Goal: Information Seeking & Learning: Learn about a topic

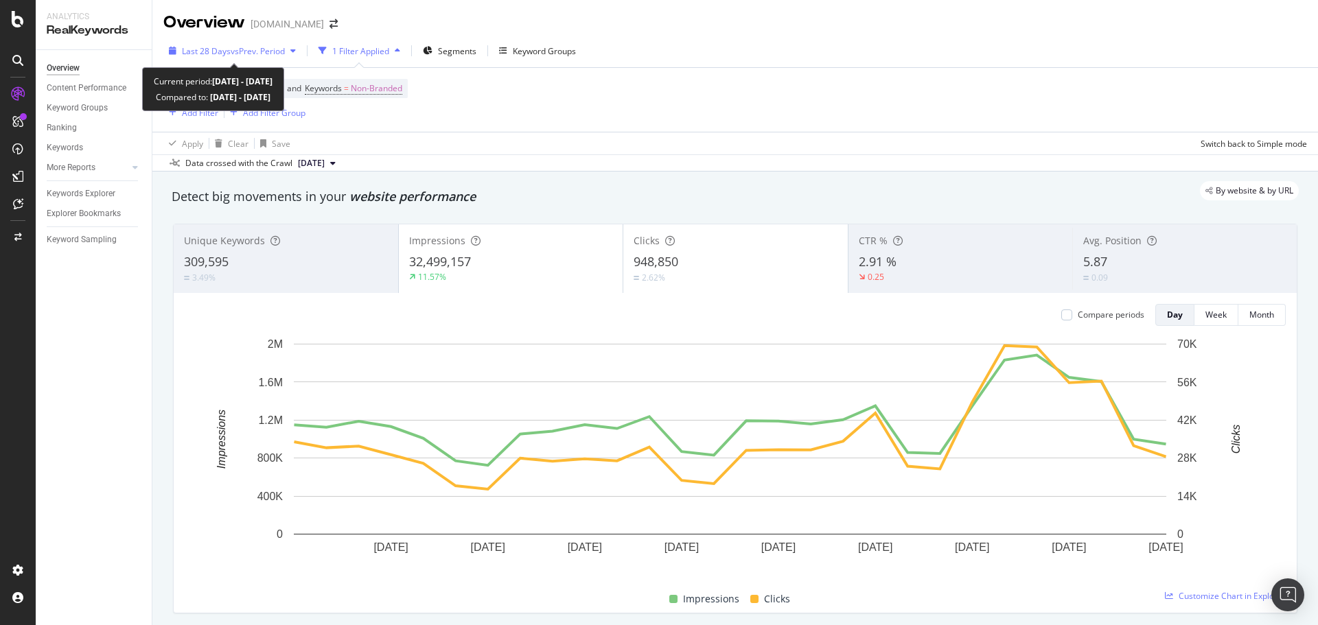
click at [220, 49] on span "Last 28 Days" at bounding box center [206, 51] width 49 height 12
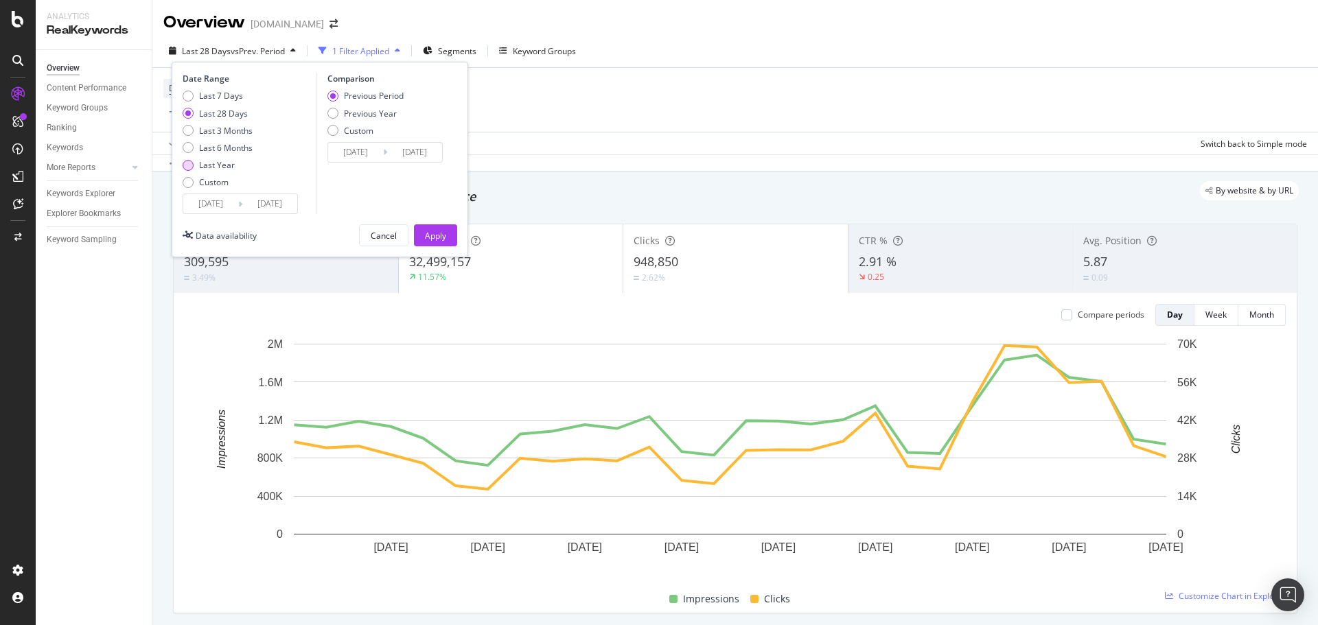
click at [227, 165] on div "Last Year" at bounding box center [217, 165] width 36 height 12
type input "[DATE]"
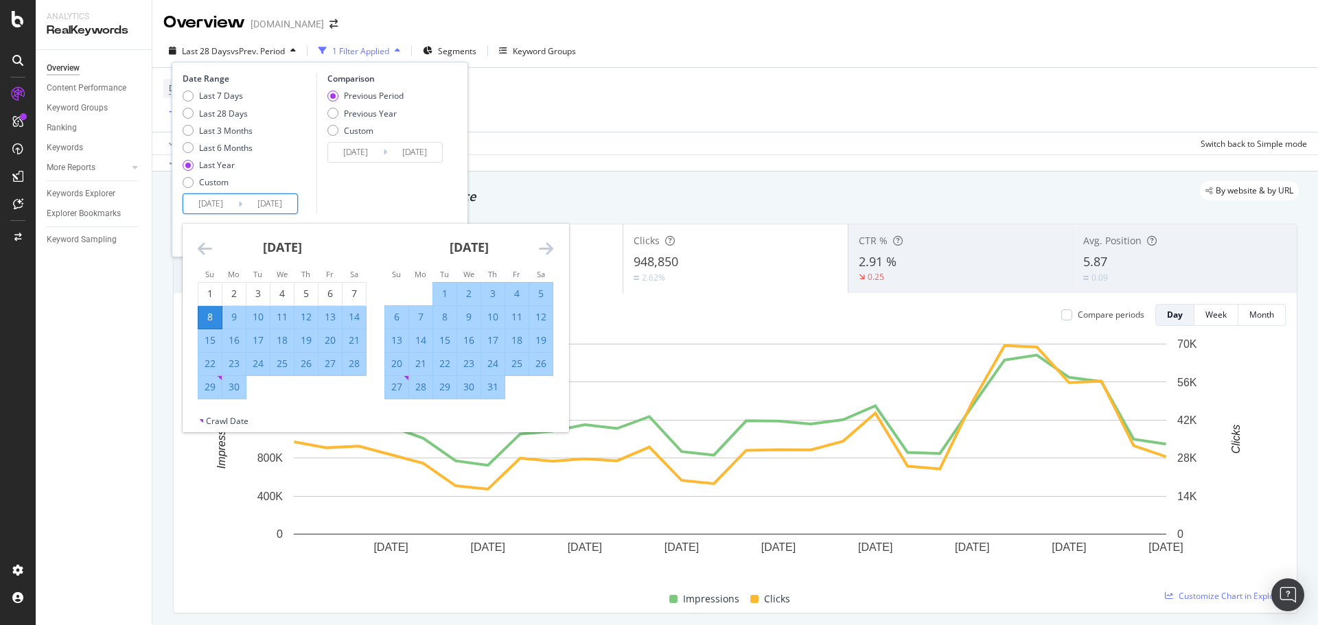
drag, startPoint x: 285, startPoint y: 203, endPoint x: 299, endPoint y: 203, distance: 14.4
click at [299, 203] on div "Date Range Last 7 Days Last 28 Days Last 3 Months Last 6 Months Last Year Custo…" at bounding box center [248, 143] width 130 height 141
type input "[DATE]"
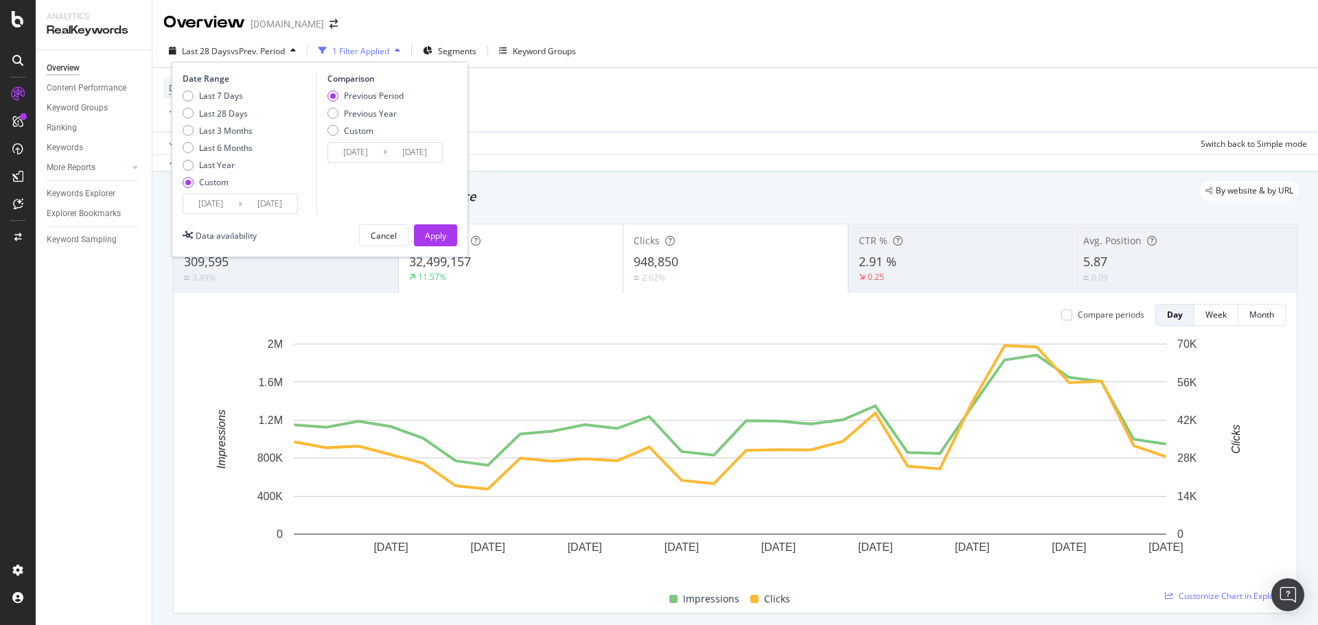
type input "[DATE]"
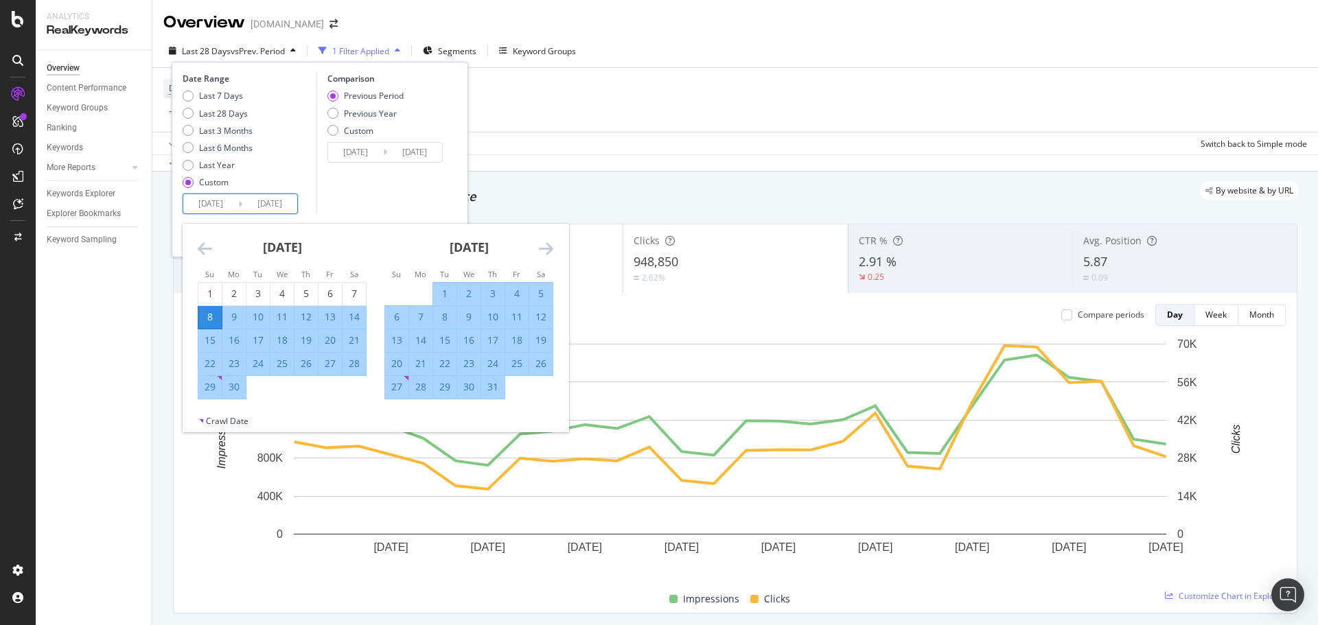
drag, startPoint x: 227, startPoint y: 204, endPoint x: 238, endPoint y: 204, distance: 11.7
click at [238, 204] on div "[DATE] Navigate forward to interact with the calendar and select a date. Press …" at bounding box center [240, 204] width 115 height 21
type input "[DATE]"
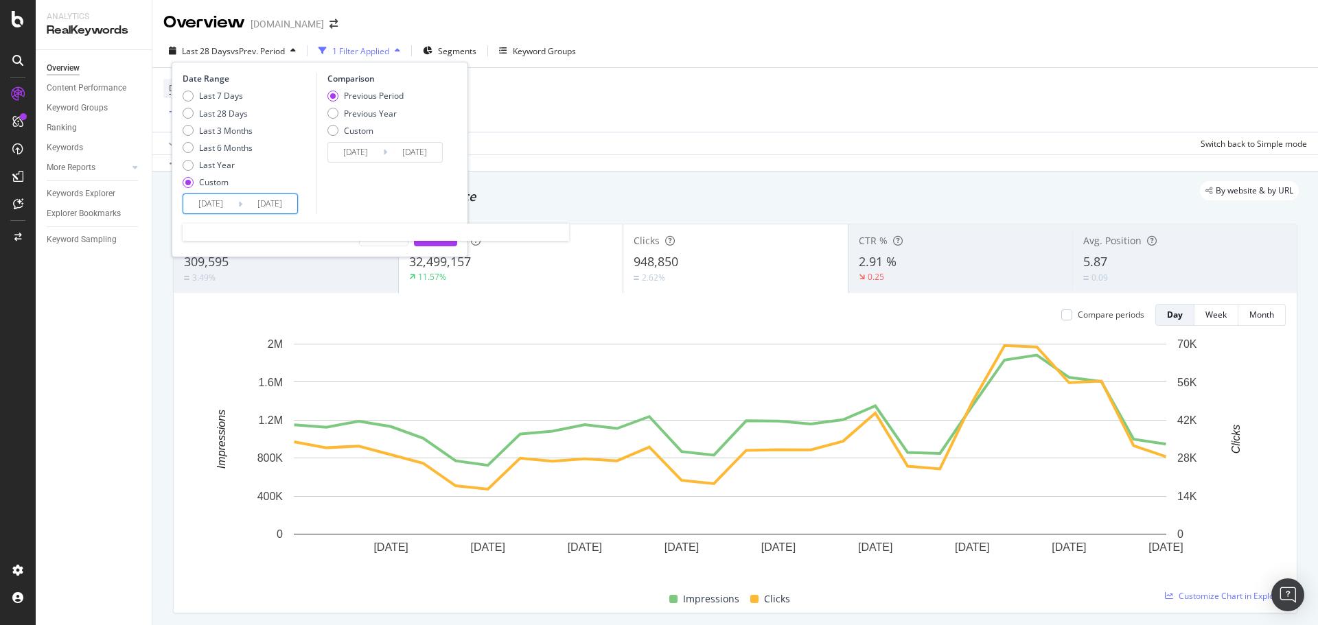
click at [209, 202] on input "[DATE]" at bounding box center [210, 203] width 55 height 19
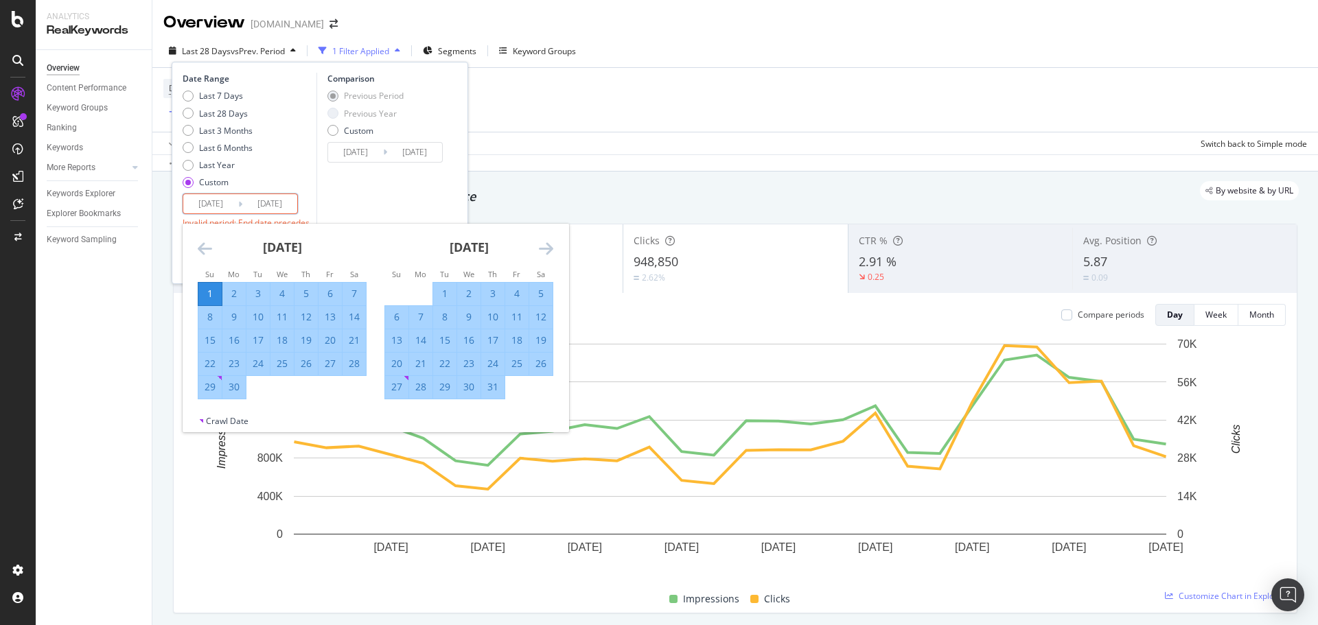
click at [201, 199] on input "[DATE]" at bounding box center [210, 203] width 55 height 19
type input "[DATE]"
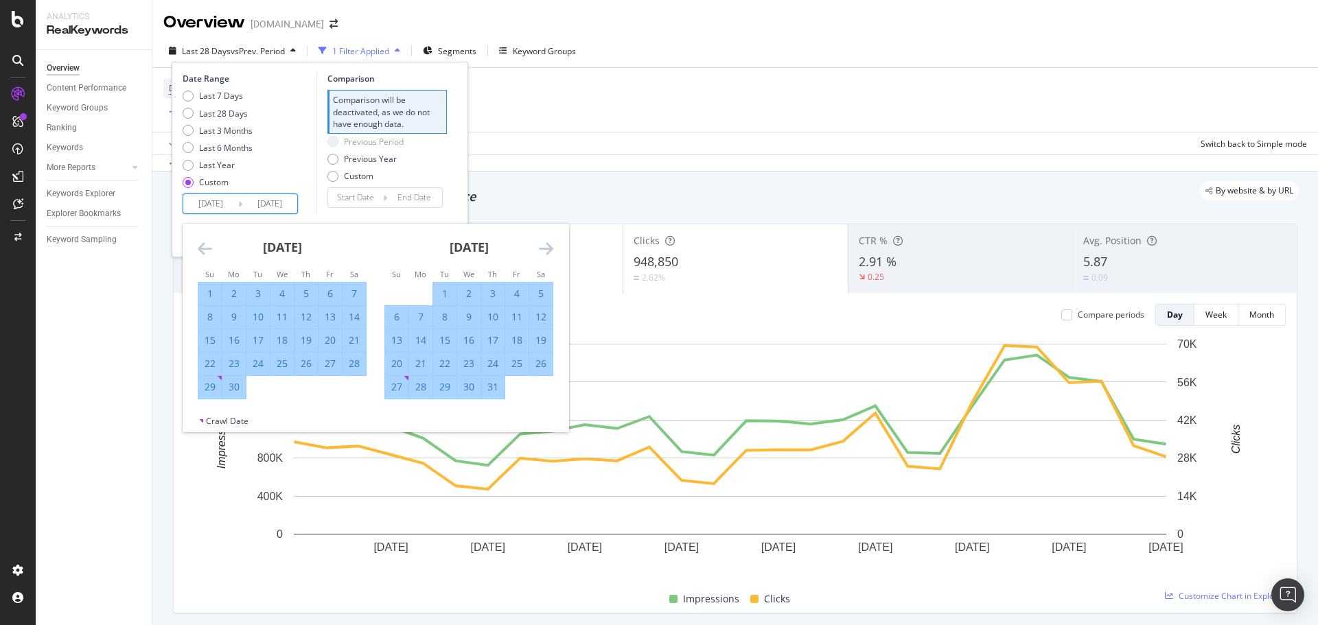
click at [425, 159] on div "Previous Period Previous Year Custom" at bounding box center [386, 161] width 119 height 51
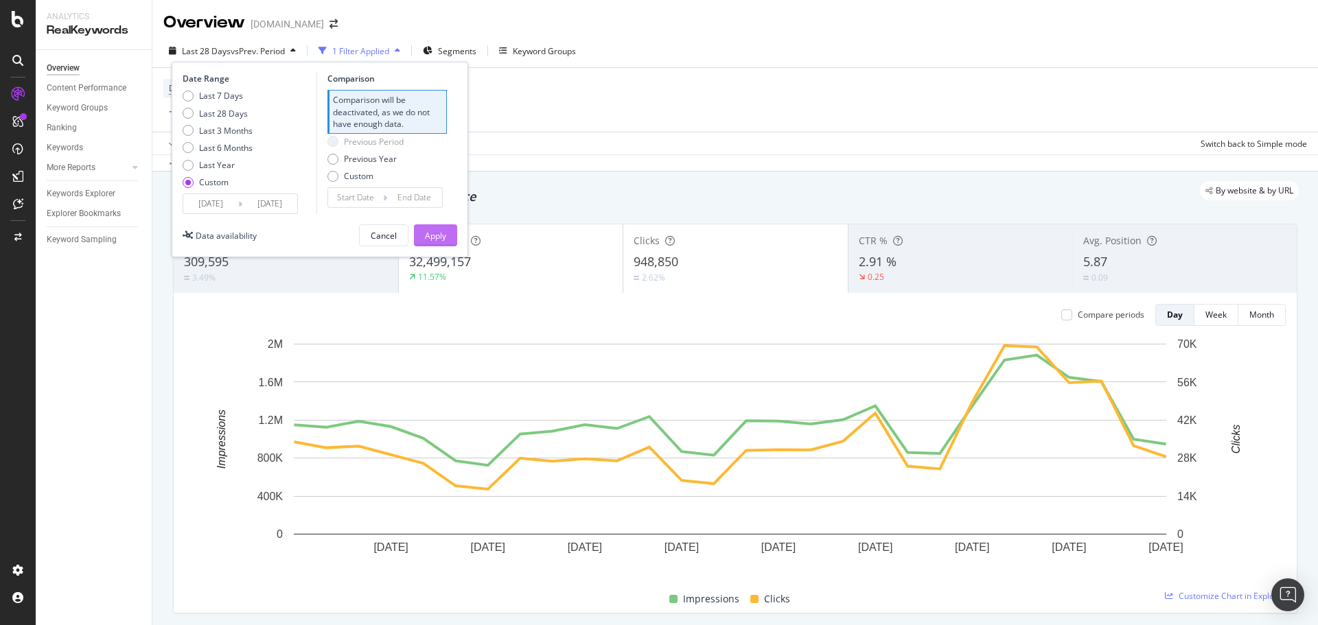
click at [442, 227] on div "Apply" at bounding box center [435, 235] width 21 height 21
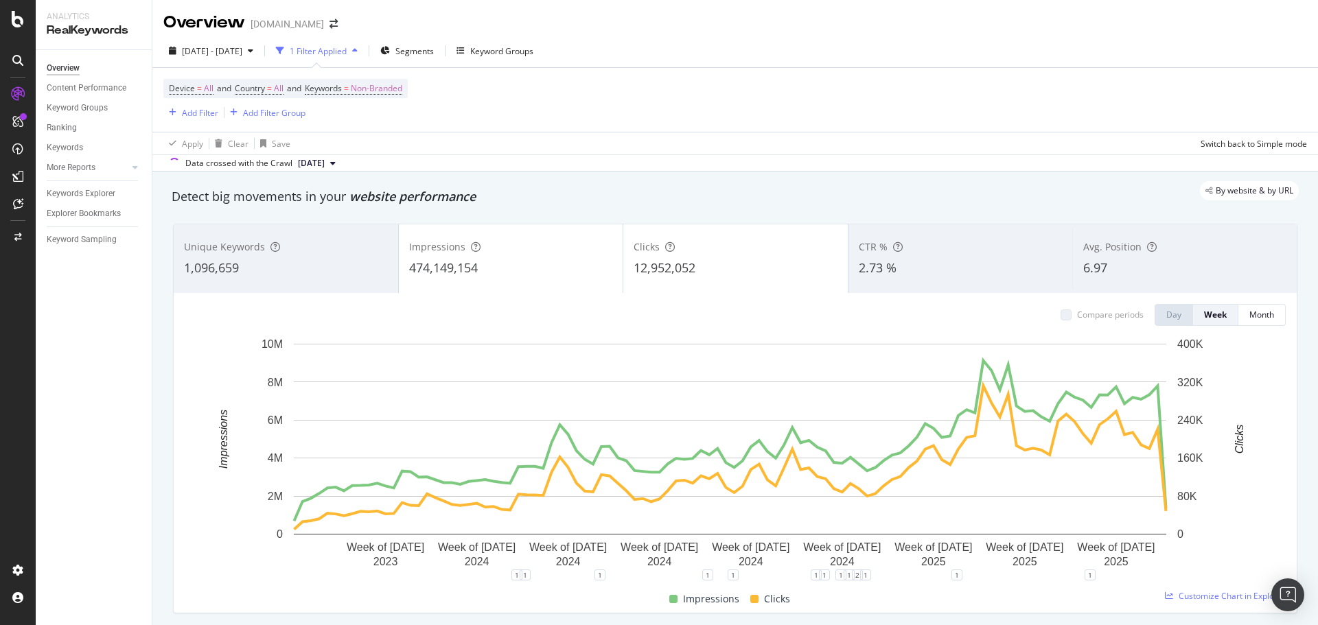
click at [896, 265] on div "2.73 %" at bounding box center [961, 268] width 204 height 18
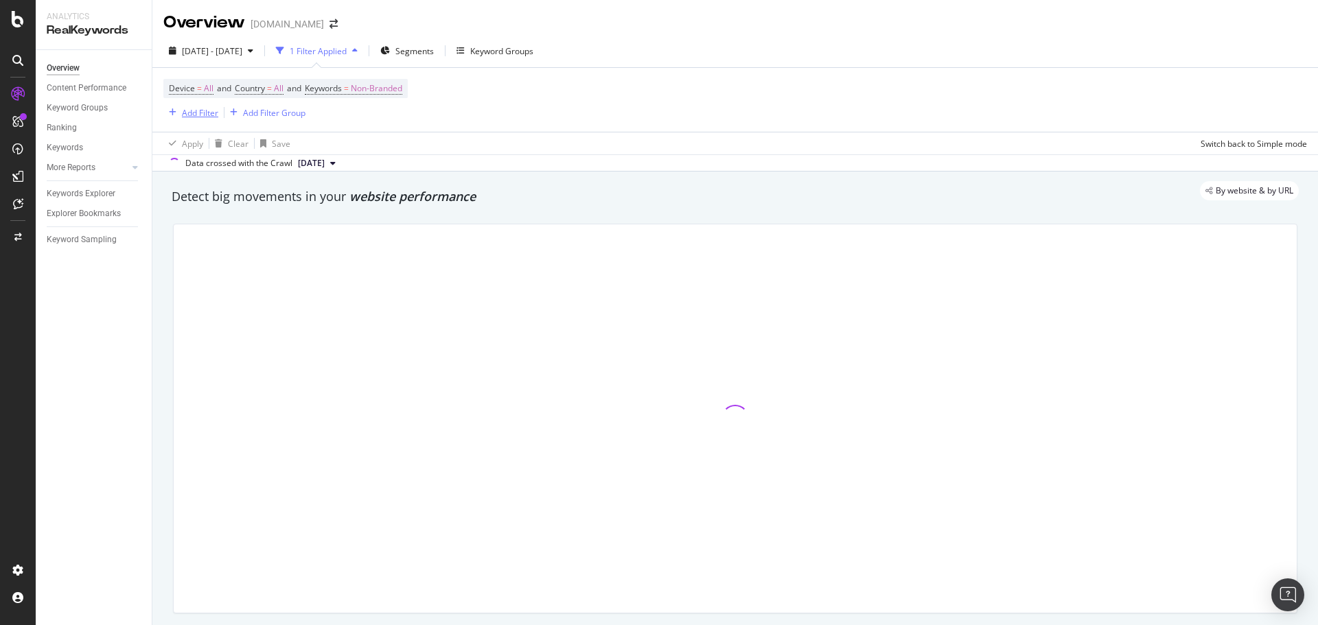
click at [196, 112] on div "Add Filter" at bounding box center [200, 113] width 36 height 12
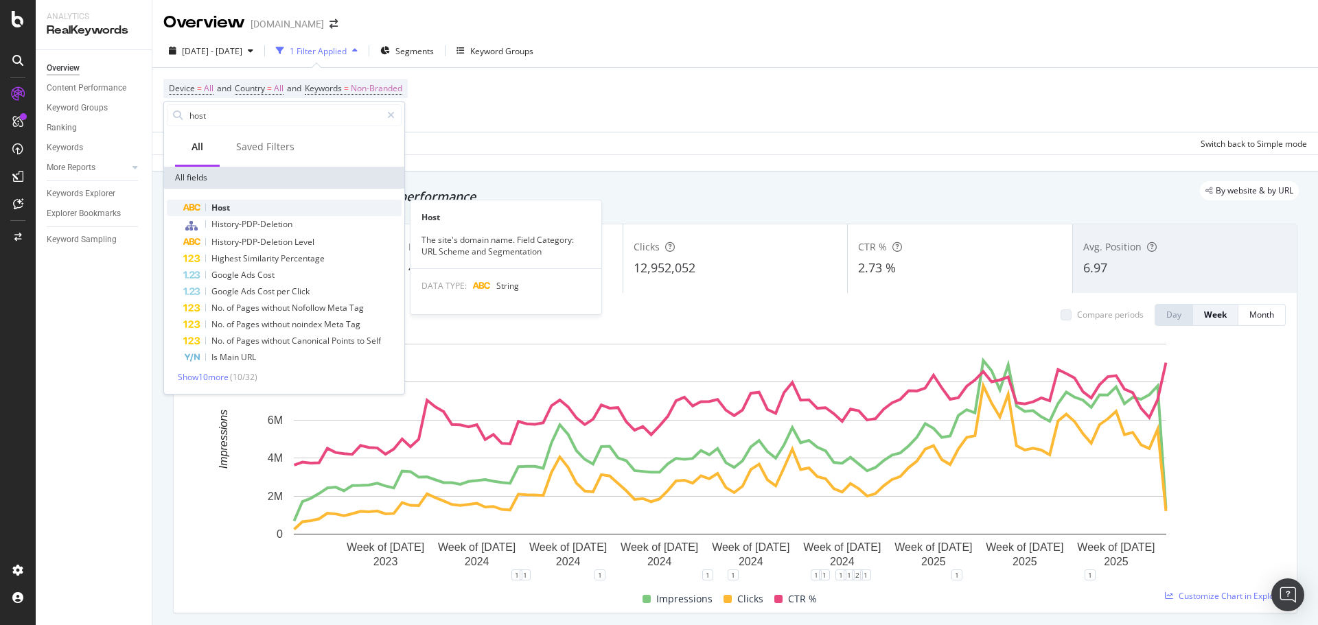
type input "host"
click at [220, 209] on span "Host" at bounding box center [220, 208] width 19 height 12
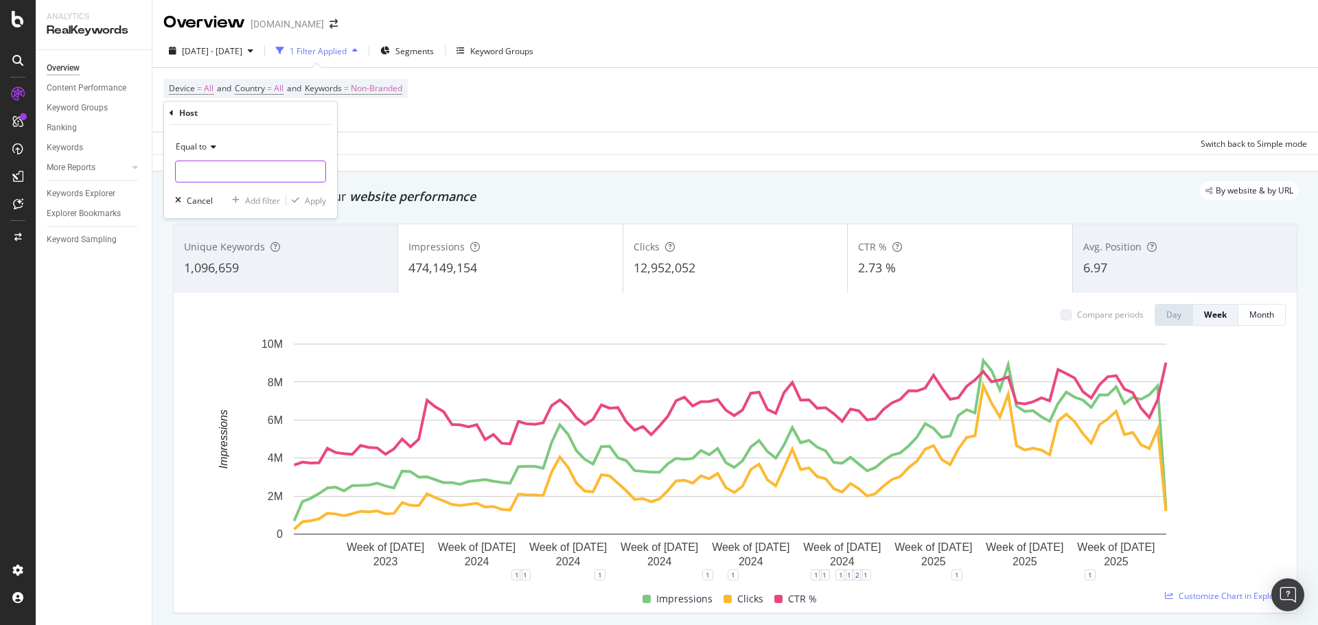
click at [210, 176] on input "text" at bounding box center [251, 172] width 150 height 22
type input "[URL][DOMAIN_NAME]"
click at [212, 136] on div "Equal to" at bounding box center [250, 147] width 151 height 22
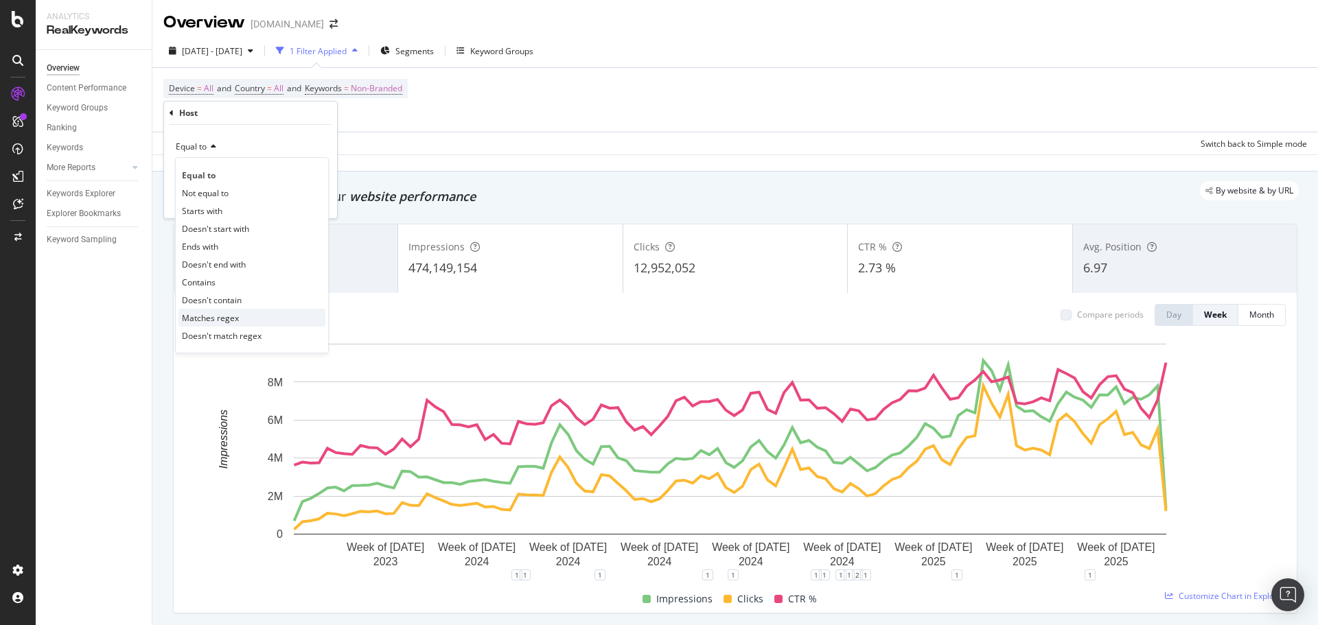
click at [224, 316] on span "Matches regex" at bounding box center [210, 318] width 57 height 12
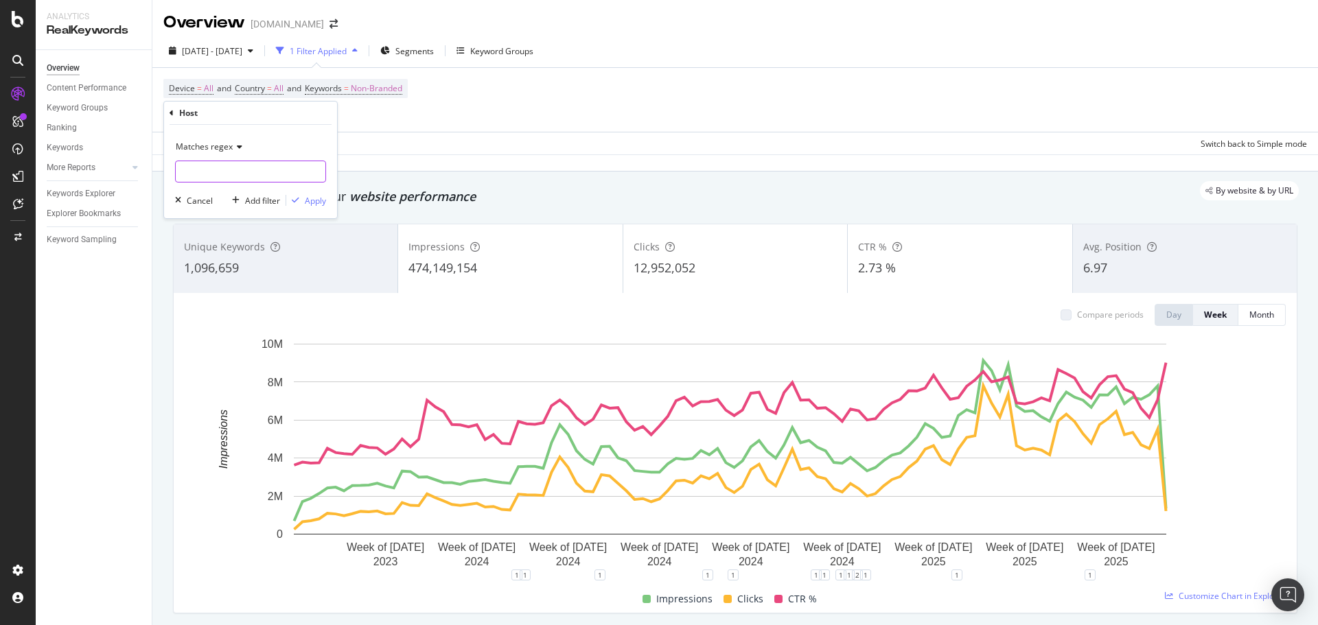
click at [251, 169] on input "text" at bounding box center [251, 172] width 150 height 22
type input "[URL][DOMAIN_NAME]|[URL][DOMAIN_NAME]"
click at [322, 207] on div "Apply" at bounding box center [306, 200] width 40 height 12
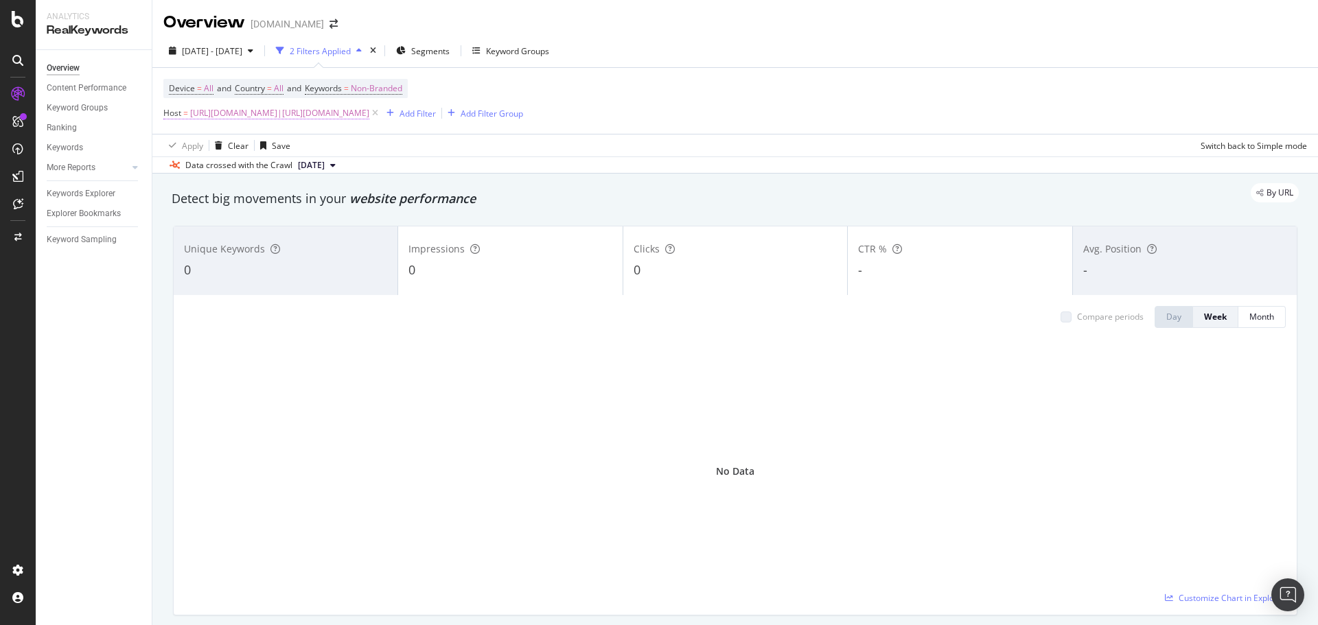
click at [299, 116] on span "[URL][DOMAIN_NAME]|[URL][DOMAIN_NAME]" at bounding box center [279, 113] width 179 height 19
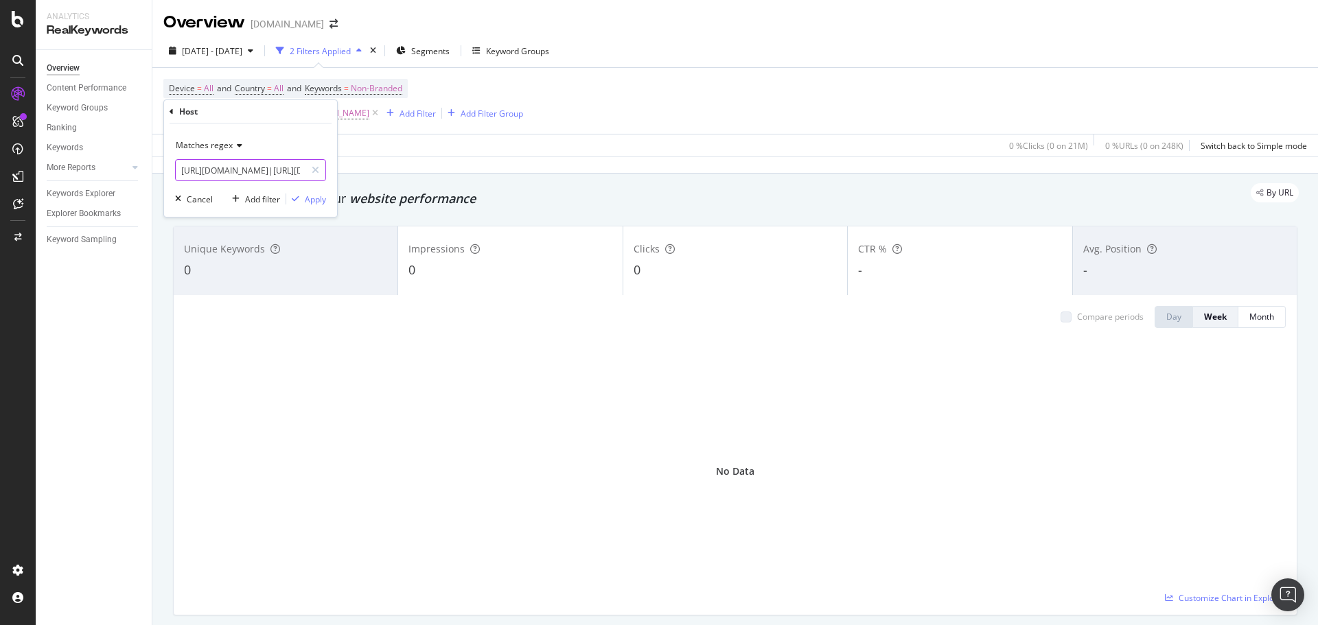
click at [205, 170] on input "[URL][DOMAIN_NAME]|[URL][DOMAIN_NAME]" at bounding box center [241, 170] width 130 height 22
drag, startPoint x: 209, startPoint y: 170, endPoint x: 150, endPoint y: 167, distance: 59.1
click at [150, 167] on body "Analytics RealKeywords Overview Content Performance Keyword Groups Ranking Keyw…" at bounding box center [659, 312] width 1318 height 625
click at [258, 172] on input "[DOMAIN_NAME]|[URL][DOMAIN_NAME]" at bounding box center [241, 170] width 130 height 22
type input "[DOMAIN_NAME]|[DOMAIN_NAME]"
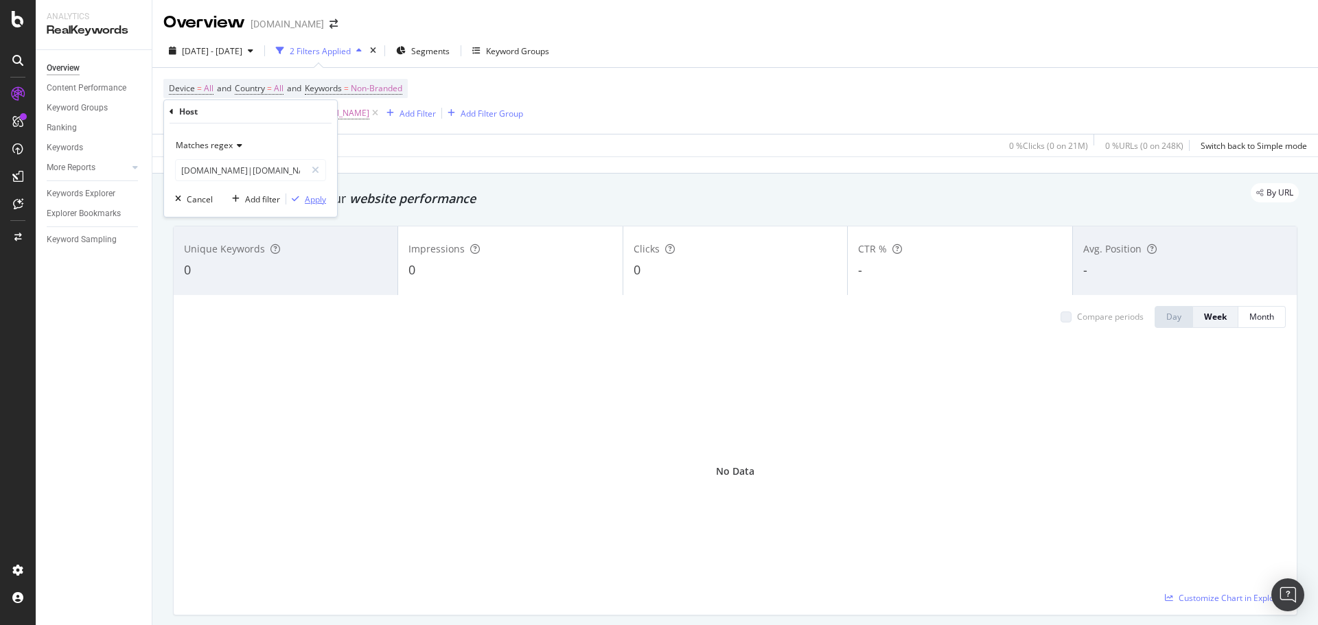
click at [306, 200] on div "Apply" at bounding box center [315, 200] width 21 height 12
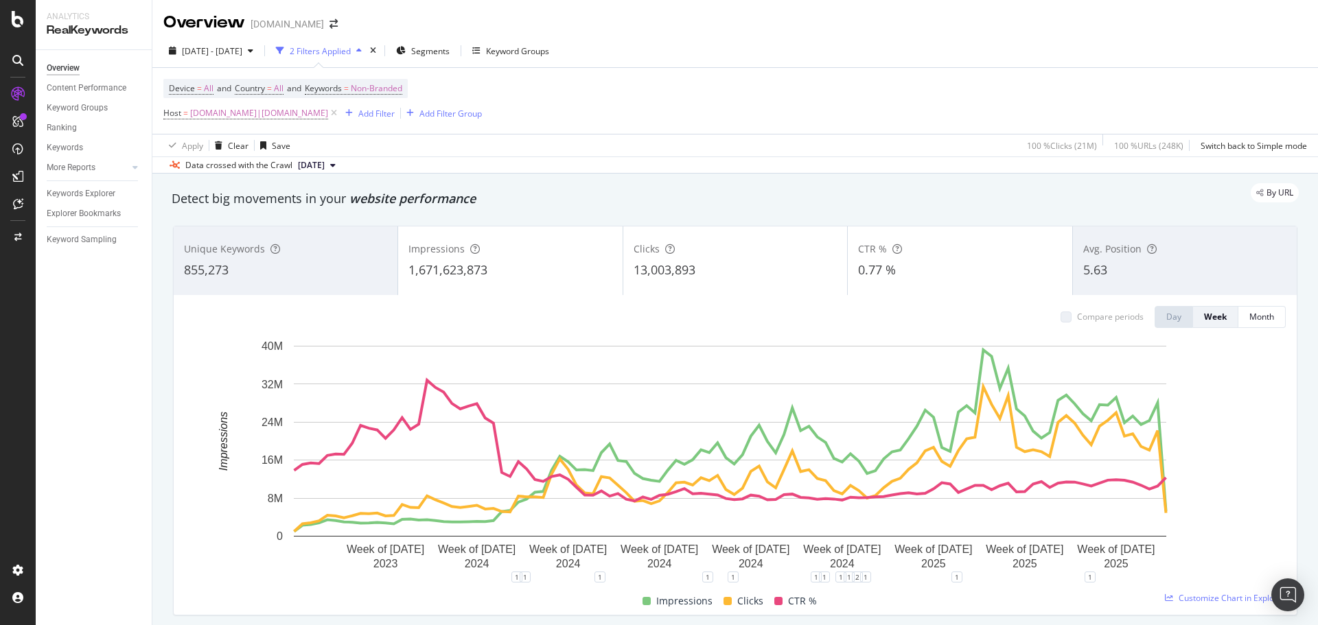
click at [1084, 277] on span "5.63" at bounding box center [1095, 270] width 24 height 16
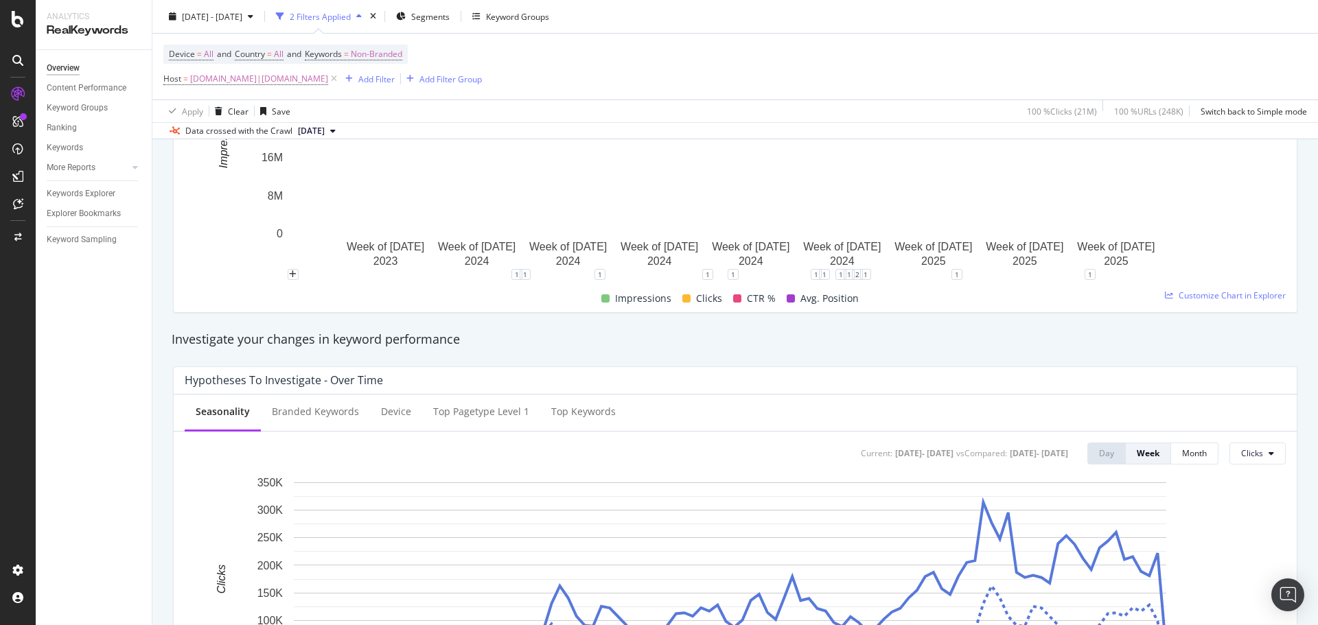
scroll to position [480, 0]
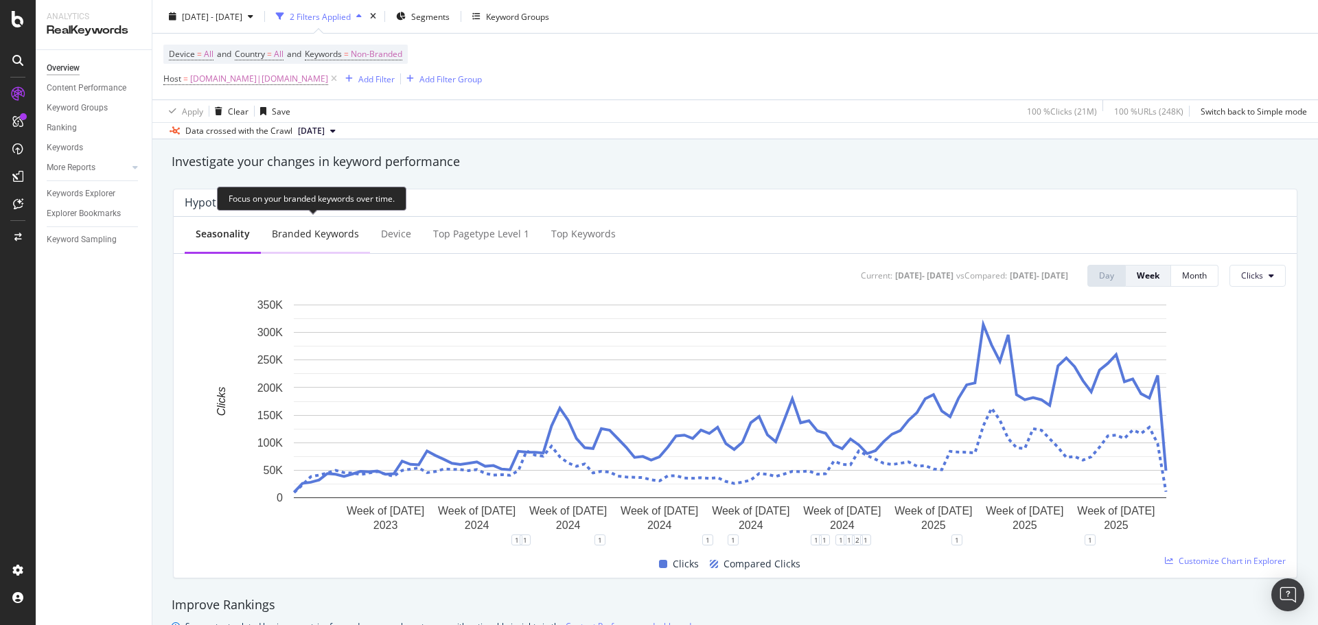
click at [341, 229] on div "Branded Keywords" at bounding box center [315, 234] width 87 height 14
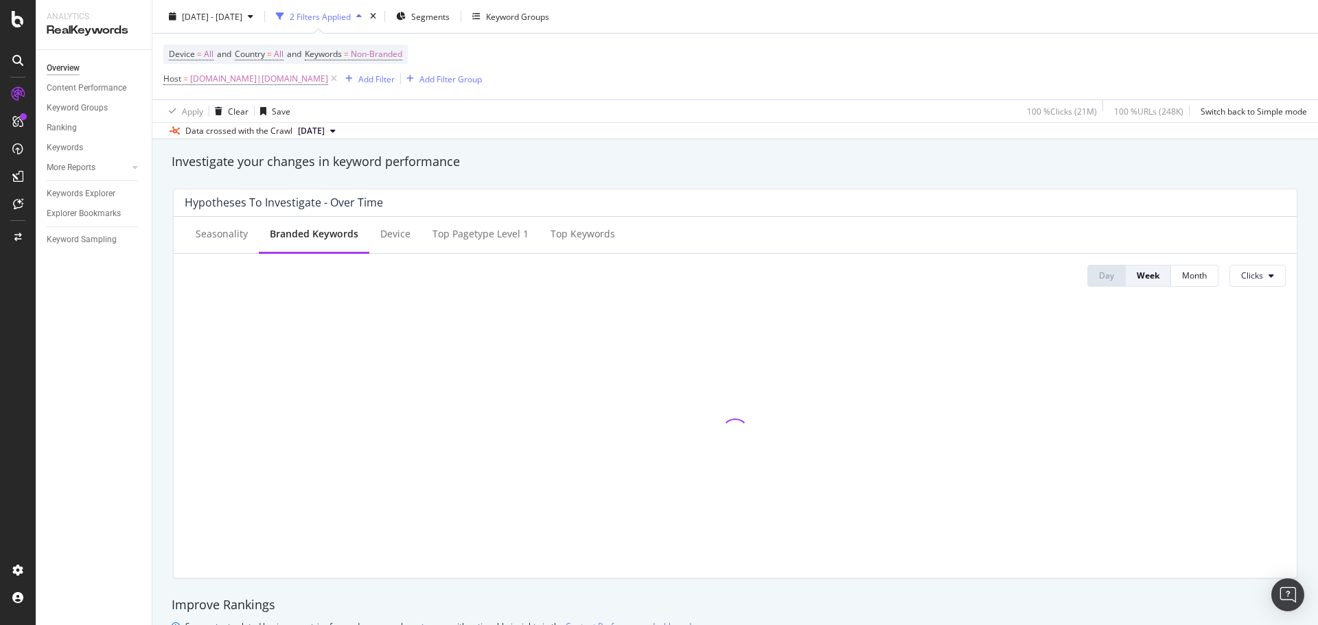
scroll to position [0, 0]
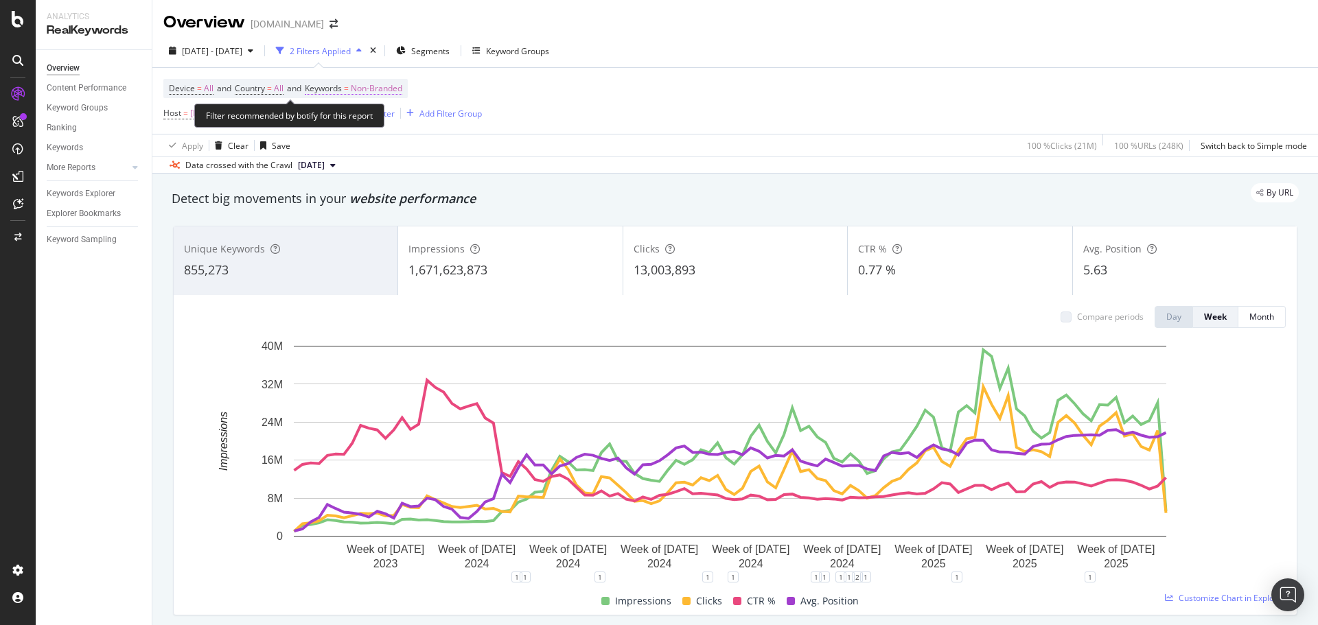
click at [391, 89] on span "Non-Branded" at bounding box center [376, 88] width 51 height 19
click at [388, 125] on icon "button" at bounding box center [389, 121] width 5 height 8
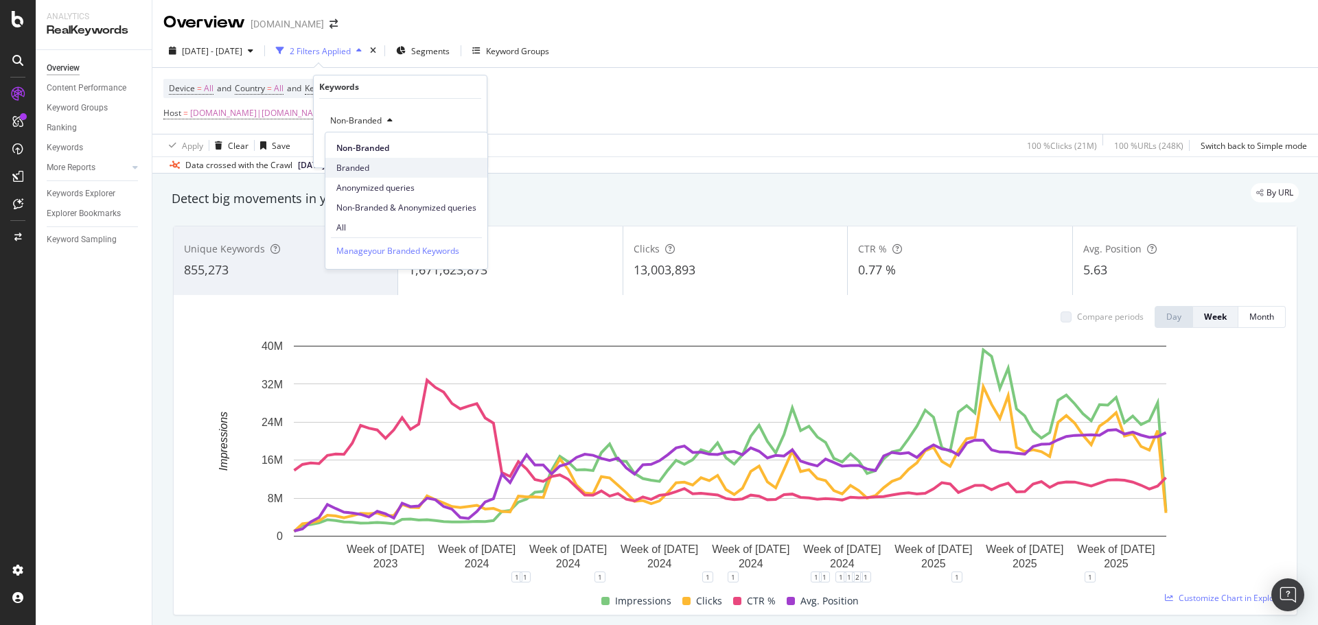
click at [360, 164] on span "Branded" at bounding box center [406, 168] width 140 height 12
click at [456, 146] on div "Apply" at bounding box center [464, 150] width 21 height 12
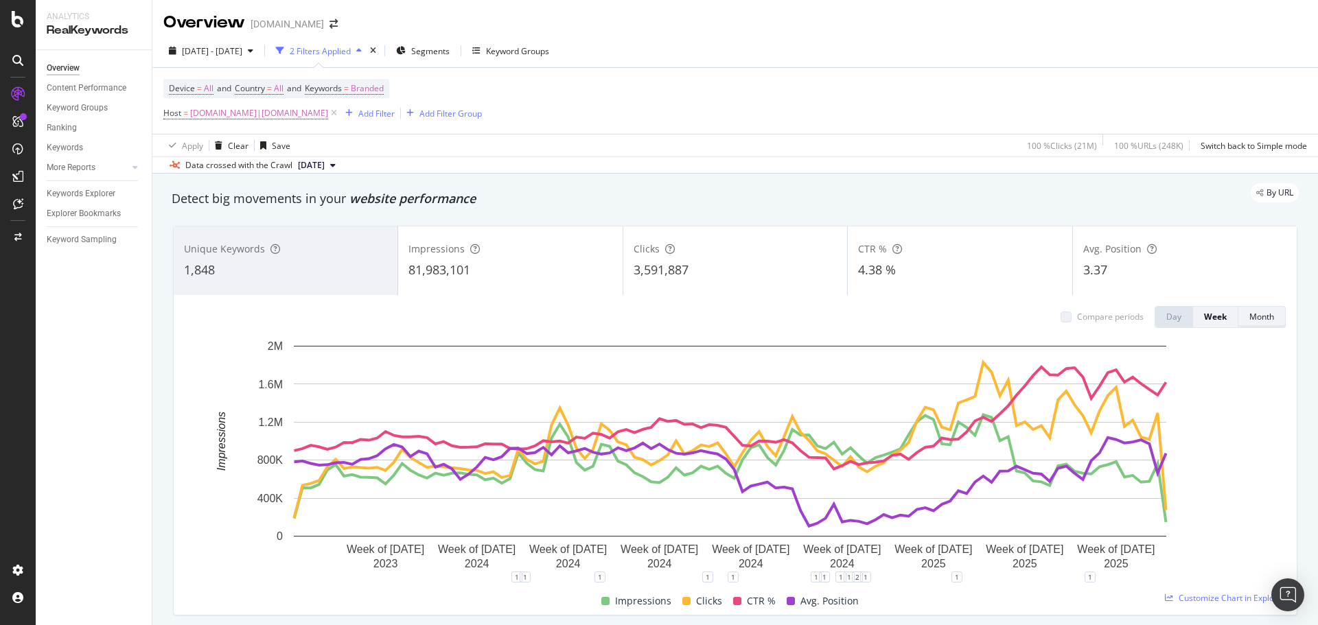
click at [1249, 323] on div "Month" at bounding box center [1261, 317] width 25 height 12
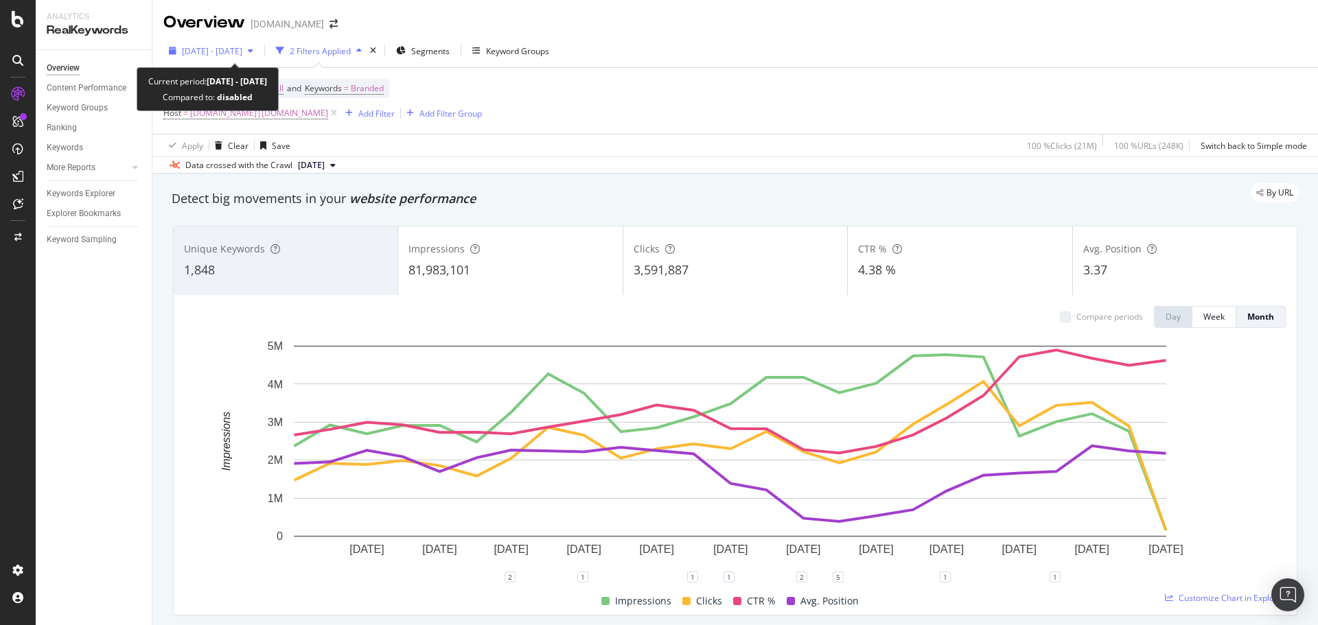
click at [242, 53] on span "[DATE] - [DATE]" at bounding box center [212, 51] width 60 height 12
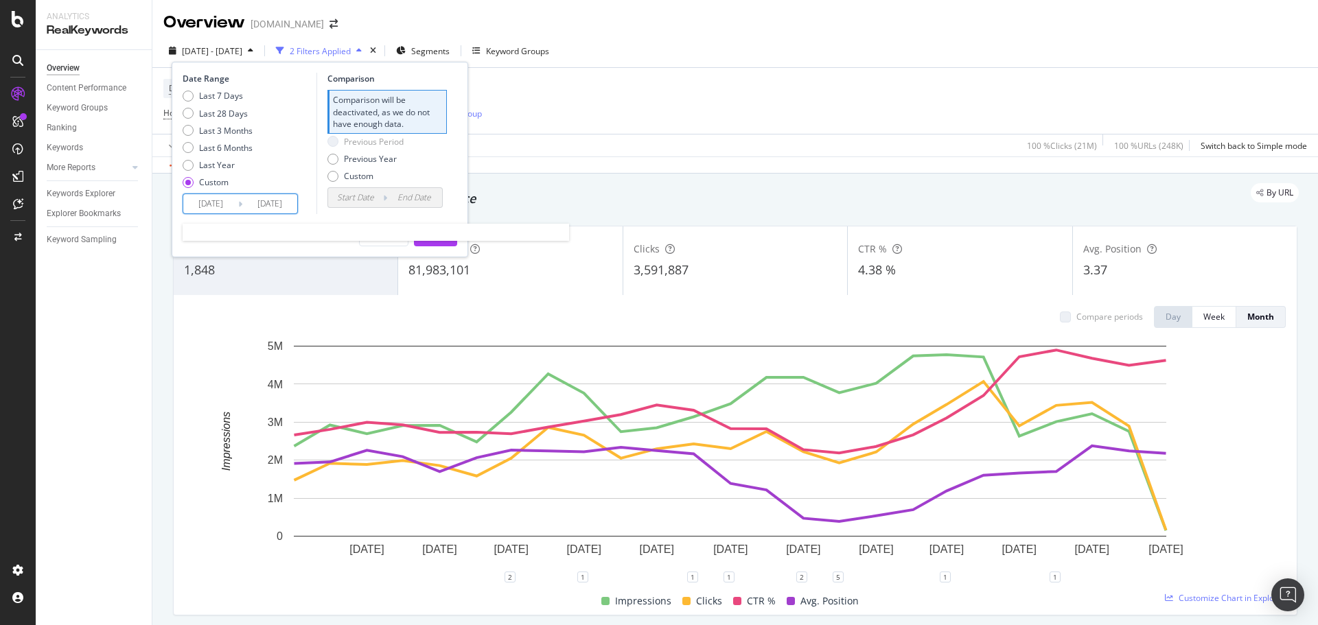
click at [274, 207] on input "[DATE]" at bounding box center [269, 203] width 55 height 19
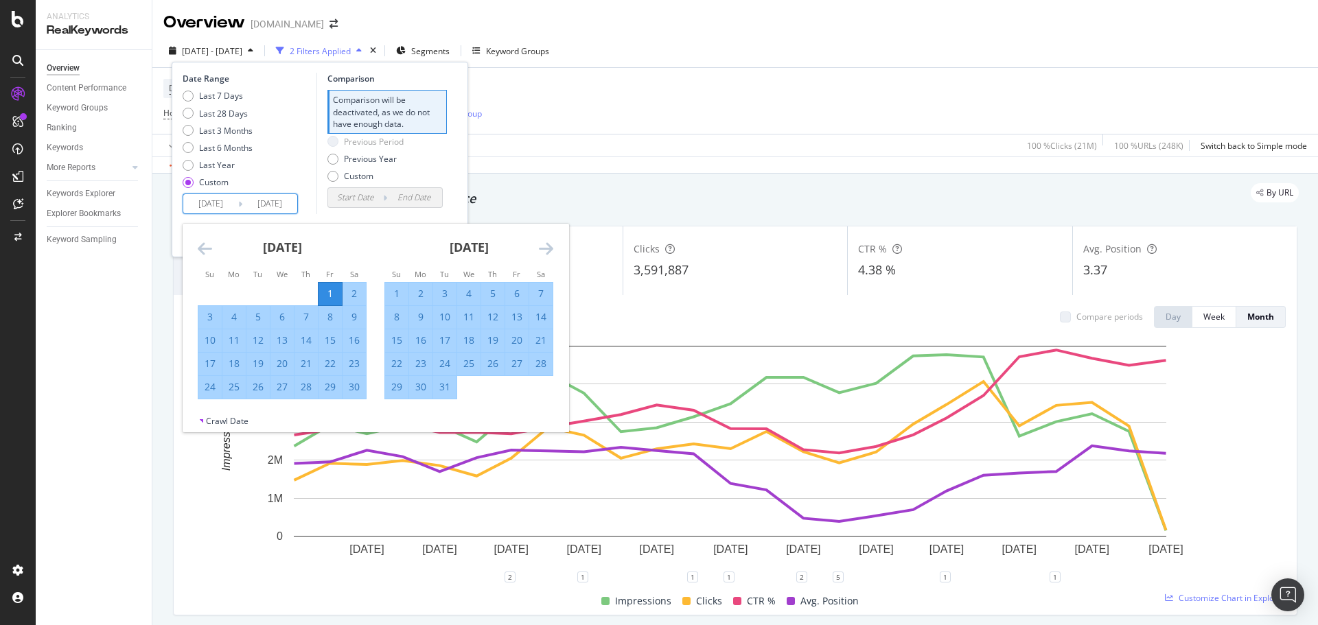
click at [545, 252] on icon "Move forward to switch to the next month." at bounding box center [546, 248] width 14 height 16
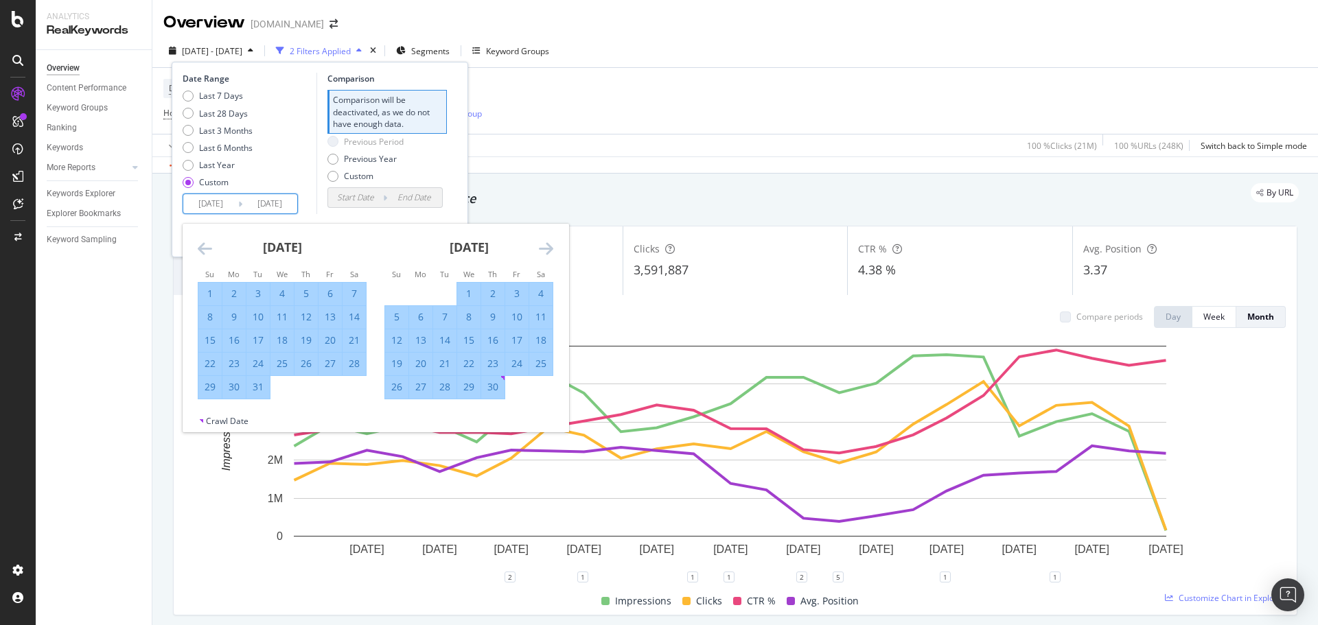
click at [545, 252] on icon "Move forward to switch to the next month." at bounding box center [546, 248] width 14 height 16
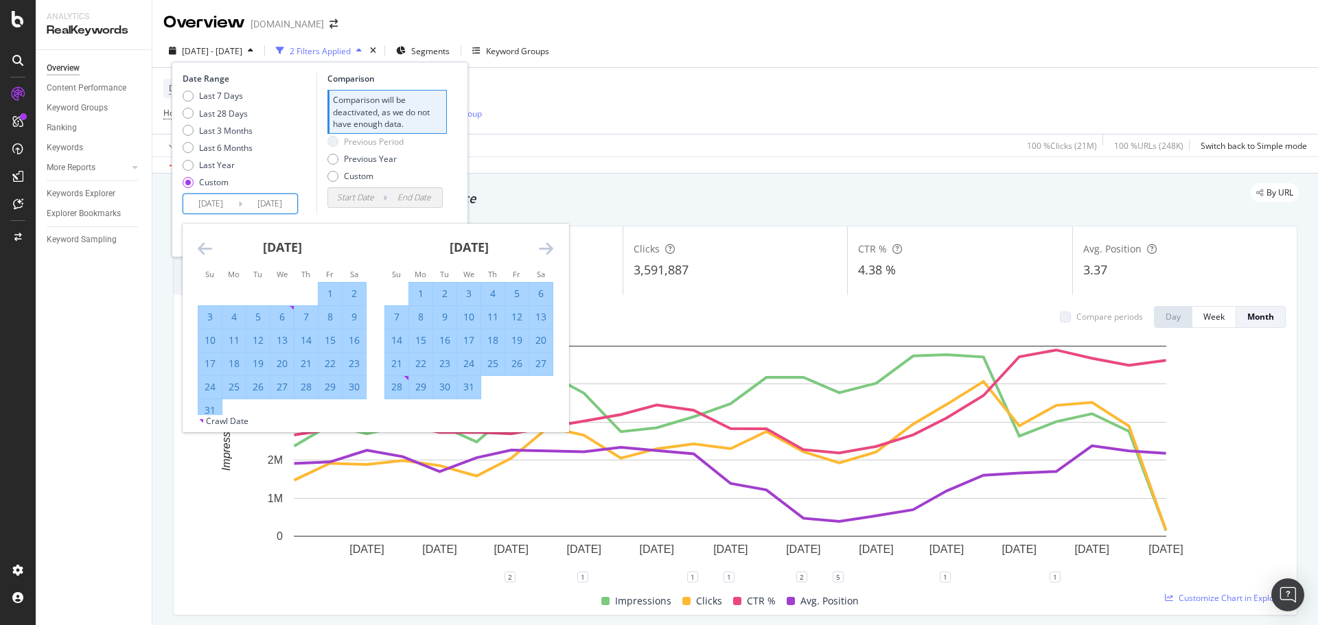
click at [545, 252] on icon "Move forward to switch to the next month." at bounding box center [546, 248] width 14 height 16
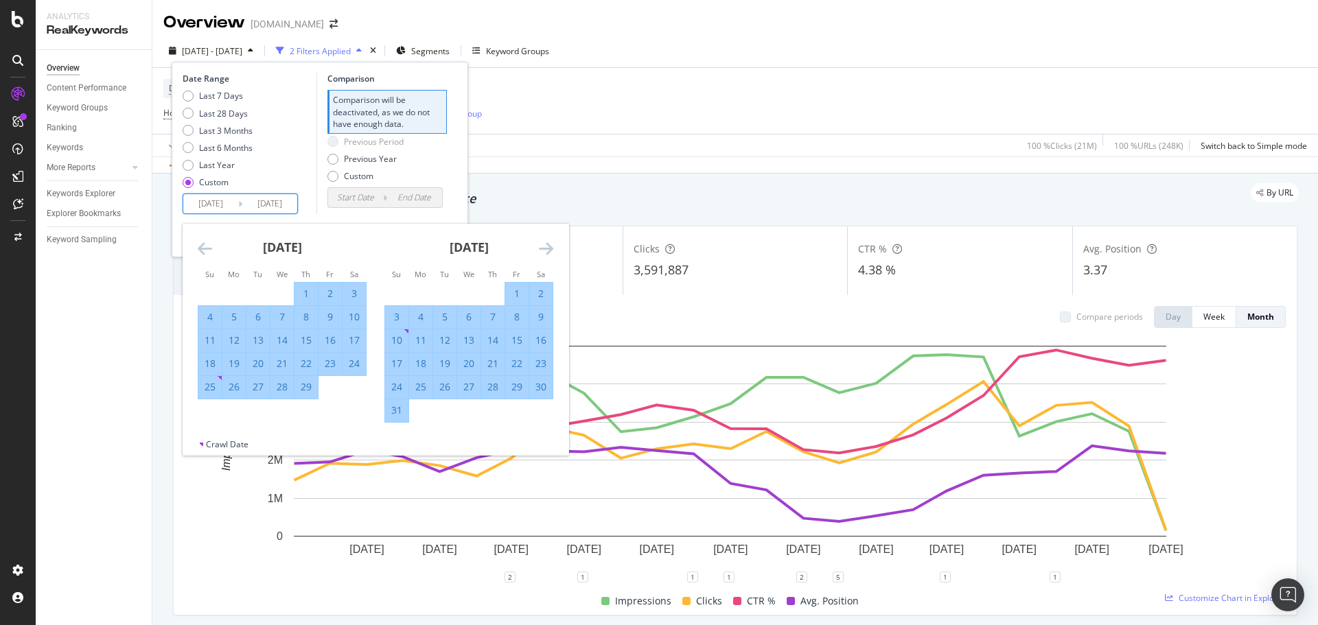
click at [545, 252] on icon "Move forward to switch to the next month." at bounding box center [546, 248] width 14 height 16
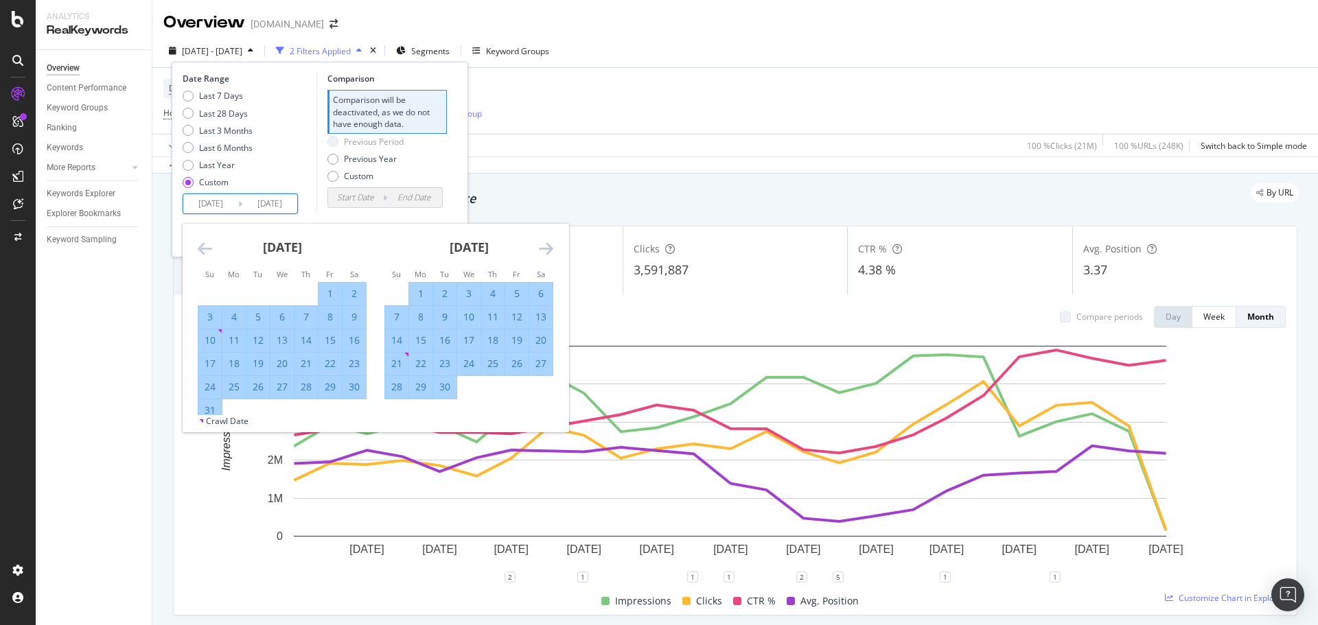
click at [545, 252] on icon "Move forward to switch to the next month." at bounding box center [546, 248] width 14 height 16
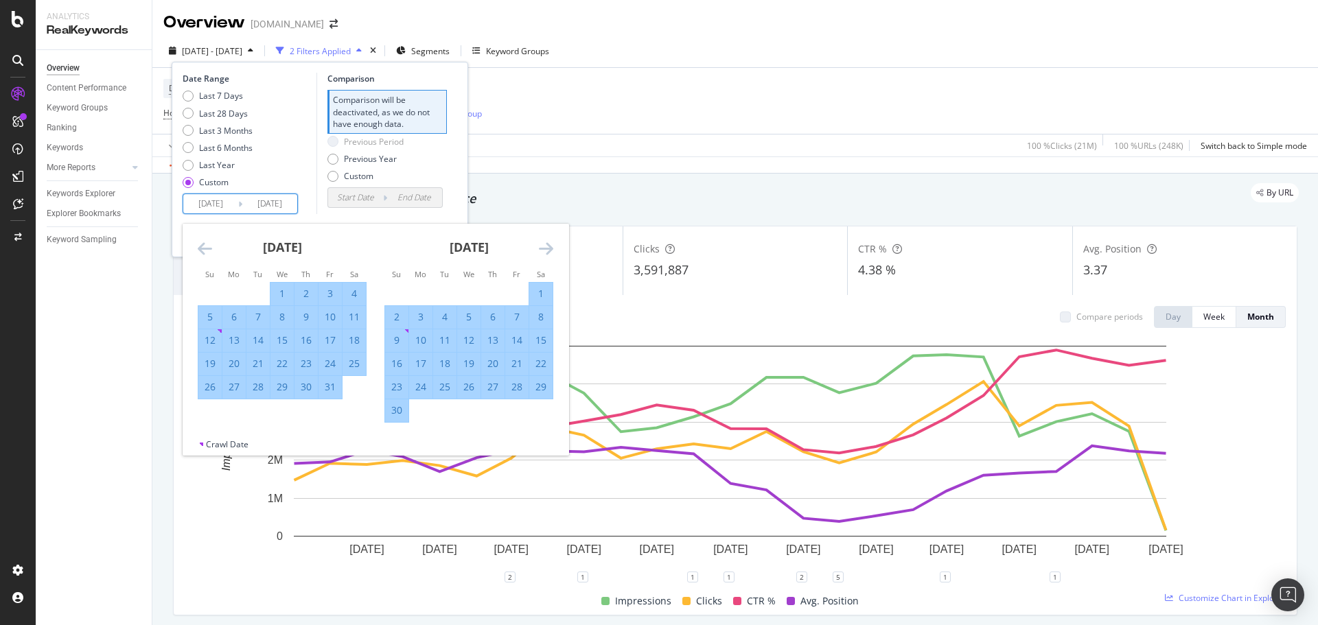
click at [545, 252] on icon "Move forward to switch to the next month." at bounding box center [546, 248] width 14 height 16
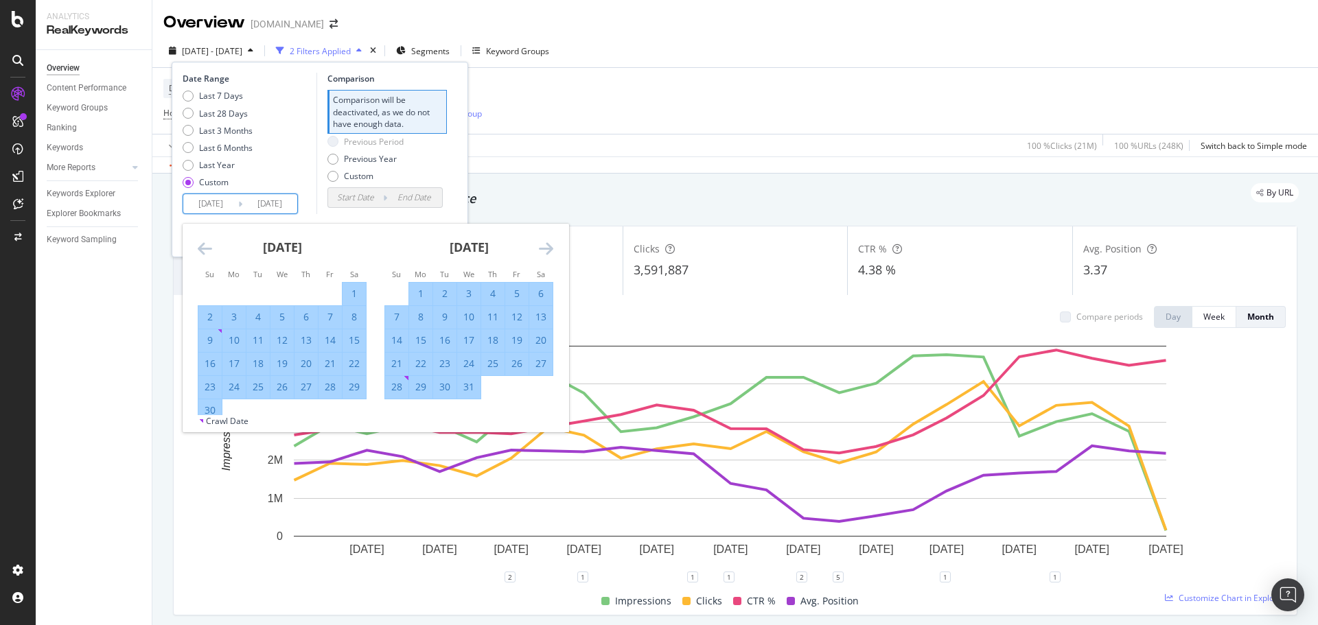
click at [545, 252] on icon "Move forward to switch to the next month." at bounding box center [546, 248] width 14 height 16
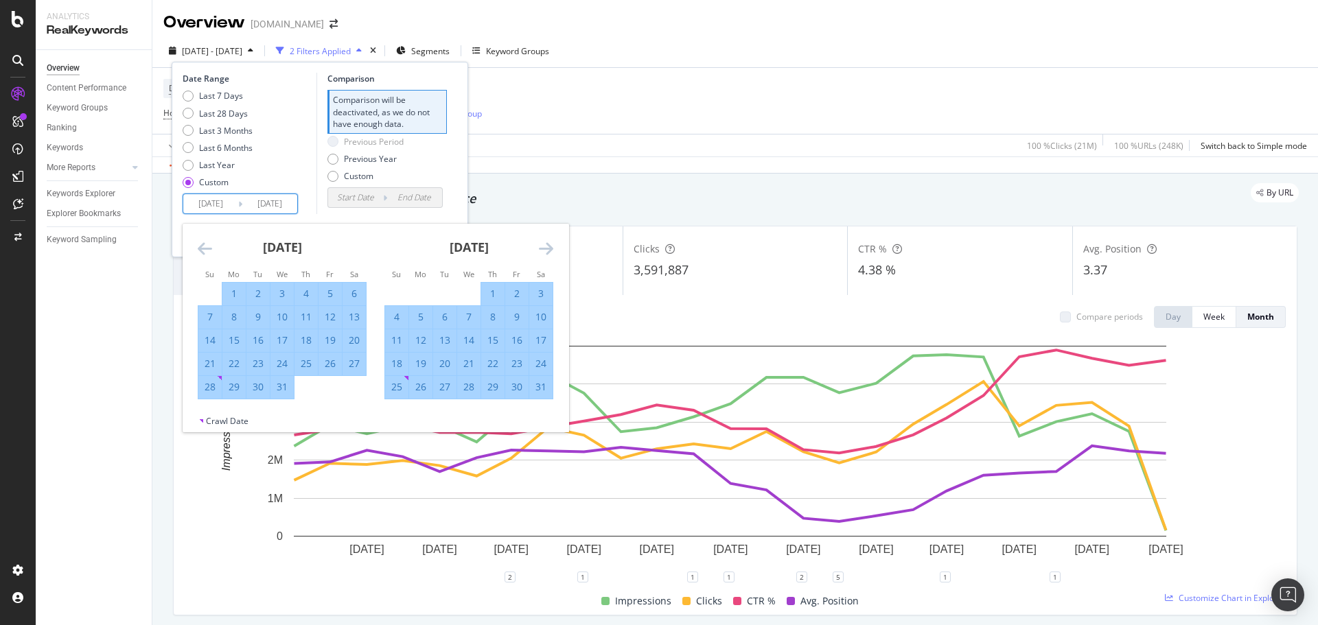
click at [545, 252] on icon "Move forward to switch to the next month." at bounding box center [546, 248] width 14 height 16
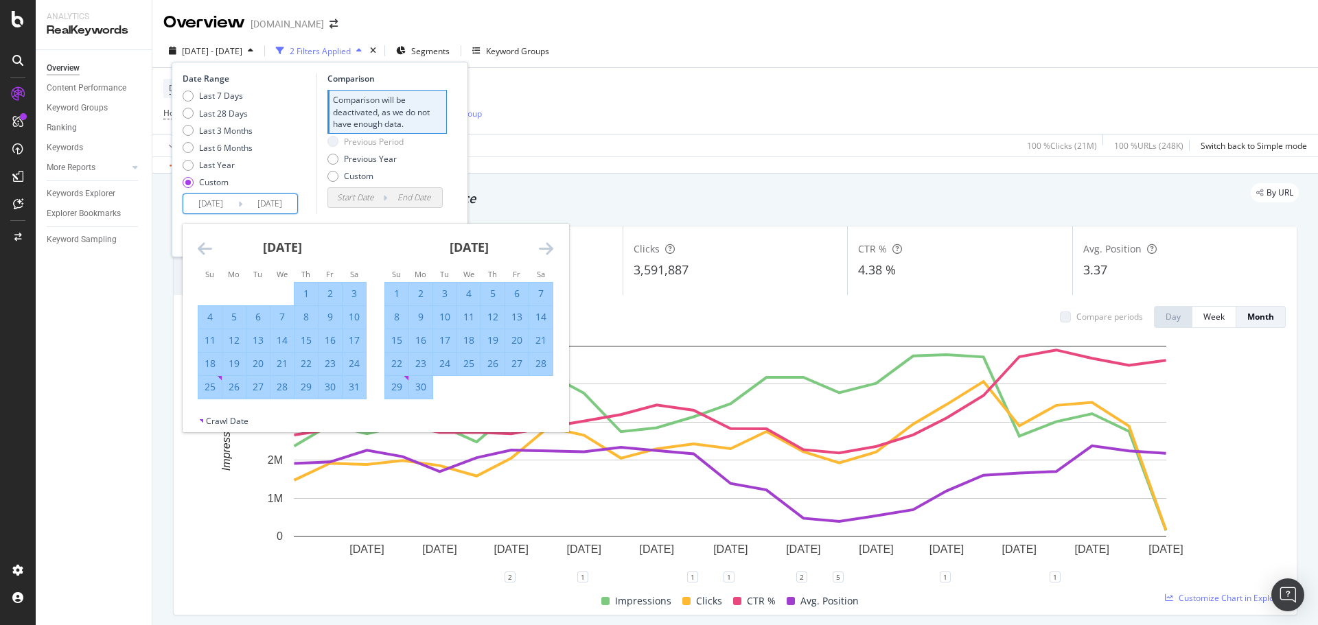
click at [545, 252] on icon "Move forward to switch to the next month." at bounding box center [546, 248] width 14 height 16
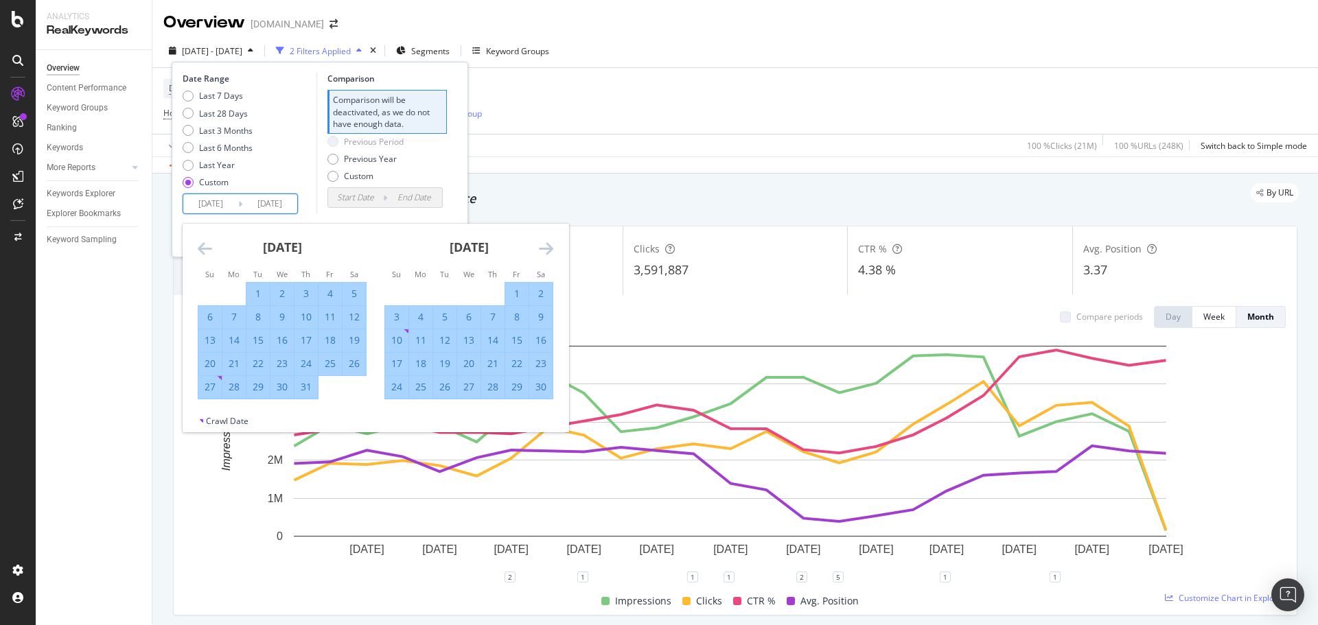
click at [545, 252] on icon "Move forward to switch to the next month." at bounding box center [546, 248] width 14 height 16
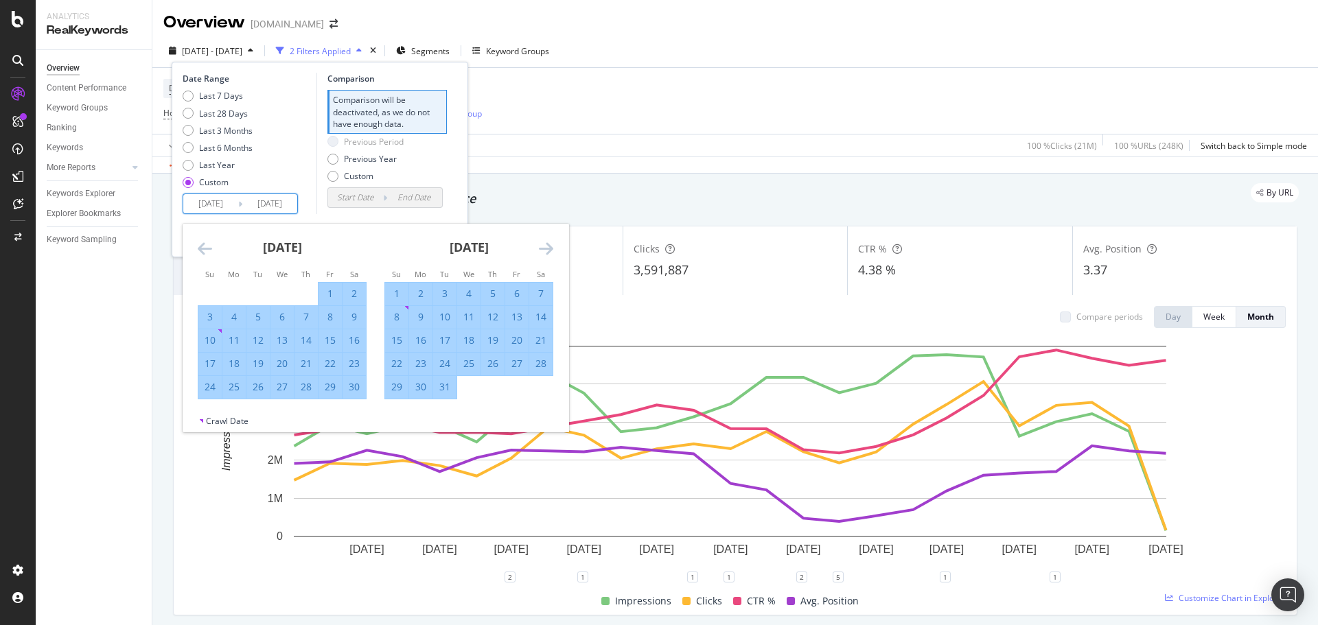
click at [545, 252] on icon "Move forward to switch to the next month." at bounding box center [546, 248] width 14 height 16
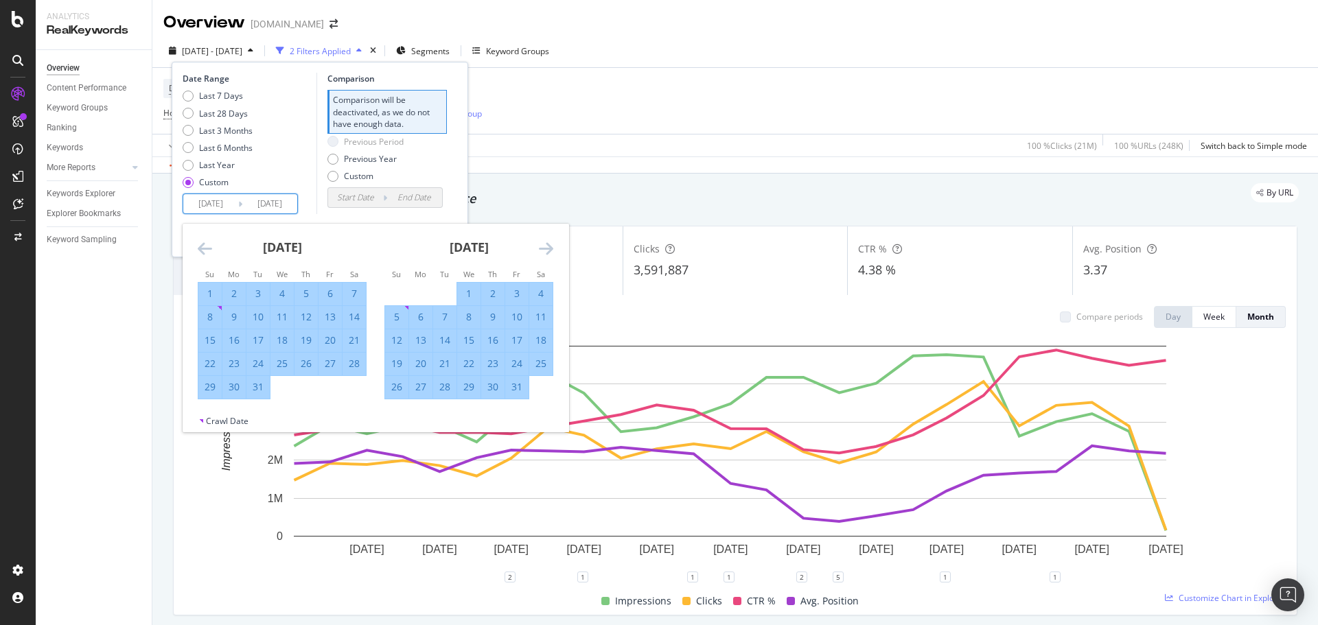
click at [545, 252] on icon "Move forward to switch to the next month." at bounding box center [546, 248] width 14 height 16
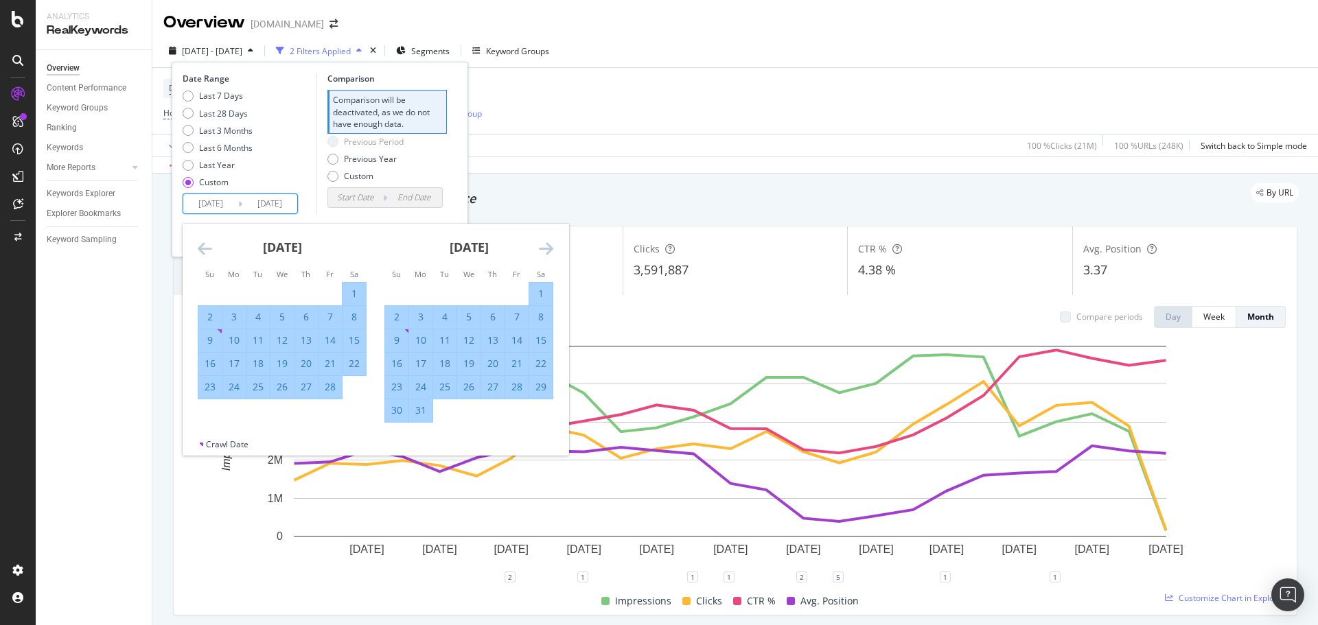
click at [545, 252] on icon "Move forward to switch to the next month." at bounding box center [546, 248] width 14 height 16
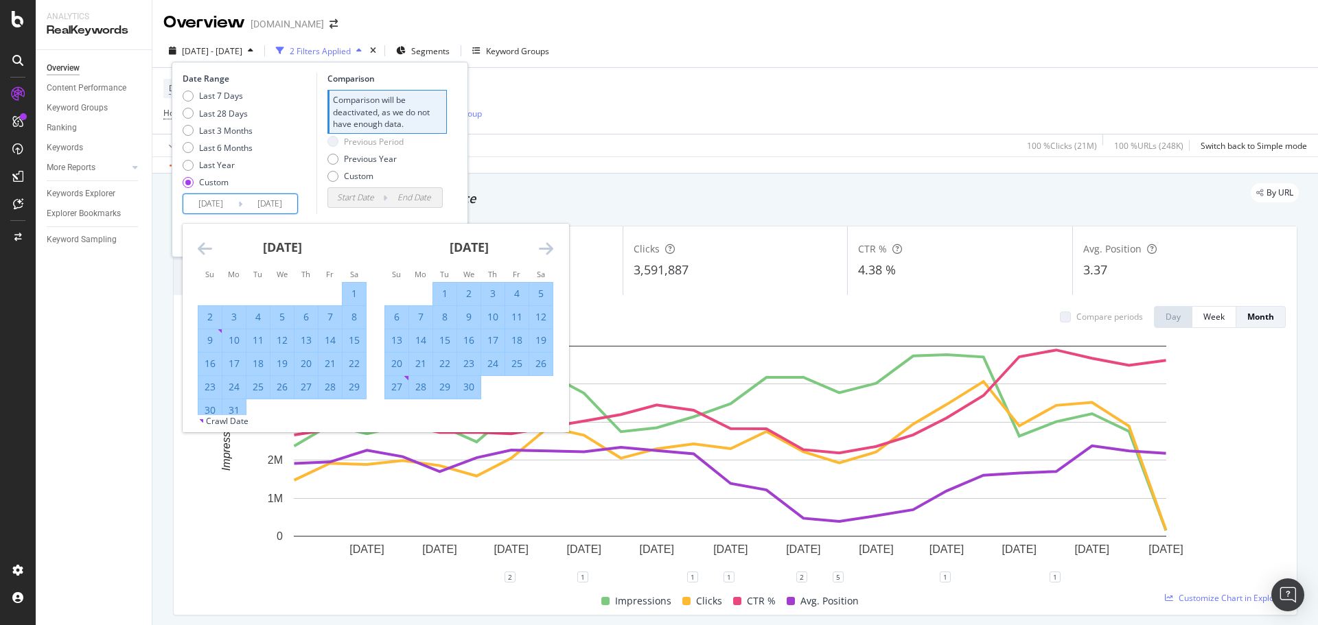
click at [545, 252] on icon "Move forward to switch to the next month." at bounding box center [546, 248] width 14 height 16
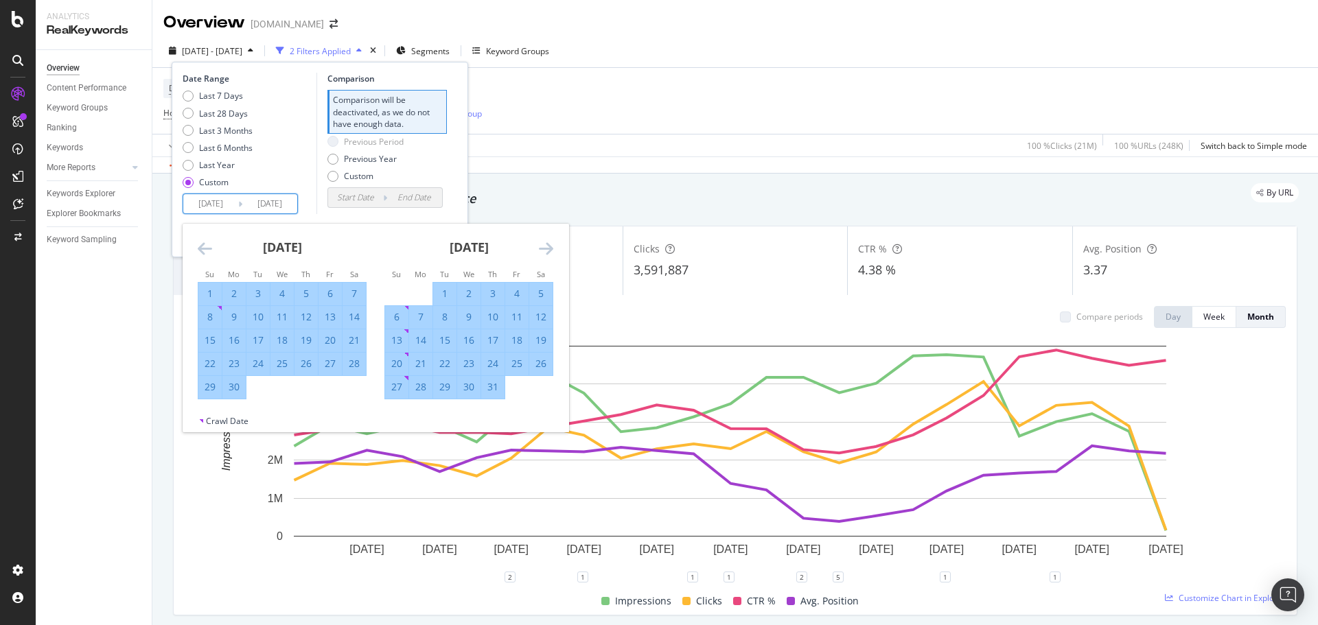
click at [545, 252] on icon "Move forward to switch to the next month." at bounding box center [546, 248] width 14 height 16
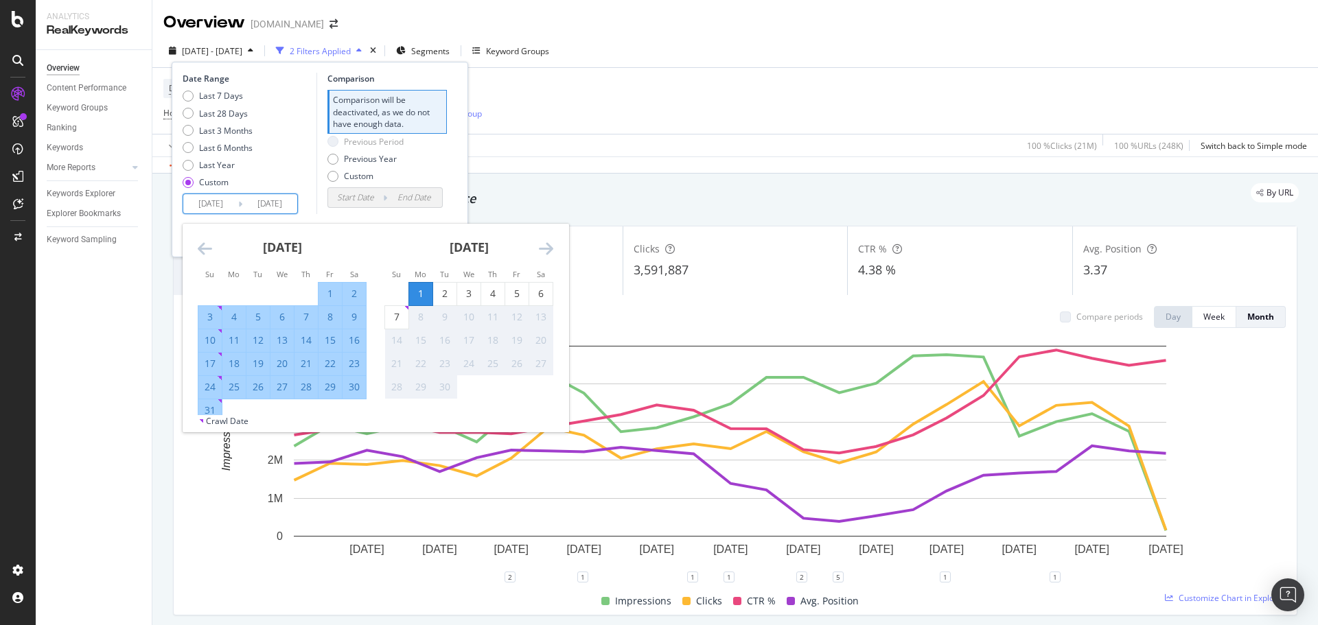
click at [545, 252] on icon "Move forward to switch to the next month." at bounding box center [546, 248] width 14 height 16
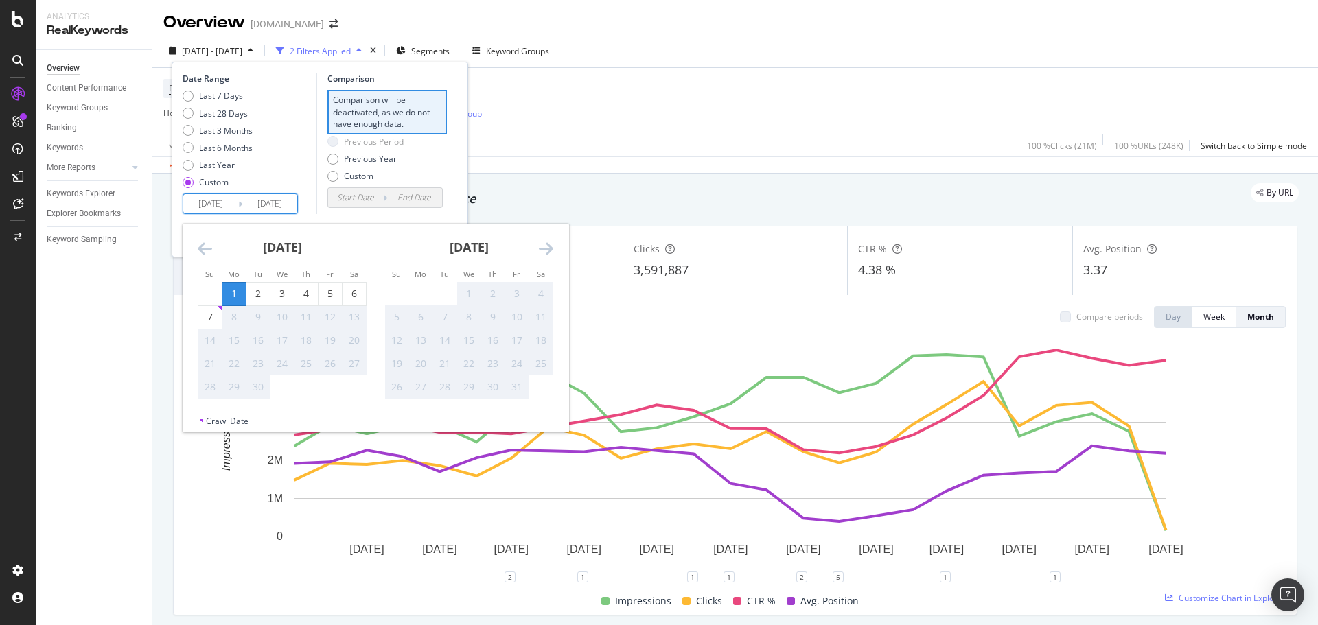
click at [203, 243] on icon "Move backward to switch to the previous month." at bounding box center [205, 248] width 14 height 16
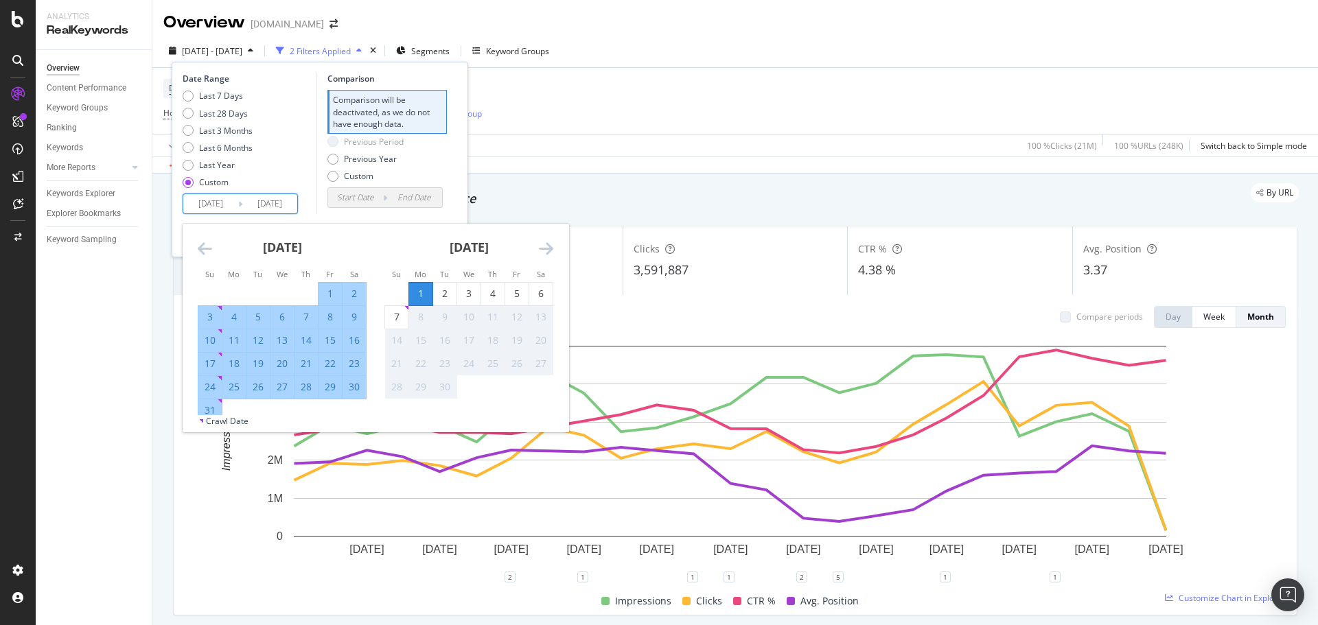
click at [214, 408] on div "31" at bounding box center [209, 411] width 23 height 14
type input "[DATE]"
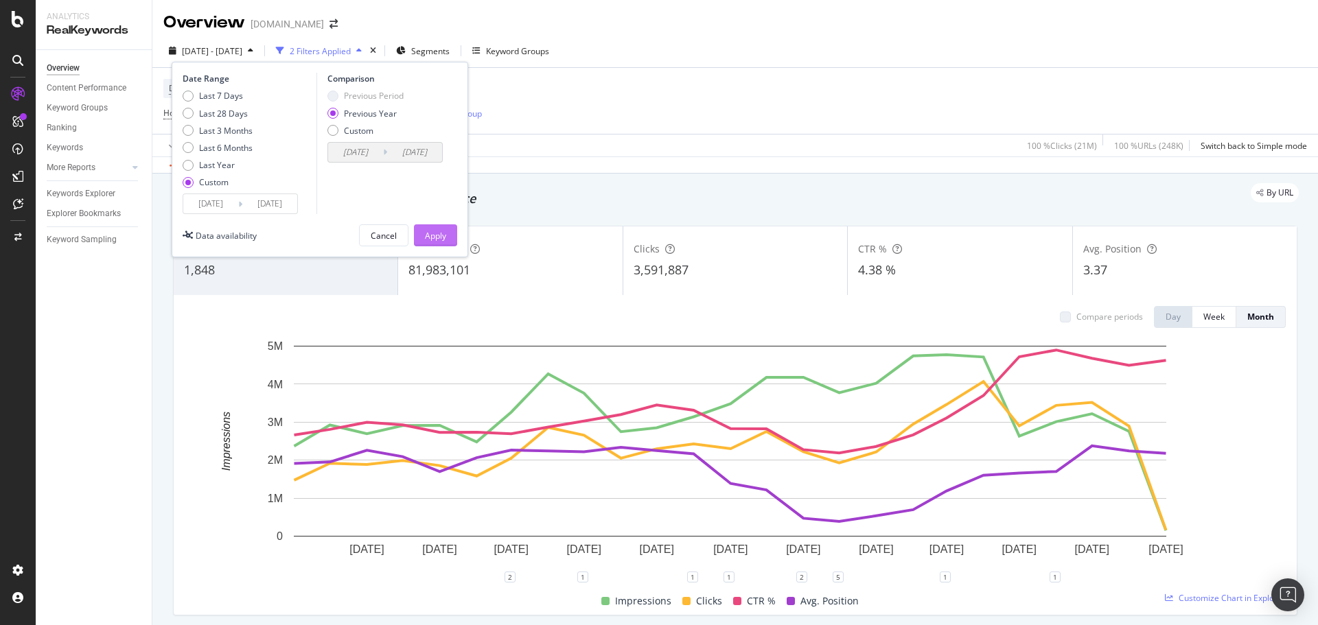
click at [421, 240] on button "Apply" at bounding box center [435, 235] width 43 height 22
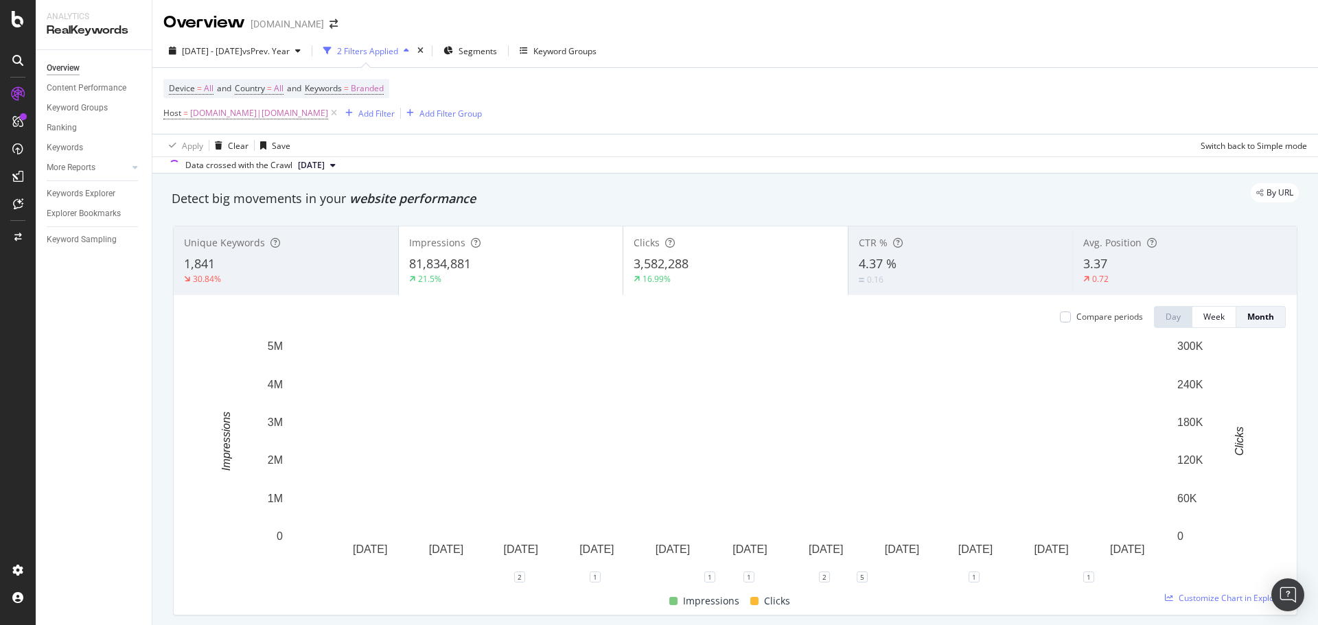
click at [1105, 263] on div "3.37" at bounding box center [1184, 264] width 203 height 18
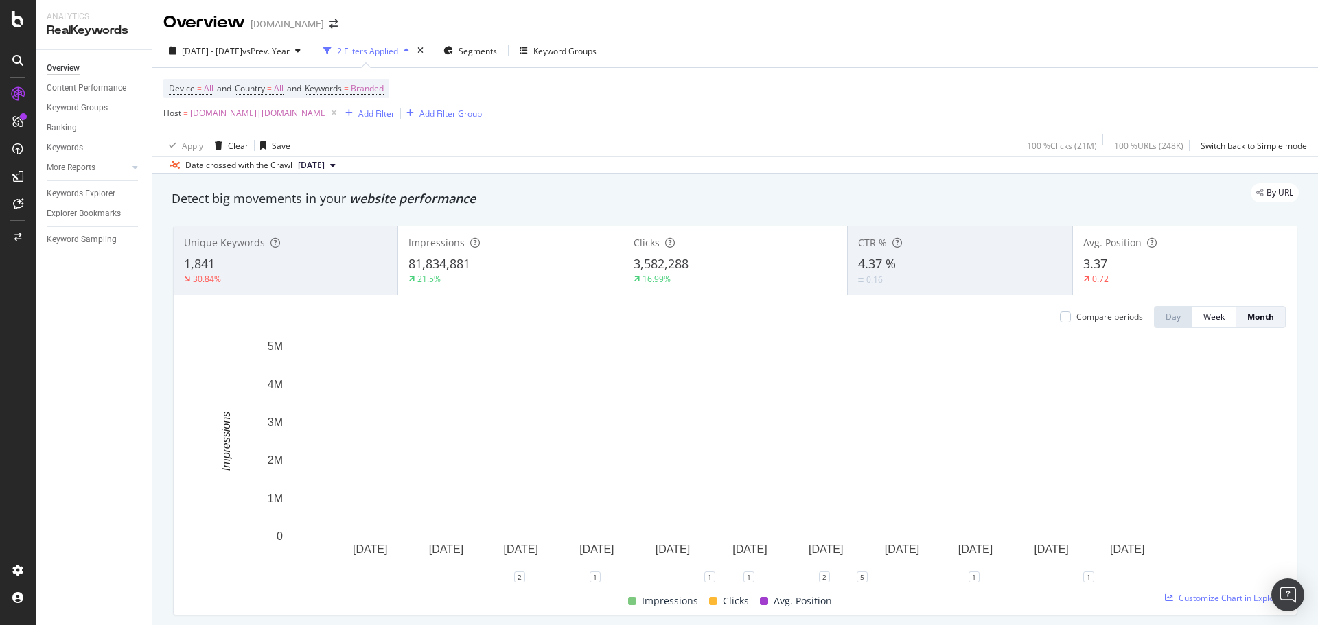
click at [914, 266] on div "4.37 %" at bounding box center [959, 264] width 203 height 18
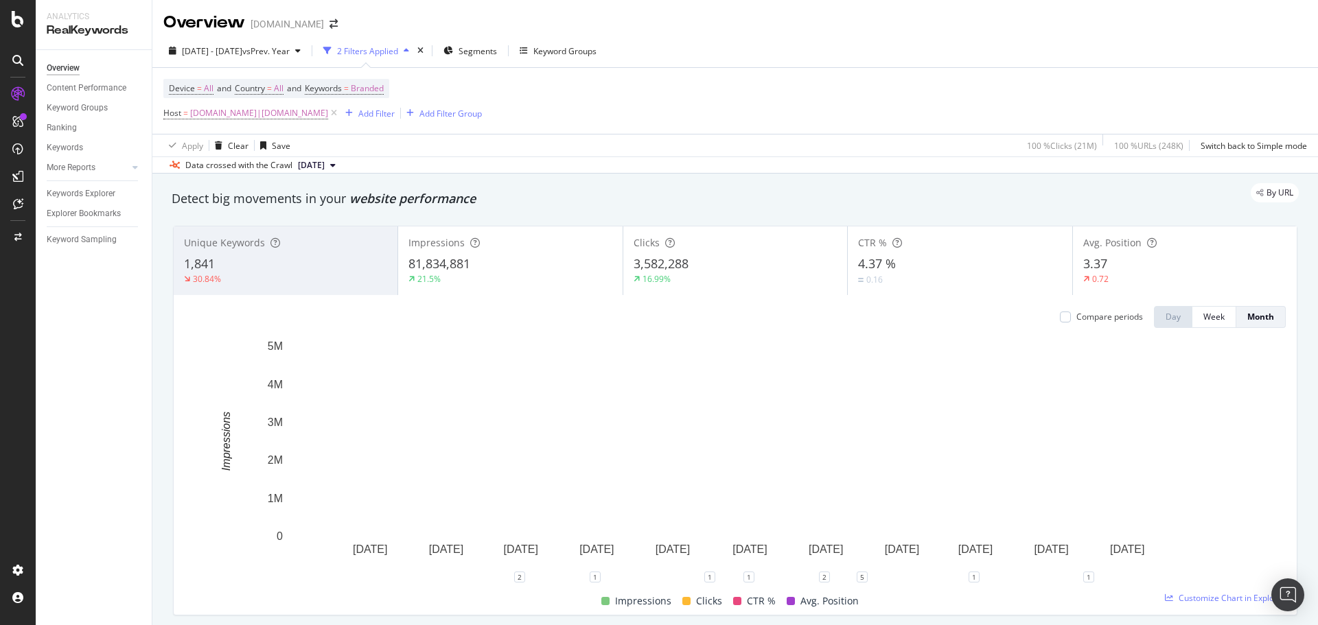
click at [511, 271] on div "81,834,881" at bounding box center [509, 264] width 203 height 18
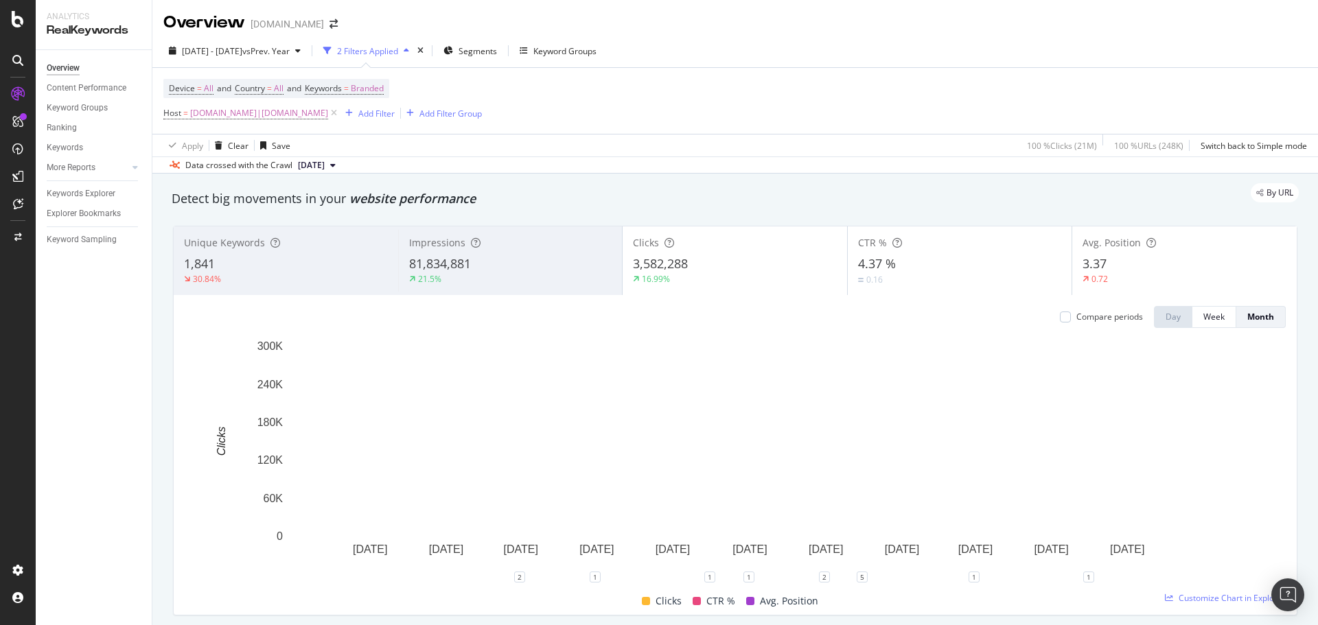
click at [707, 267] on div "3,582,288" at bounding box center [735, 264] width 204 height 18
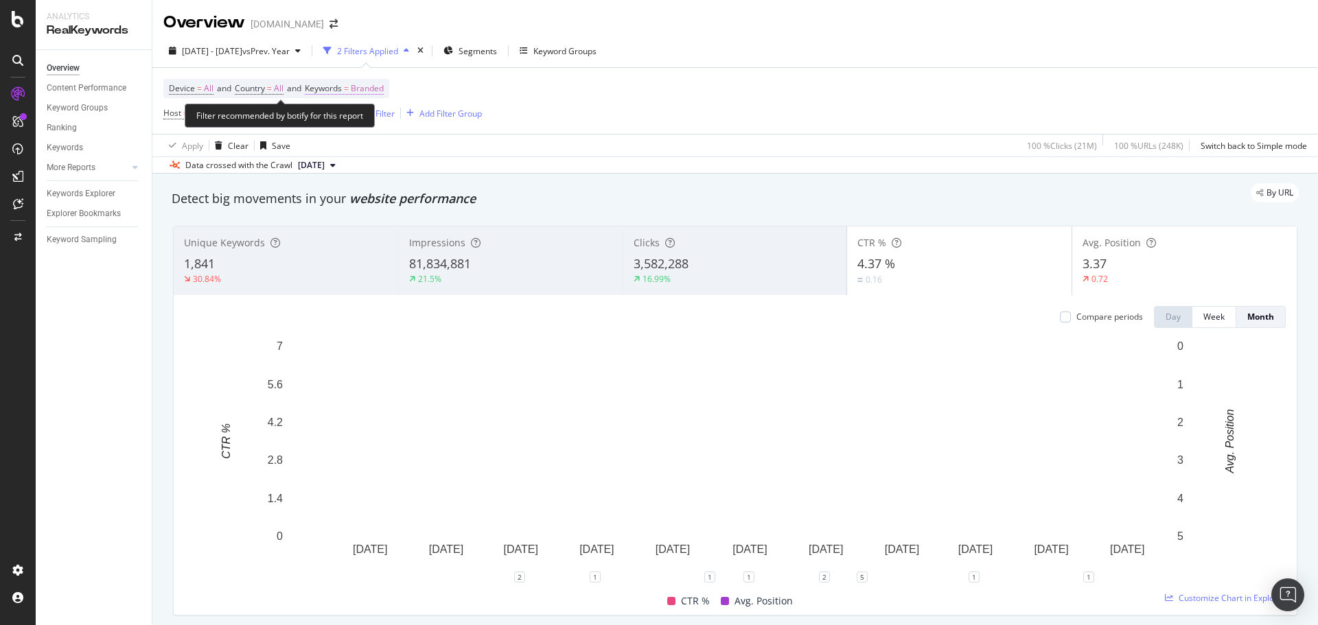
click at [375, 89] on span "Branded" at bounding box center [367, 88] width 33 height 19
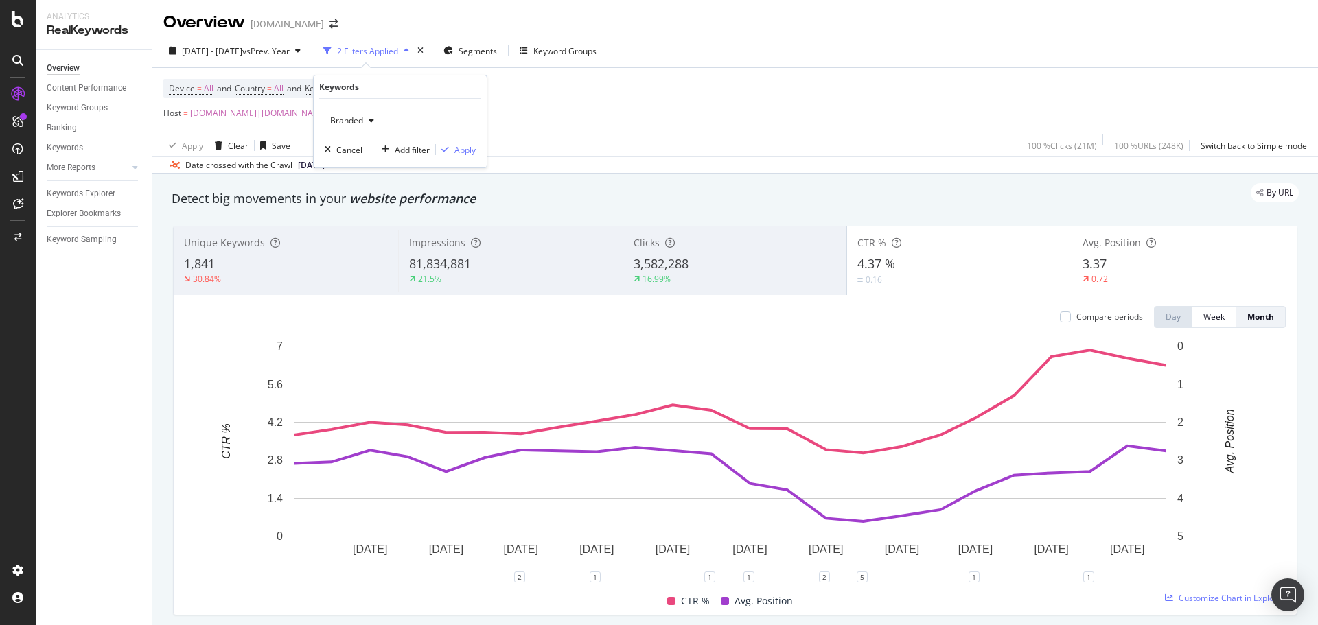
click at [366, 123] on div "button" at bounding box center [371, 121] width 16 height 8
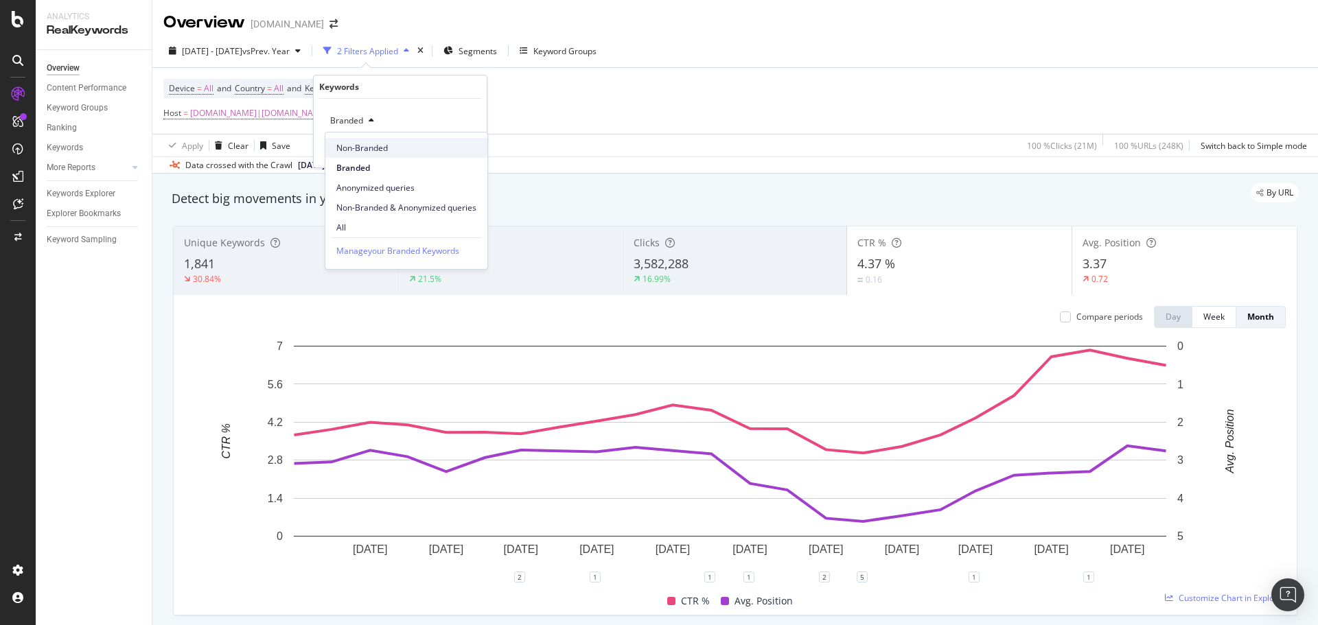
click at [353, 139] on div "Non-Branded" at bounding box center [406, 148] width 162 height 20
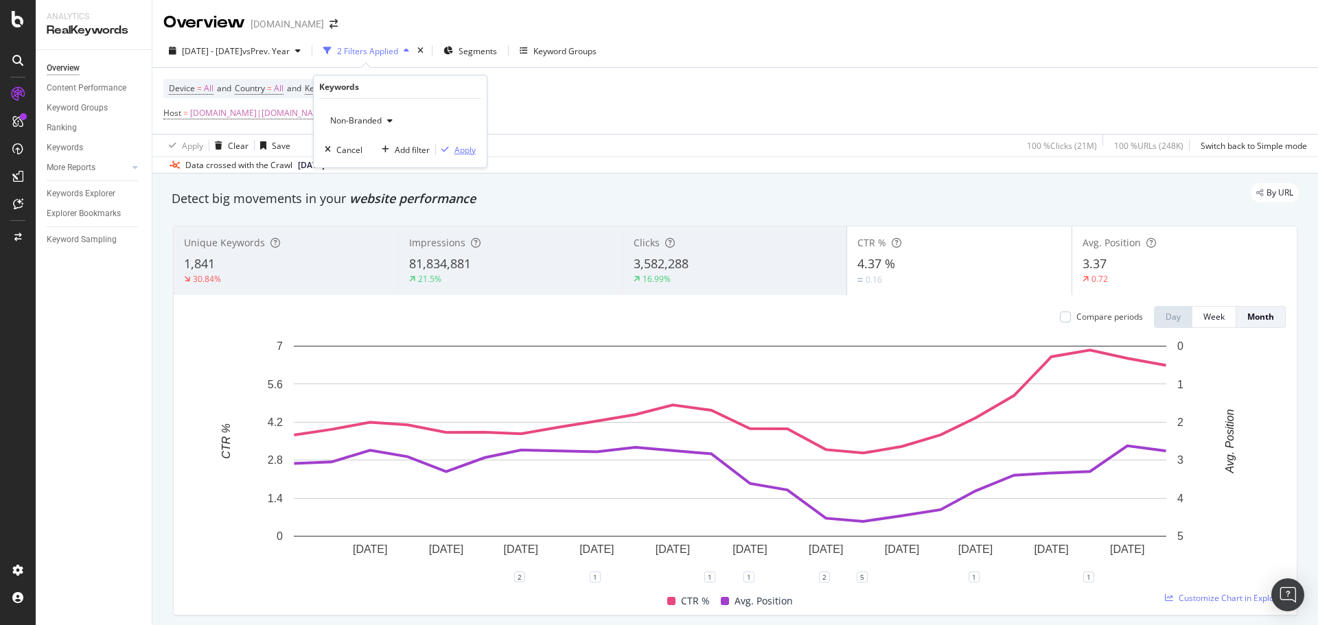
click at [457, 153] on div "Apply" at bounding box center [464, 150] width 21 height 12
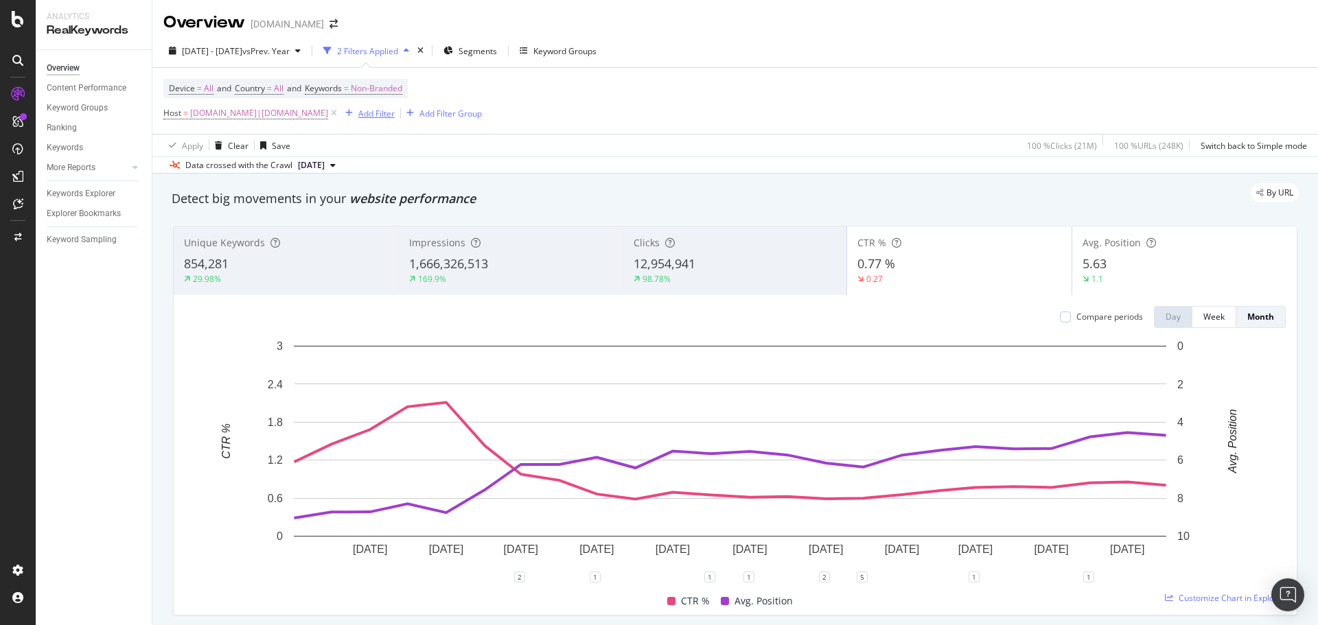
click at [363, 108] on div "Add Filter" at bounding box center [376, 114] width 36 height 12
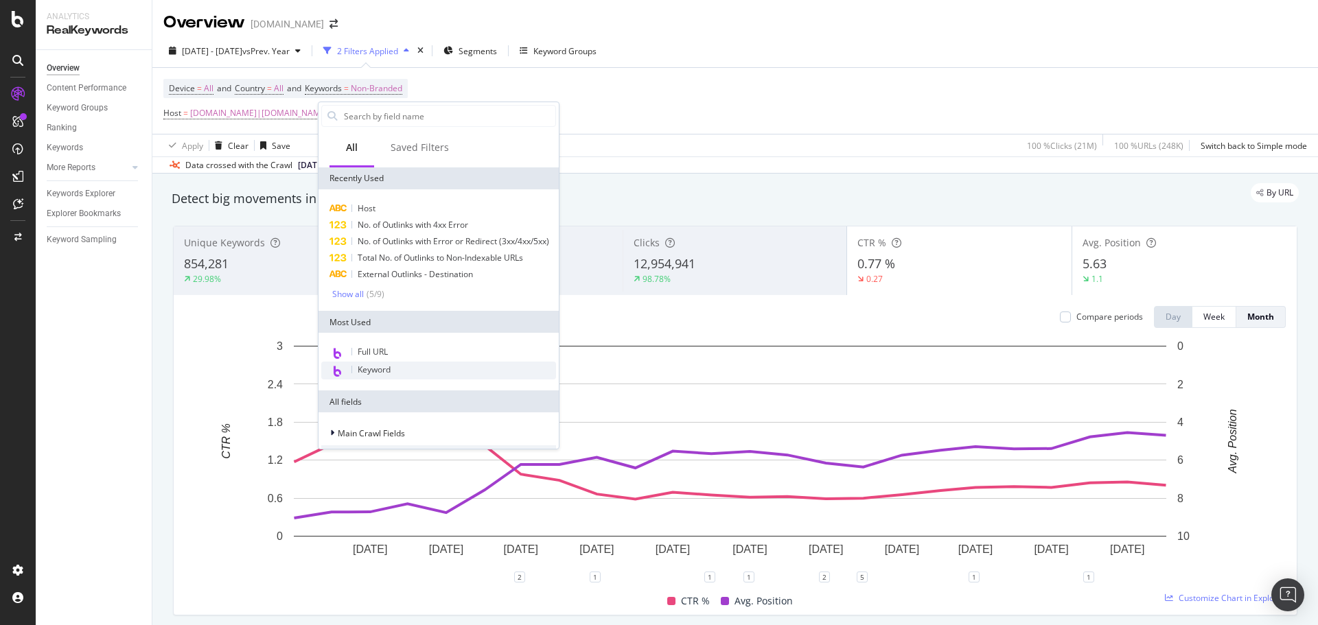
click at [371, 375] on span "Keyword" at bounding box center [374, 370] width 33 height 12
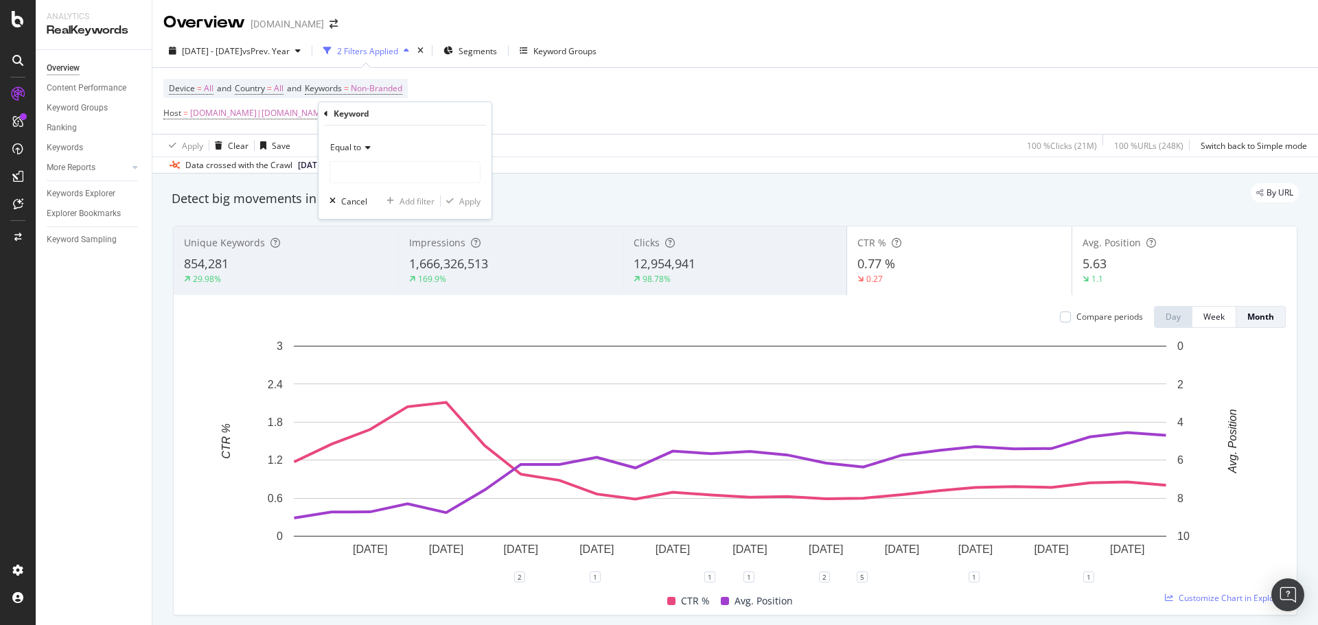
click at [592, 113] on div "Device = All and Country = All and Keywords = Non-Branded Host = [DOMAIN_NAME]|…" at bounding box center [735, 101] width 1144 height 66
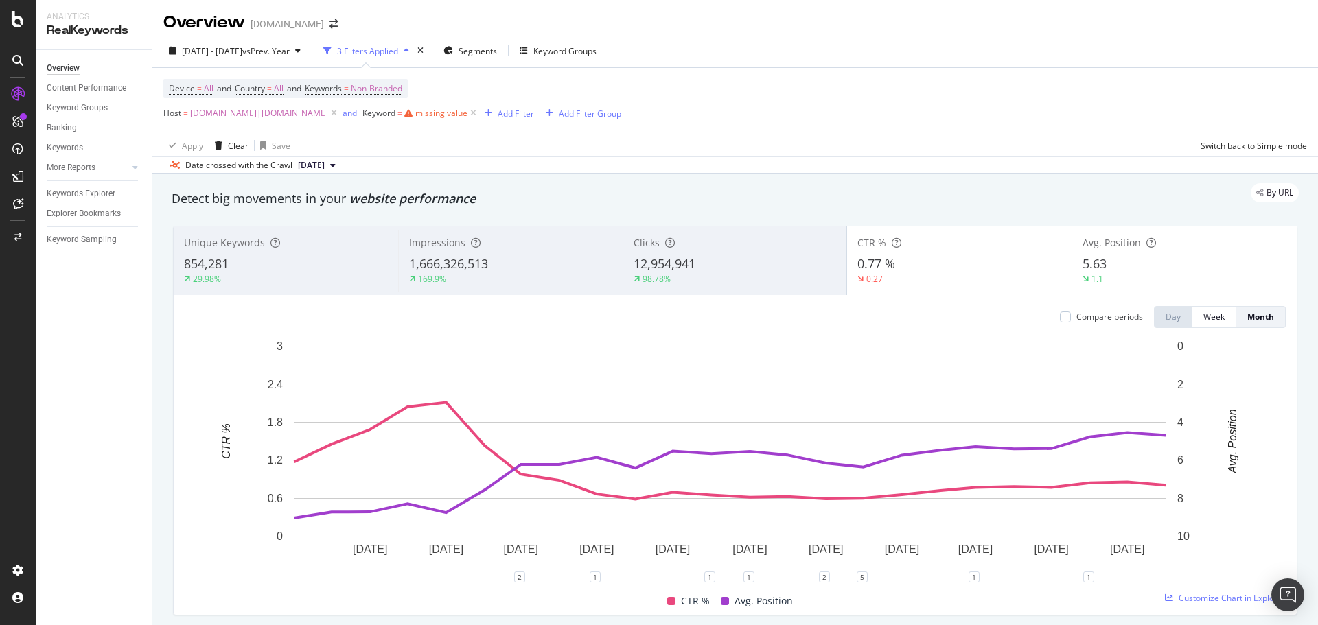
click at [415, 115] on div "missing value" at bounding box center [441, 113] width 52 height 12
click at [593, 100] on div "Device = All and Country = All and Keywords = Non-Branded Host = [DOMAIN_NAME]|…" at bounding box center [392, 101] width 458 height 44
click at [467, 115] on icon at bounding box center [473, 113] width 12 height 14
click at [352, 120] on div "Add Filter" at bounding box center [367, 113] width 55 height 15
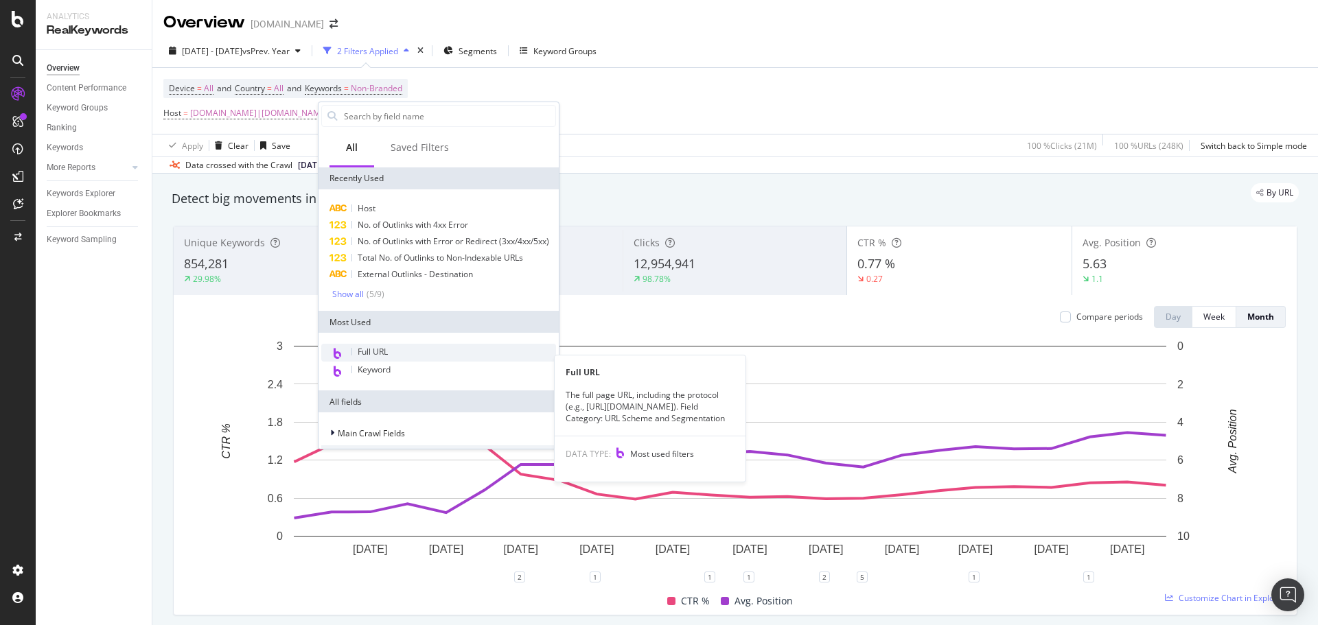
click at [373, 358] on span "Full URL" at bounding box center [373, 352] width 30 height 12
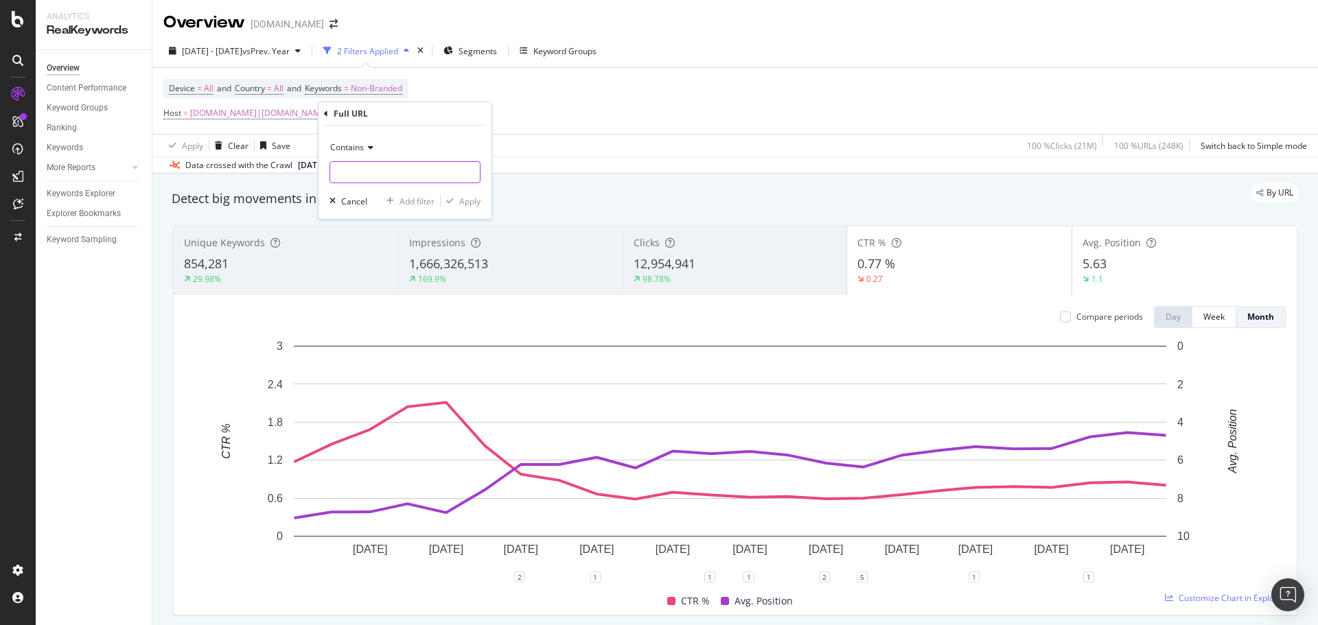
click at [352, 180] on input "text" at bounding box center [405, 172] width 150 height 22
type input "-price"
click at [472, 201] on div "Apply" at bounding box center [469, 202] width 21 height 12
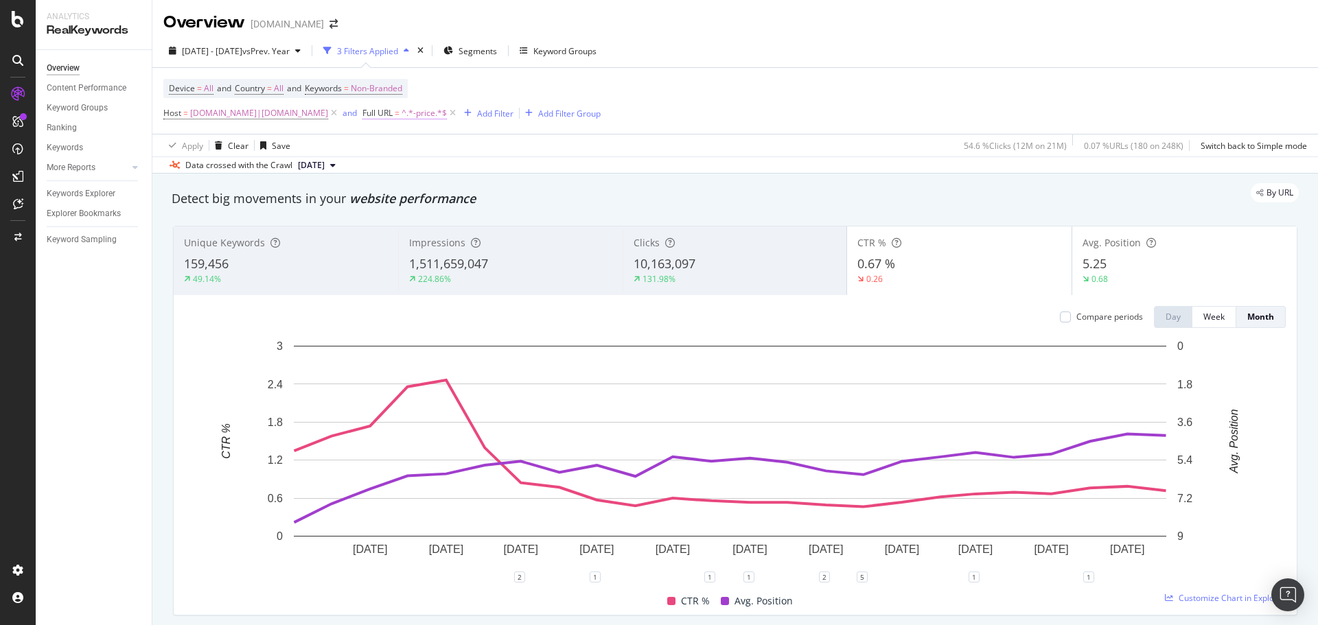
click at [402, 113] on span "^.*-price.*$" at bounding box center [424, 113] width 45 height 19
click at [386, 147] on icon at bounding box center [391, 145] width 10 height 8
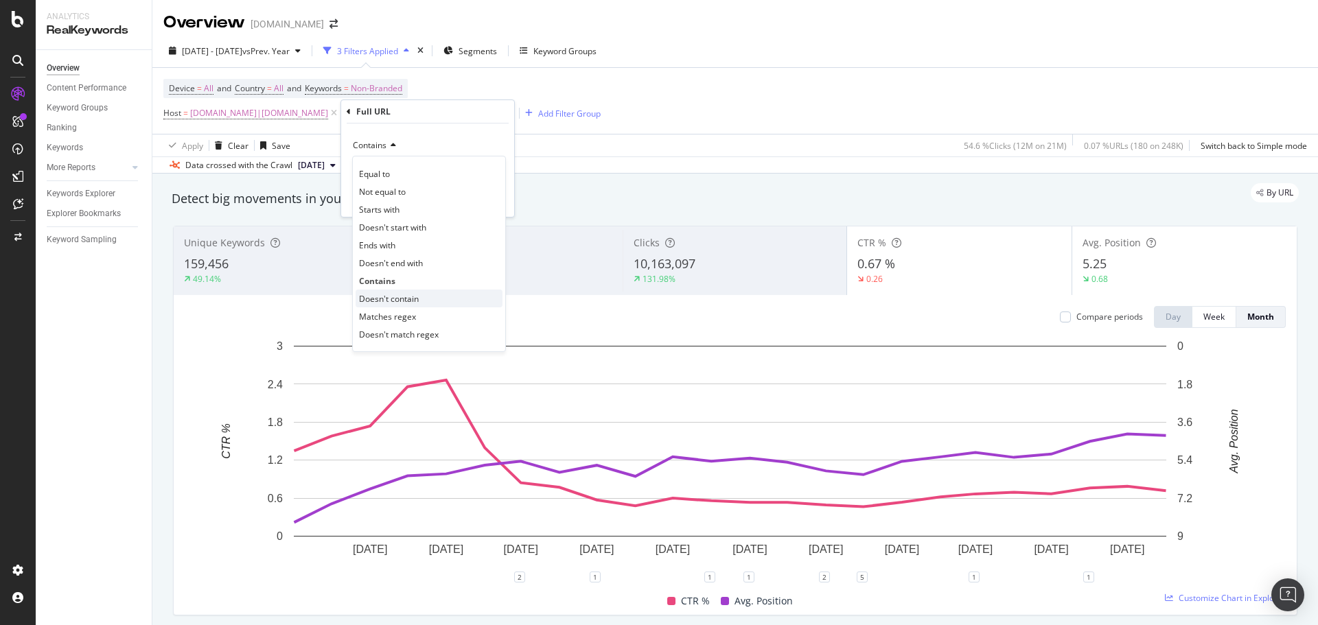
click at [395, 300] on span "Doesn't contain" at bounding box center [389, 299] width 60 height 12
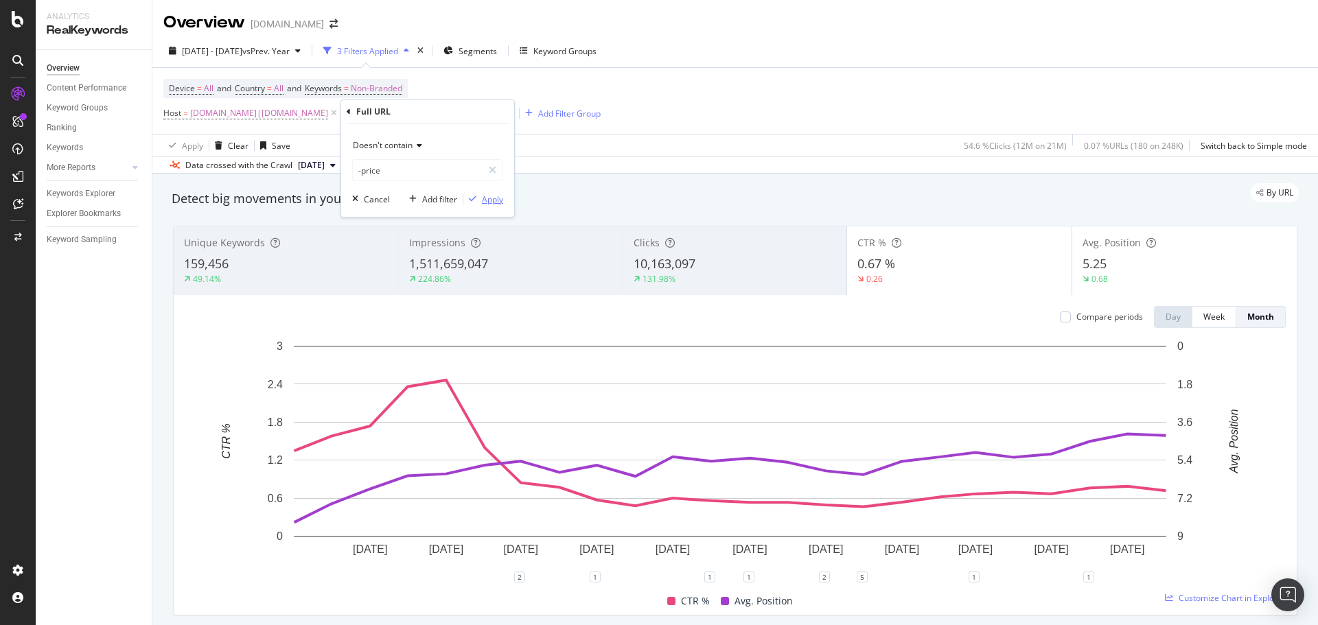
click at [484, 202] on div "Apply" at bounding box center [492, 200] width 21 height 12
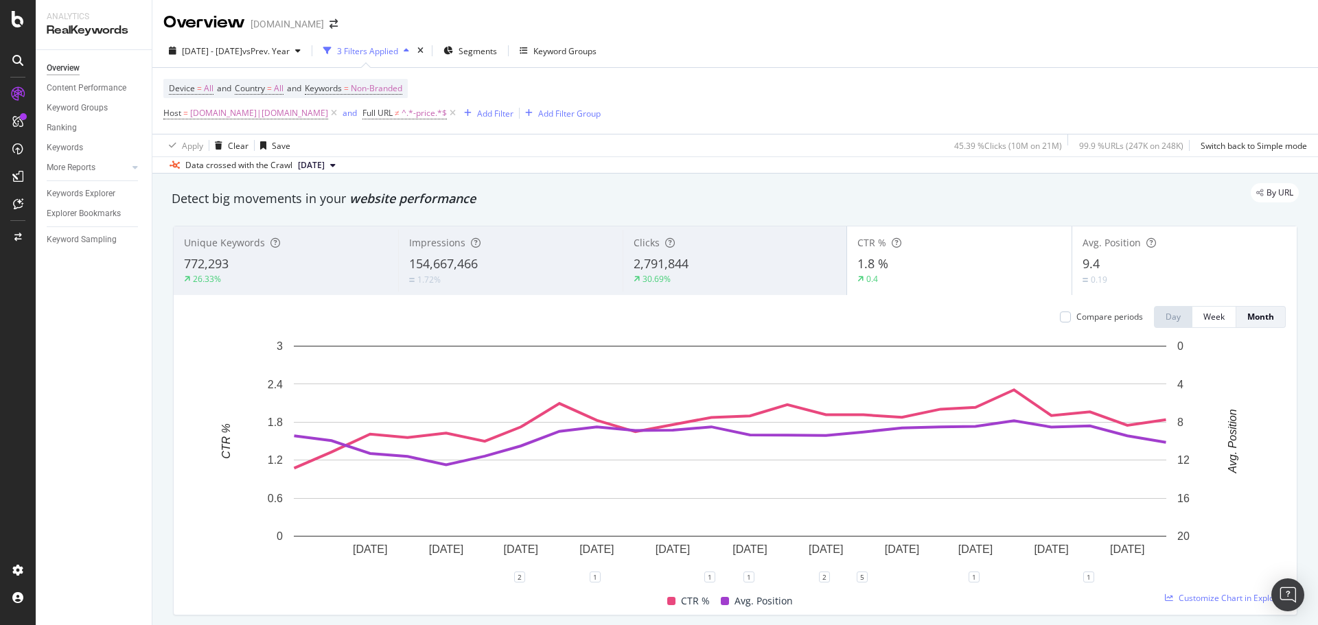
drag, startPoint x: 432, startPoint y: 113, endPoint x: 9, endPoint y: 360, distance: 490.1
click at [447, 113] on icon at bounding box center [453, 113] width 12 height 14
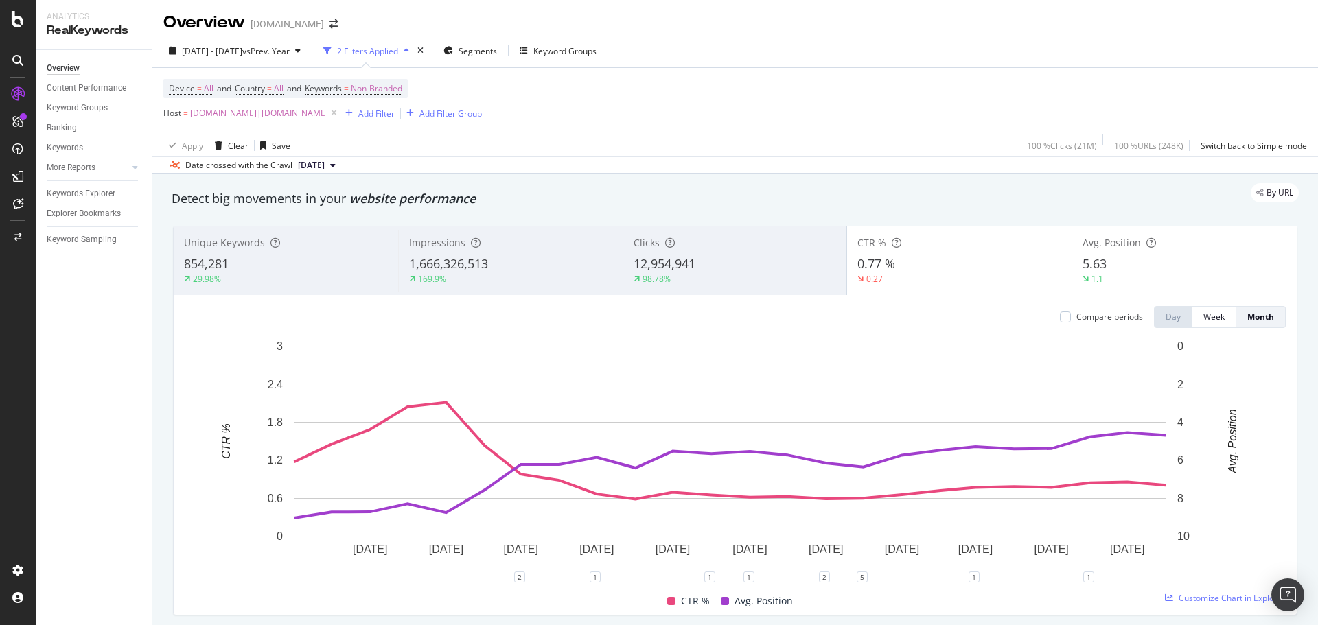
click at [250, 117] on span "[DOMAIN_NAME]|[DOMAIN_NAME]" at bounding box center [259, 113] width 138 height 19
click at [270, 170] on input "[DOMAIN_NAME]|[DOMAIN_NAME]" at bounding box center [241, 170] width 130 height 22
type input "[DOMAIN_NAME]"
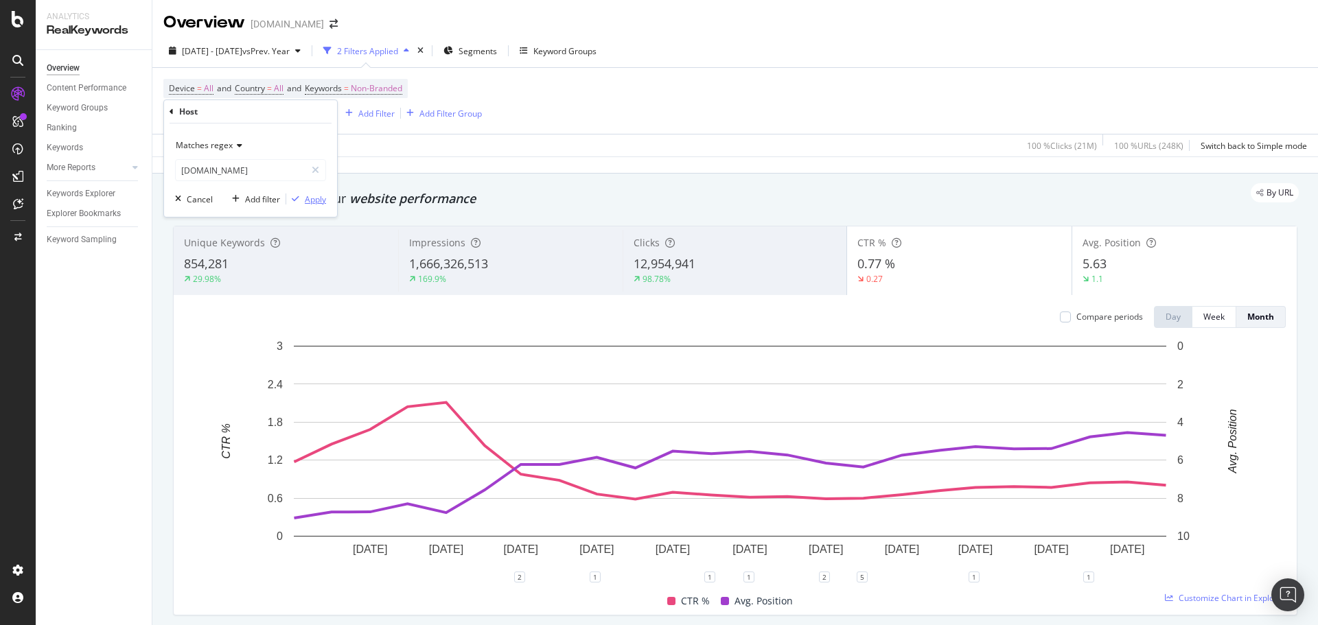
click at [318, 200] on div "Apply" at bounding box center [315, 200] width 21 height 12
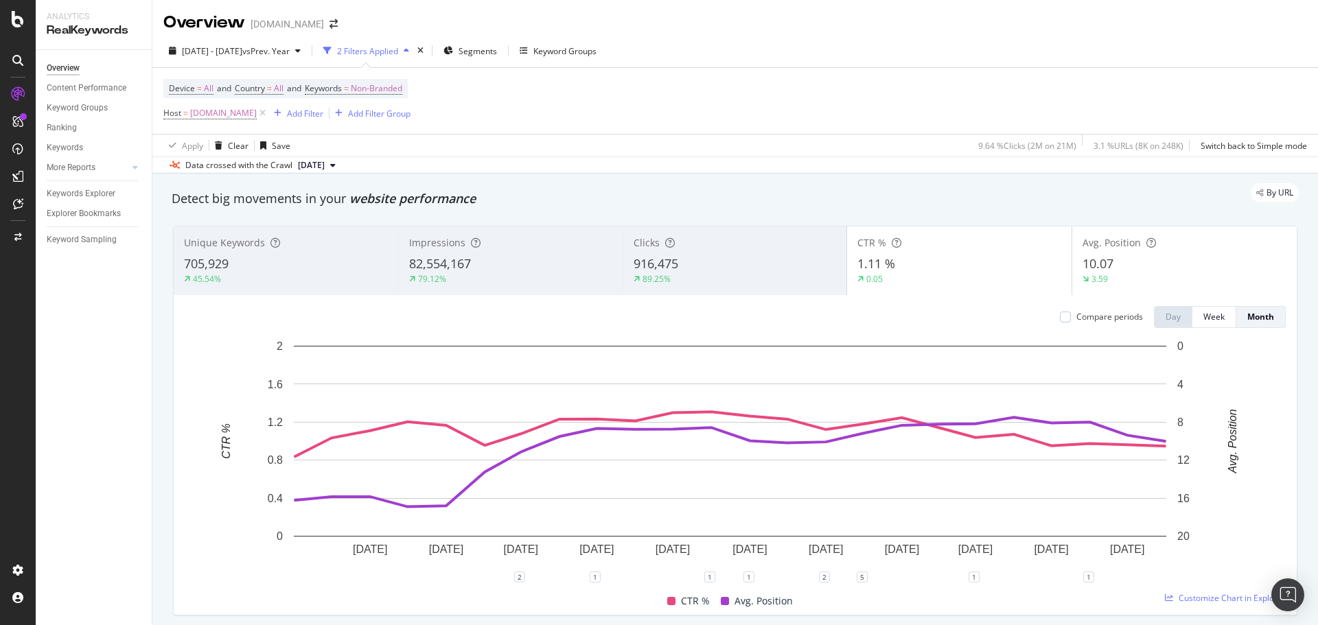
click at [284, 265] on div "705,929" at bounding box center [286, 264] width 204 height 18
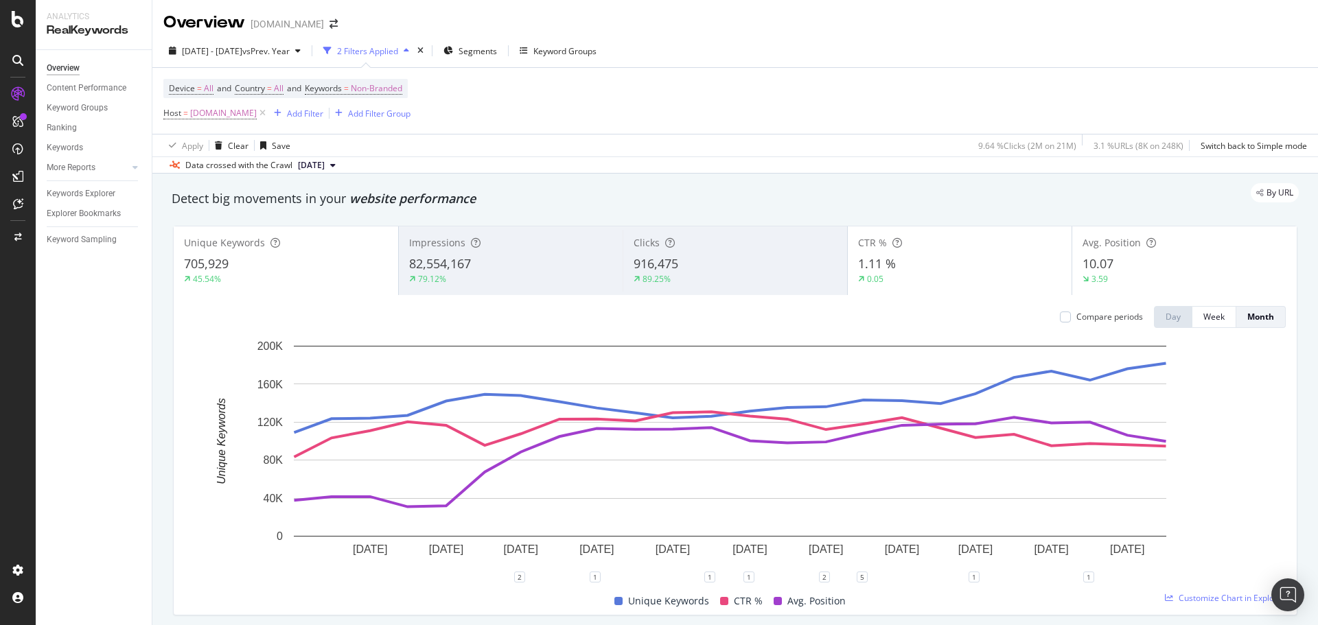
click at [726, 266] on div "916,475" at bounding box center [735, 264] width 203 height 18
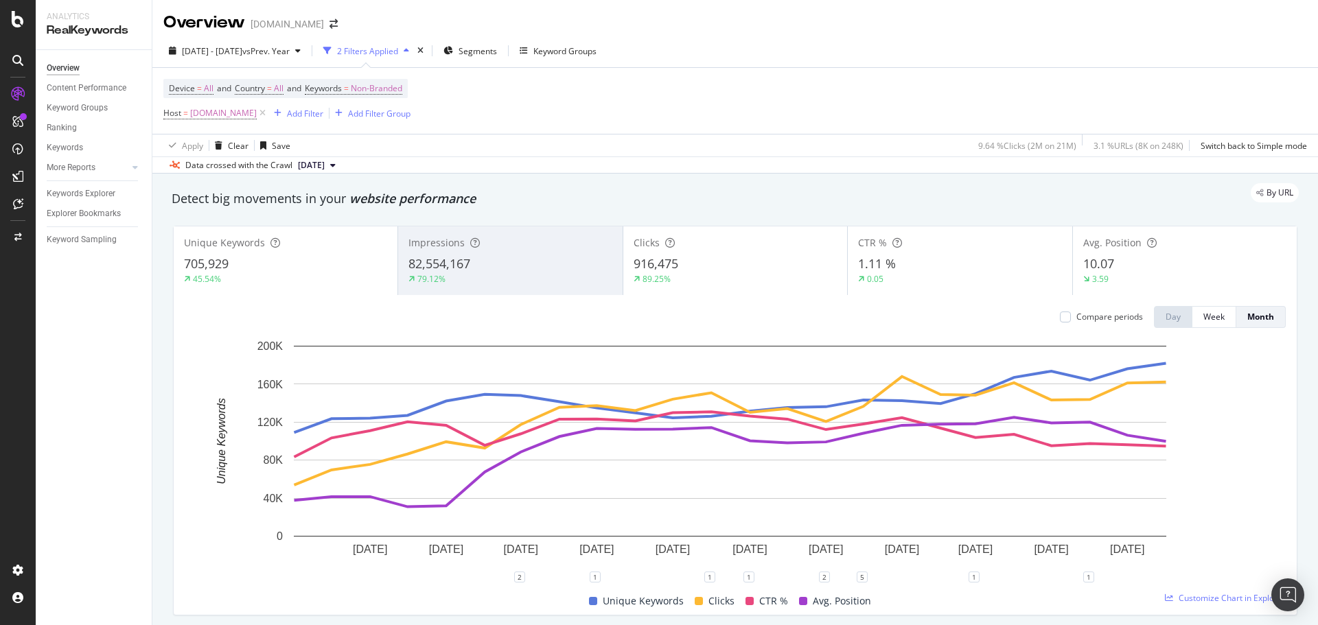
click at [258, 271] on div "705,929" at bounding box center [285, 264] width 203 height 18
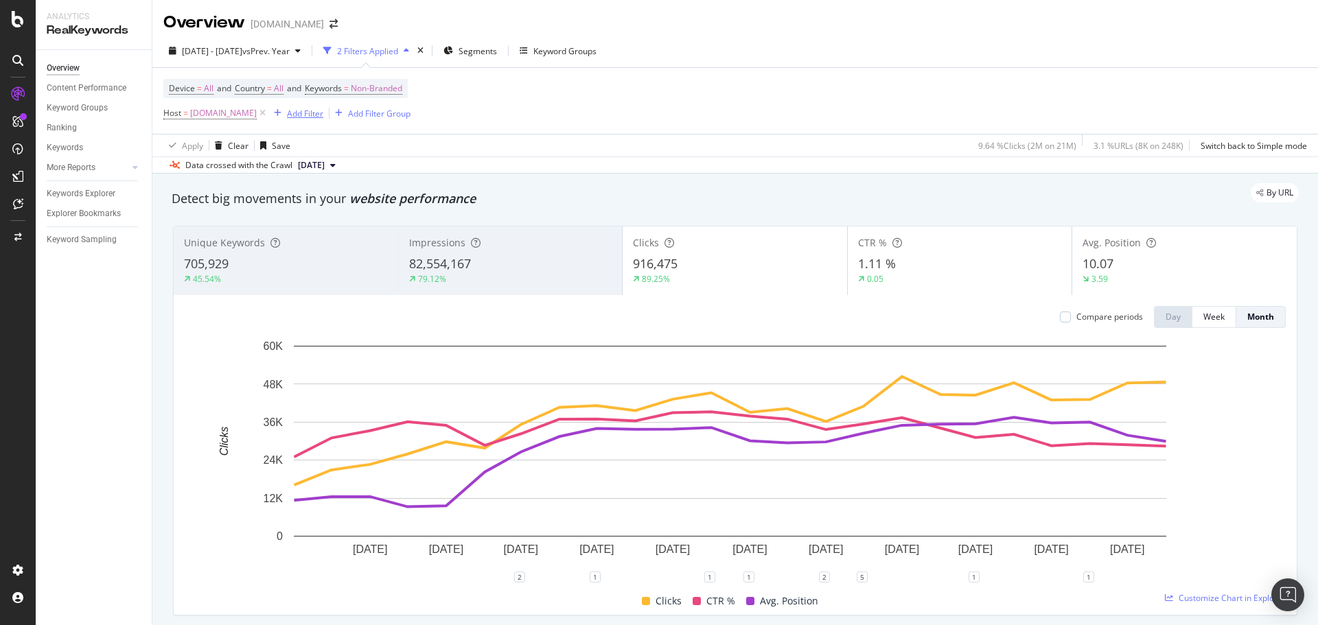
click at [286, 113] on div "button" at bounding box center [277, 113] width 19 height 8
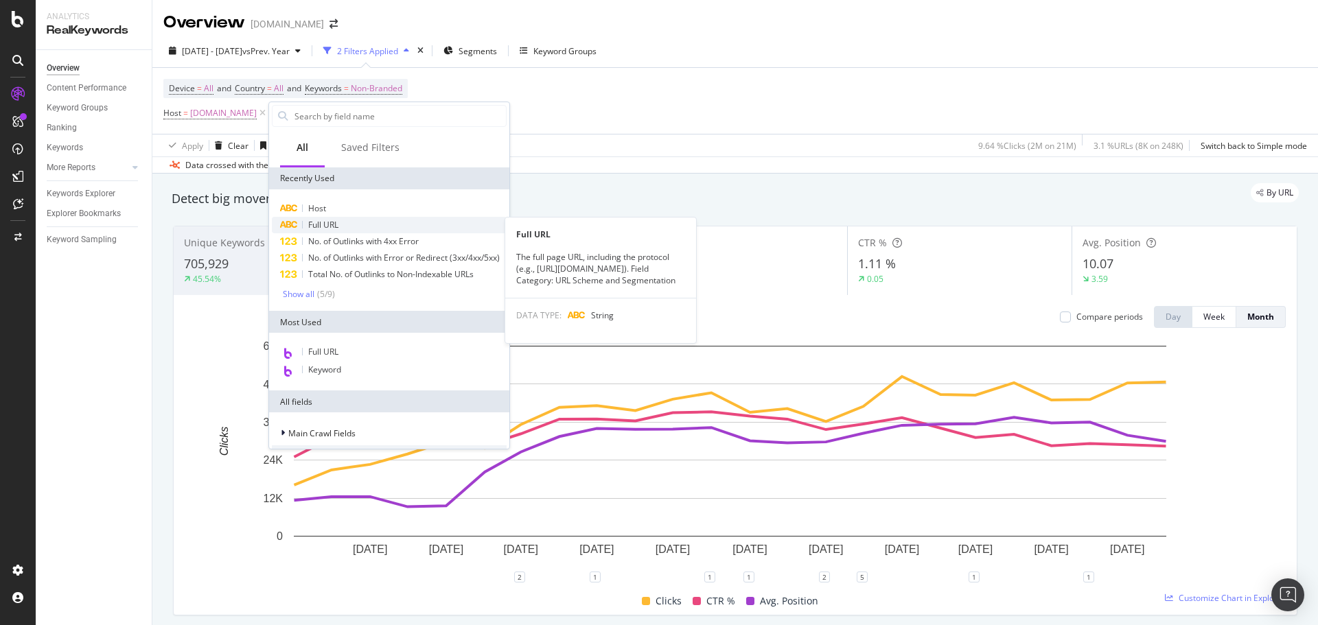
click at [334, 220] on span "Full URL" at bounding box center [323, 225] width 30 height 12
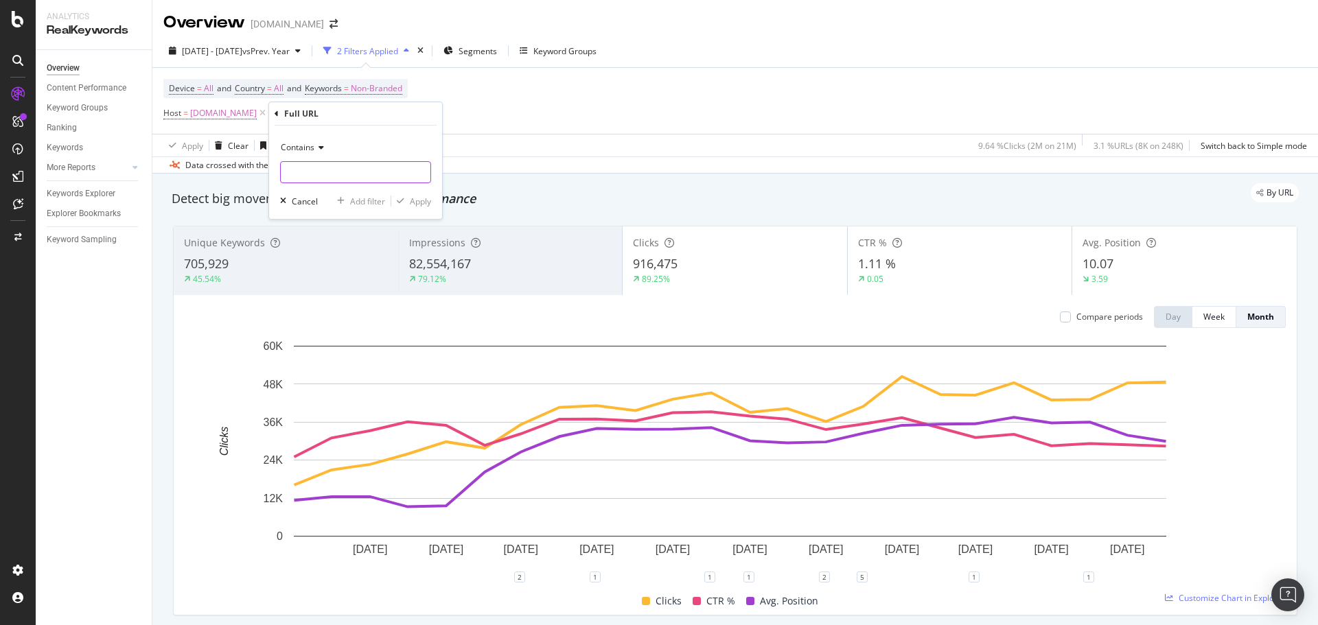
click at [330, 182] on input "text" at bounding box center [356, 172] width 150 height 22
type input "coin-values"
click at [408, 205] on div "button" at bounding box center [400, 201] width 19 height 8
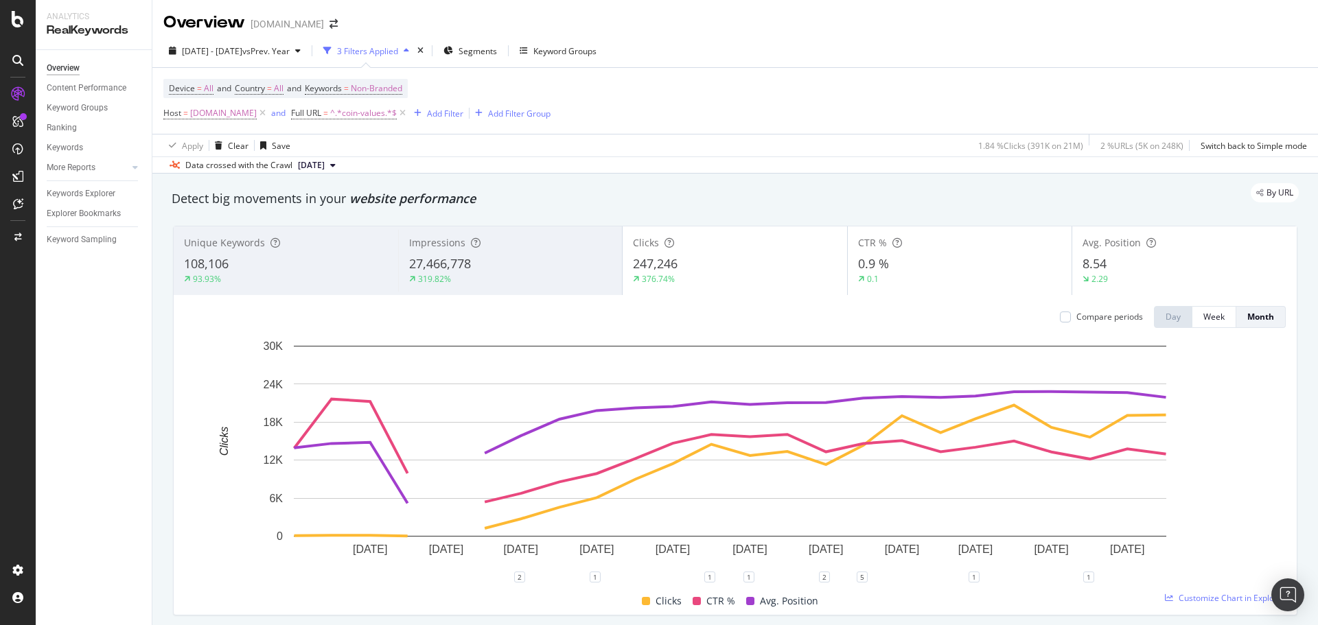
click at [270, 287] on div "Unique Keywords 108,106 93.93%" at bounding box center [286, 261] width 224 height 62
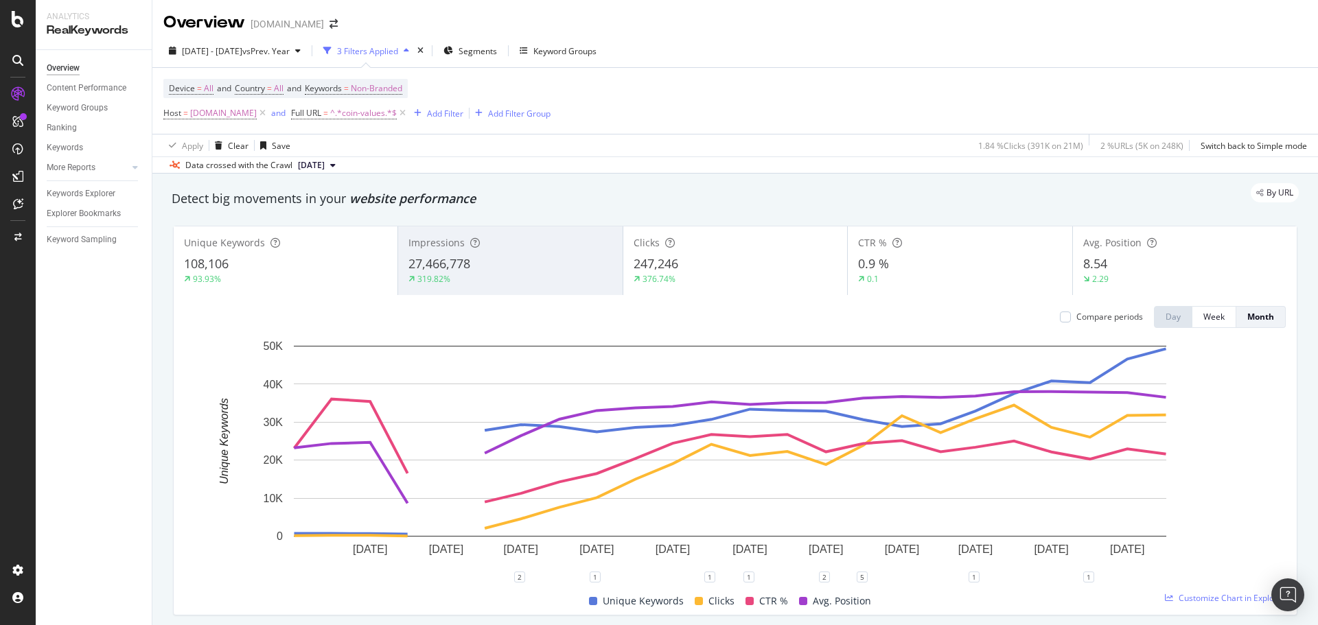
click at [272, 282] on div "93.93%" at bounding box center [285, 279] width 203 height 12
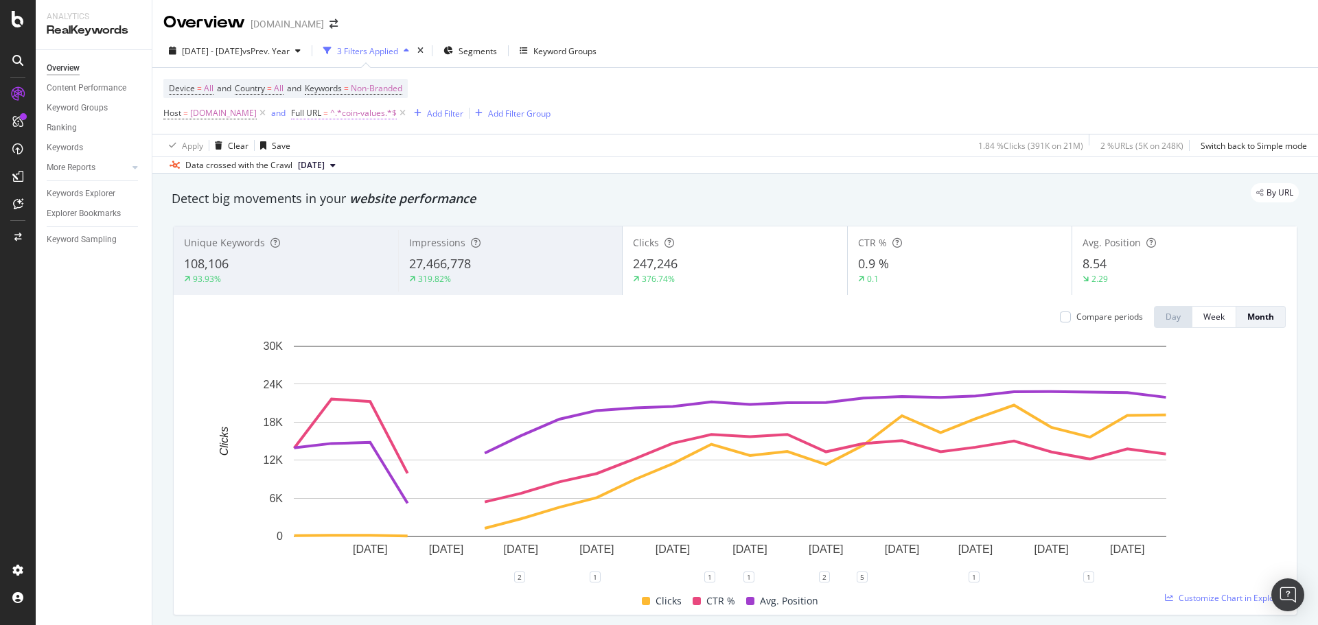
click at [361, 106] on span "^.*coin-values.*$" at bounding box center [363, 113] width 67 height 19
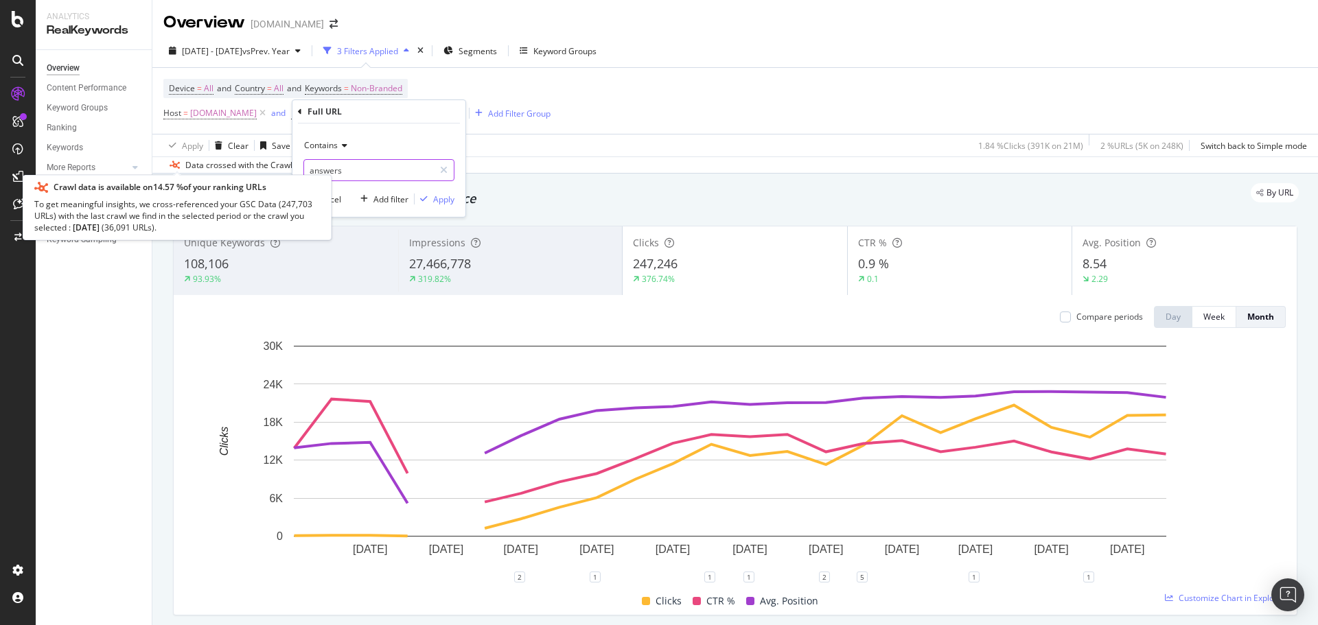
type input "answers"
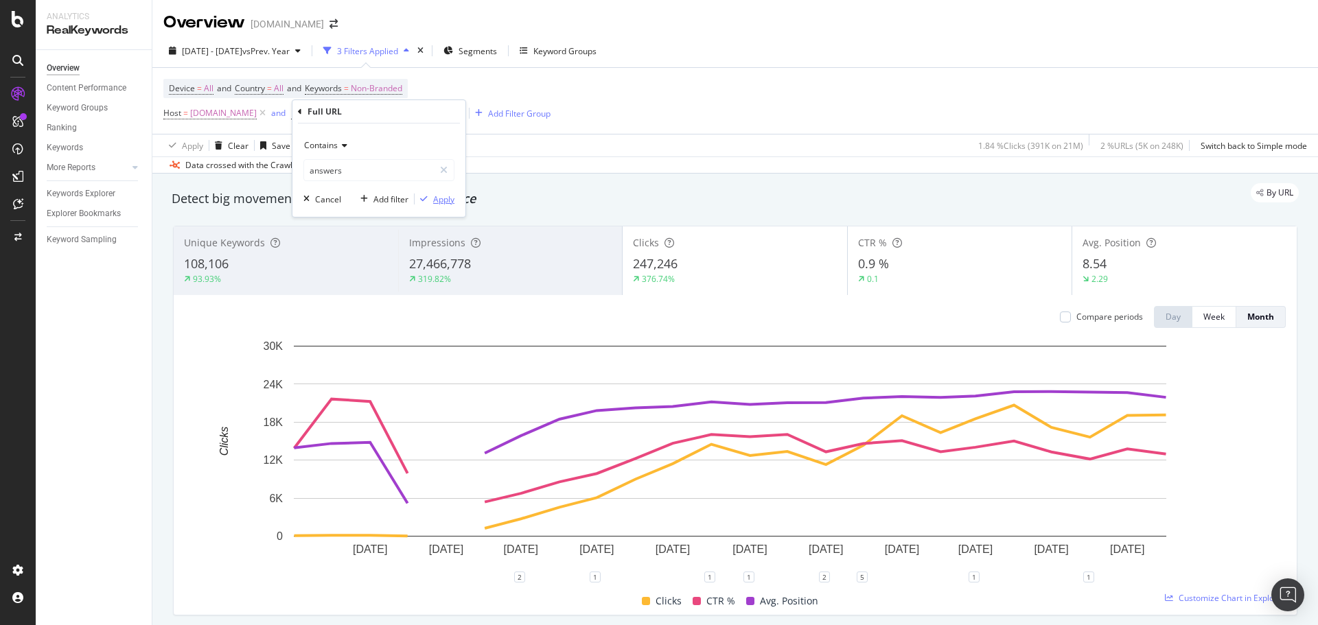
click at [452, 202] on div "Apply" at bounding box center [443, 200] width 21 height 12
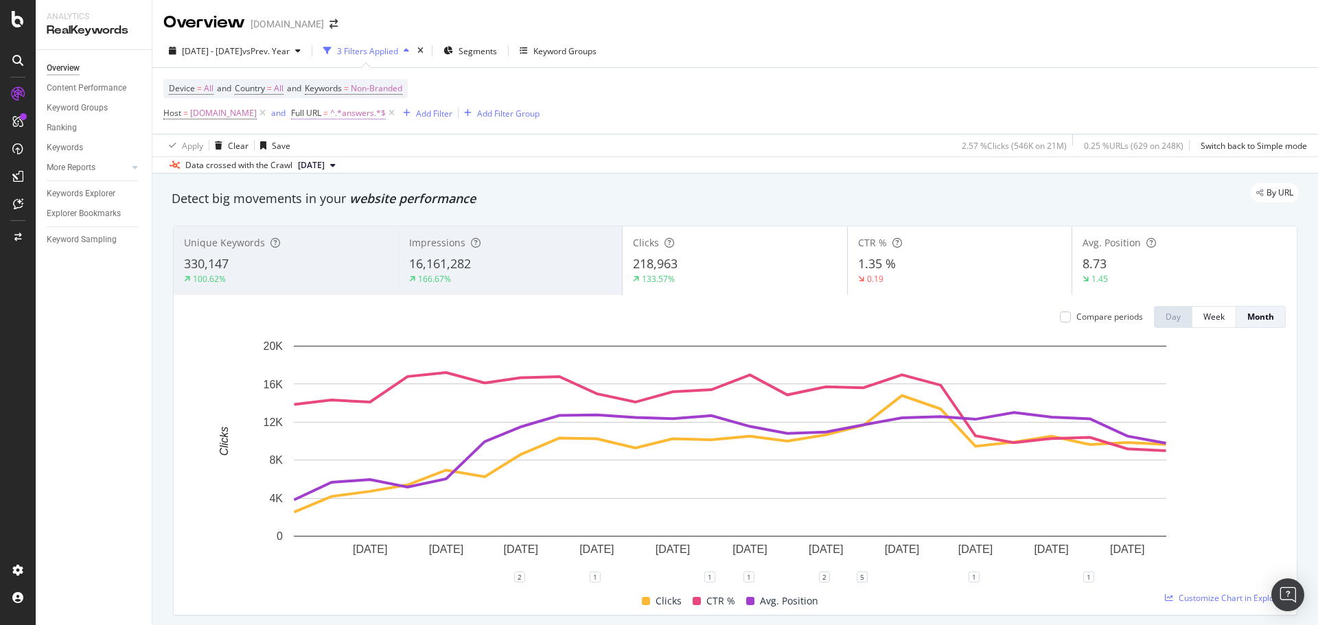
click at [362, 115] on span "^.*answers.*$" at bounding box center [358, 113] width 56 height 19
click at [347, 168] on input "answers" at bounding box center [369, 170] width 130 height 22
type input "learning-guide"
click at [444, 200] on div "Apply" at bounding box center [443, 200] width 21 height 12
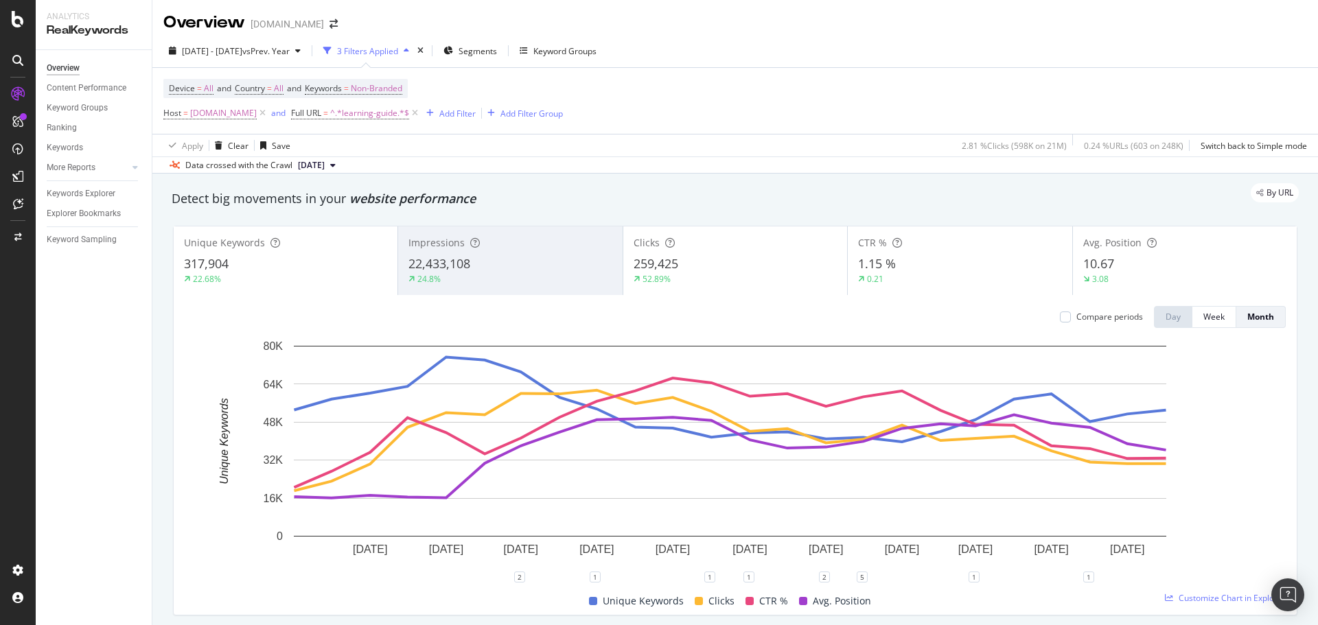
click at [242, 266] on div "317,904" at bounding box center [285, 264] width 203 height 18
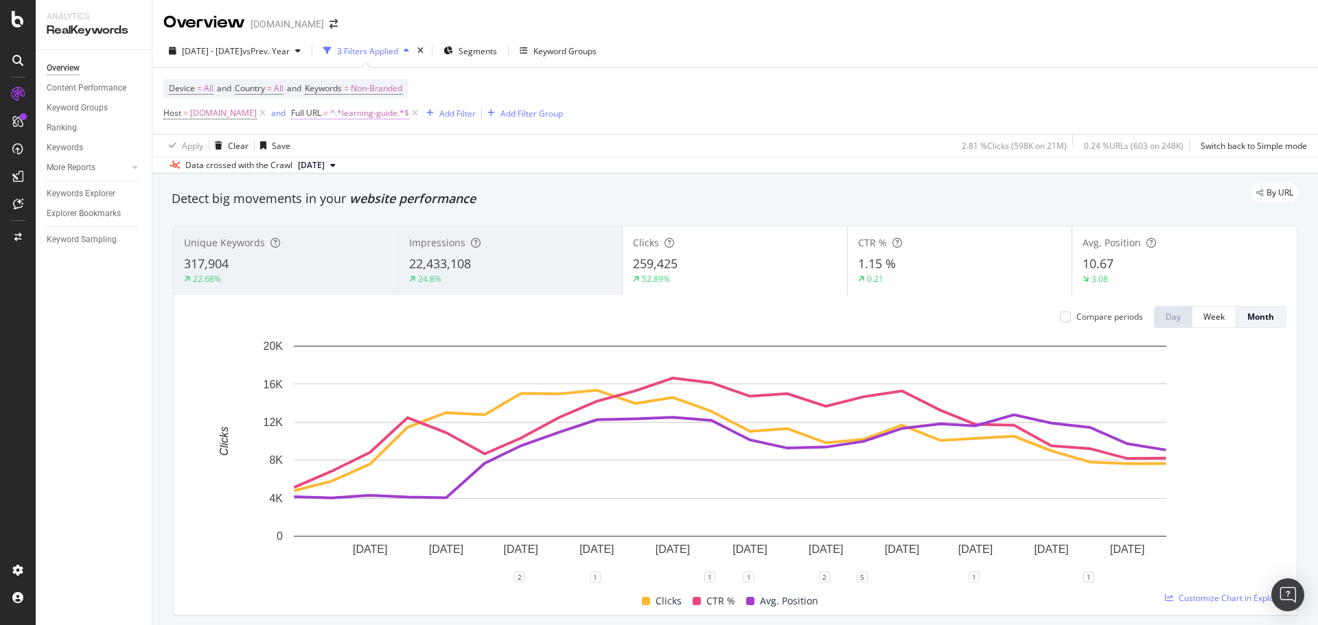
click at [361, 118] on span "^.*learning-guide.*$" at bounding box center [369, 113] width 79 height 19
click at [325, 176] on input "learning-guide" at bounding box center [369, 170] width 130 height 22
click at [326, 174] on input "learning-guide" at bounding box center [369, 170] width 130 height 22
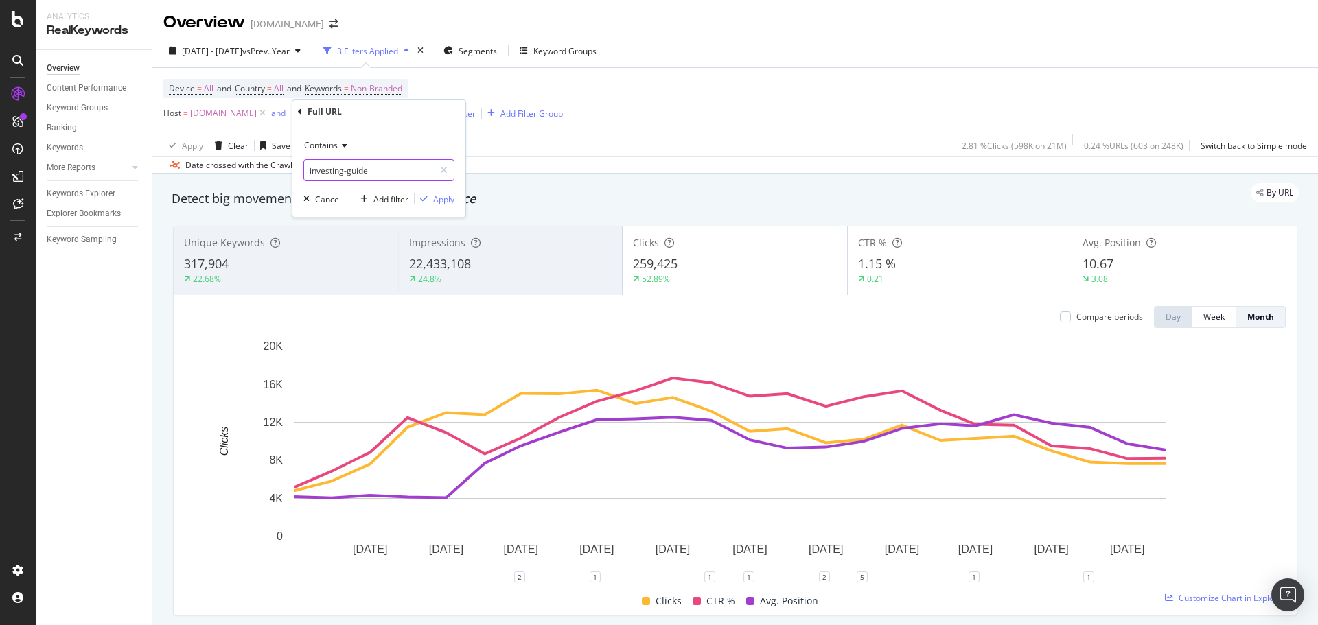
type input "investing-guide"
click at [441, 205] on div "Apply" at bounding box center [443, 200] width 21 height 12
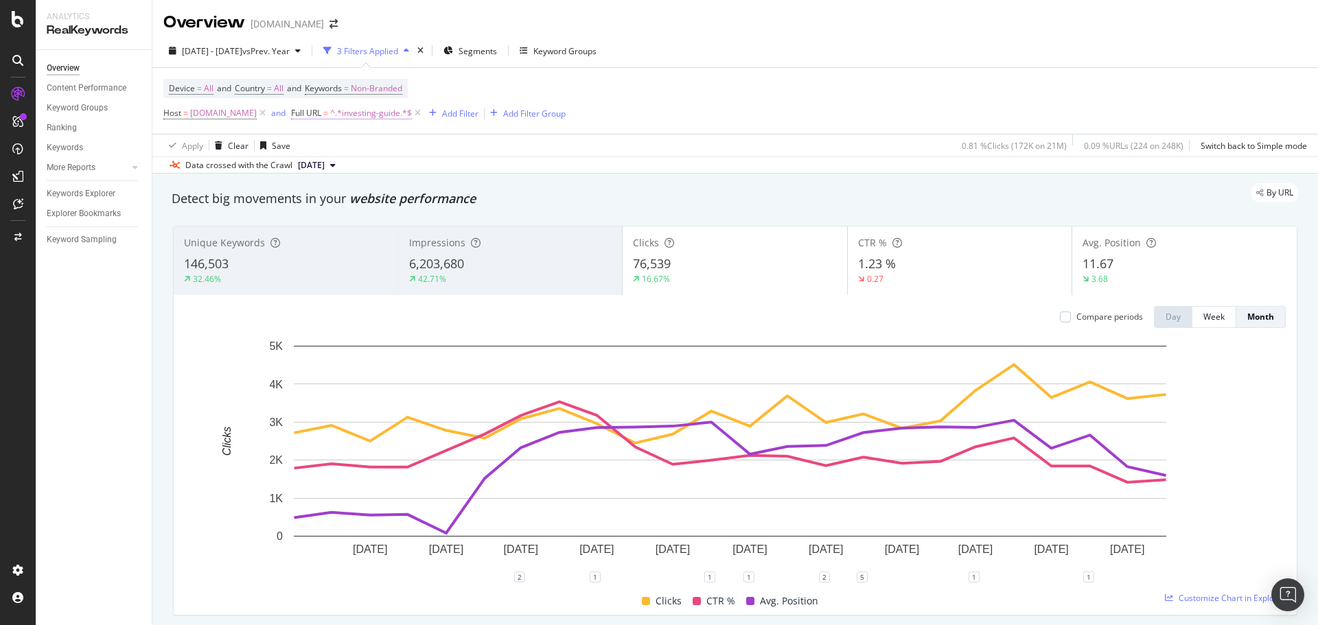
click at [383, 115] on span "^.*investing-guide.*$" at bounding box center [371, 113] width 82 height 19
click at [345, 172] on input "investing-guide" at bounding box center [369, 170] width 130 height 22
type input "tools"
click at [451, 202] on div "Apply" at bounding box center [443, 200] width 21 height 12
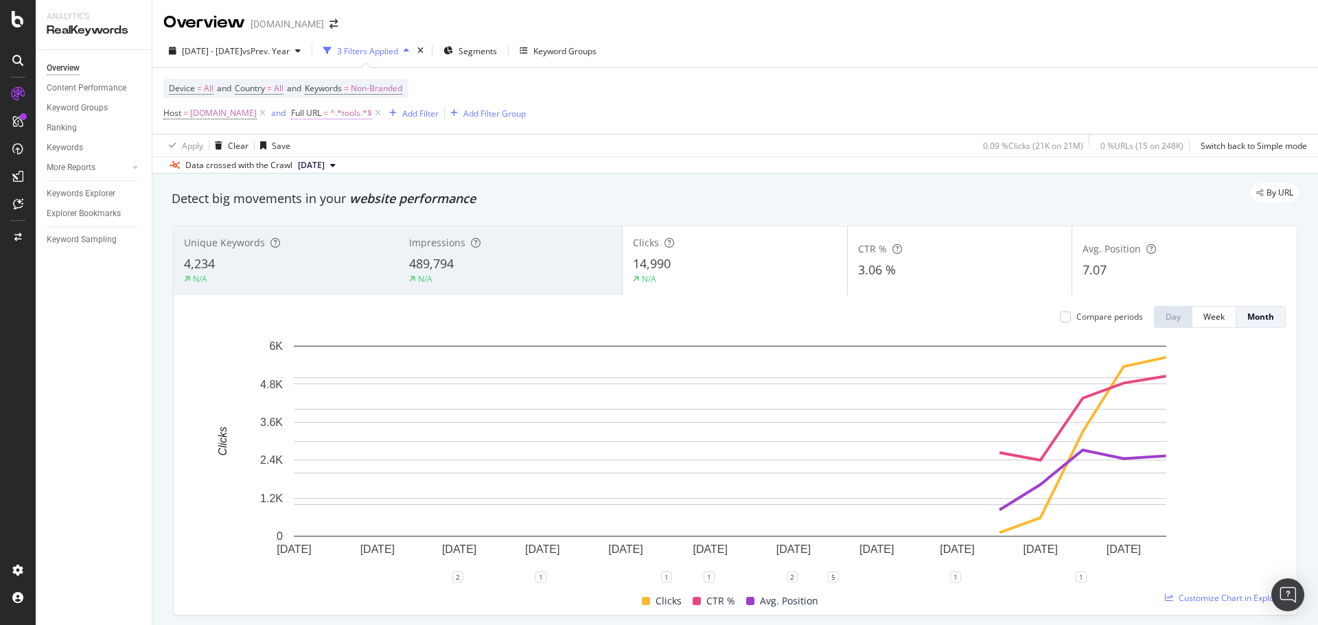
click at [351, 117] on span "^.*tools.*$" at bounding box center [351, 113] width 42 height 19
click at [362, 175] on input "tools" at bounding box center [369, 170] width 130 height 22
paste input "/buying-guide/buying-in-the-[GEOGRAPHIC_DATA]/"
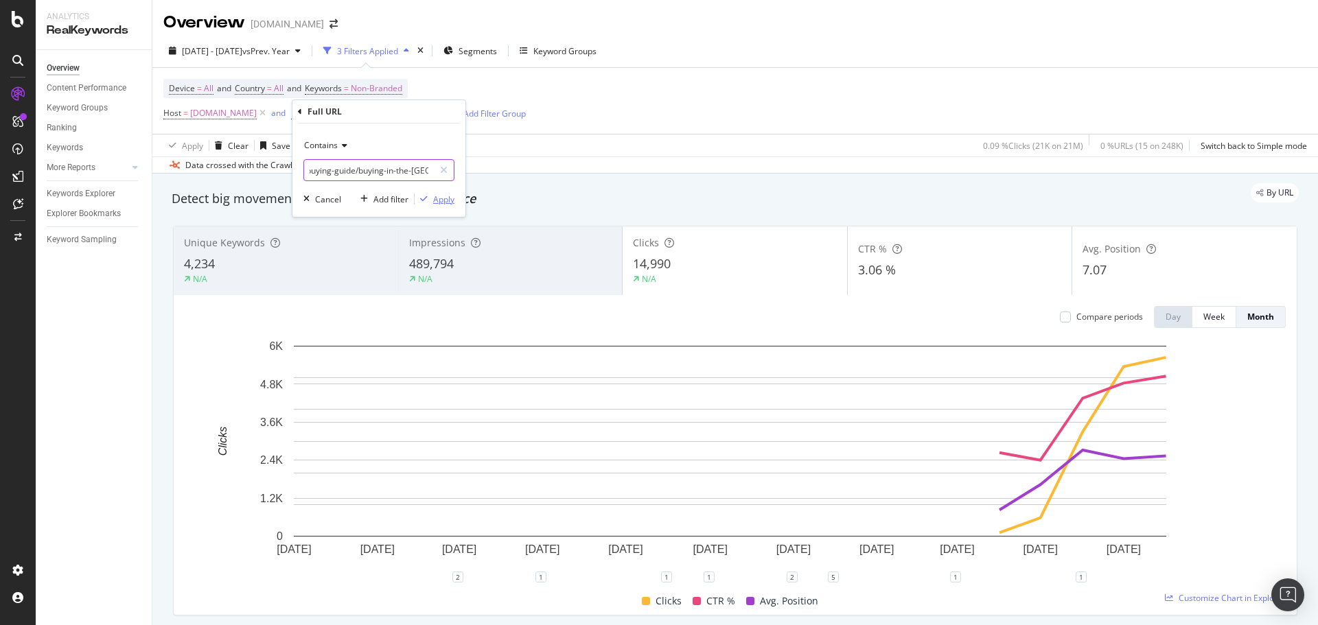
type input "/buying-guide/buying-in-the-[GEOGRAPHIC_DATA]/"
click at [448, 202] on div "Apply" at bounding box center [443, 200] width 21 height 12
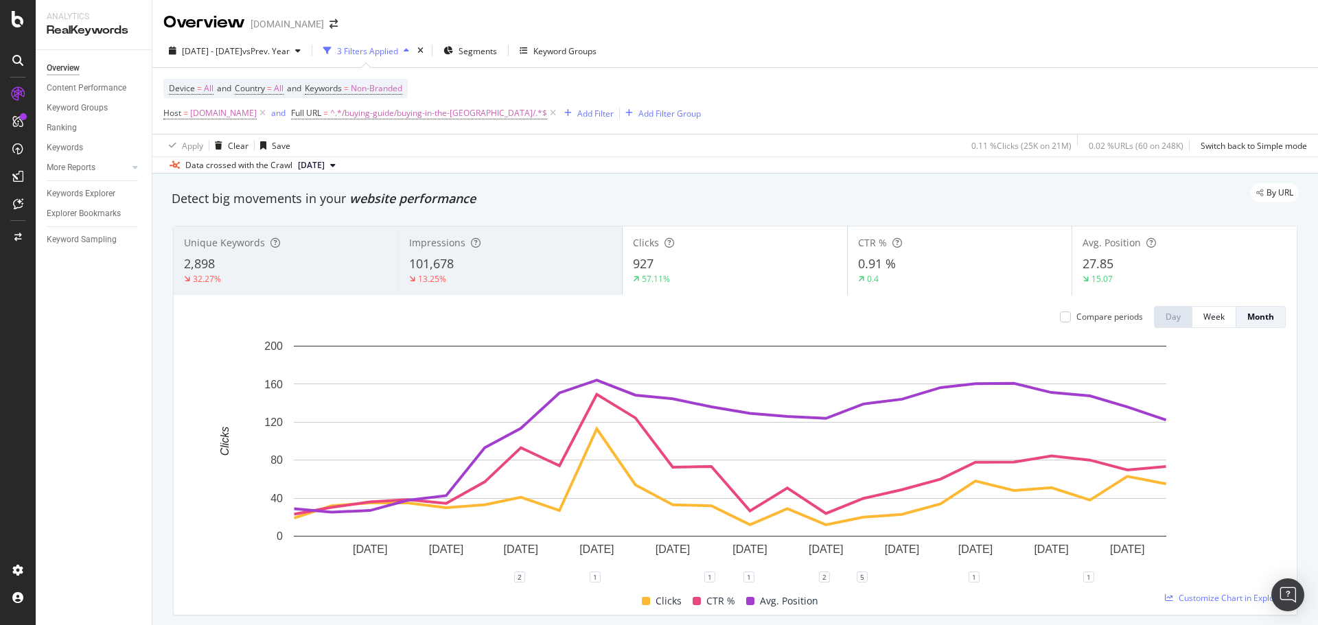
click at [274, 261] on div "2,898" at bounding box center [286, 264] width 204 height 18
